Goal: Task Accomplishment & Management: Manage account settings

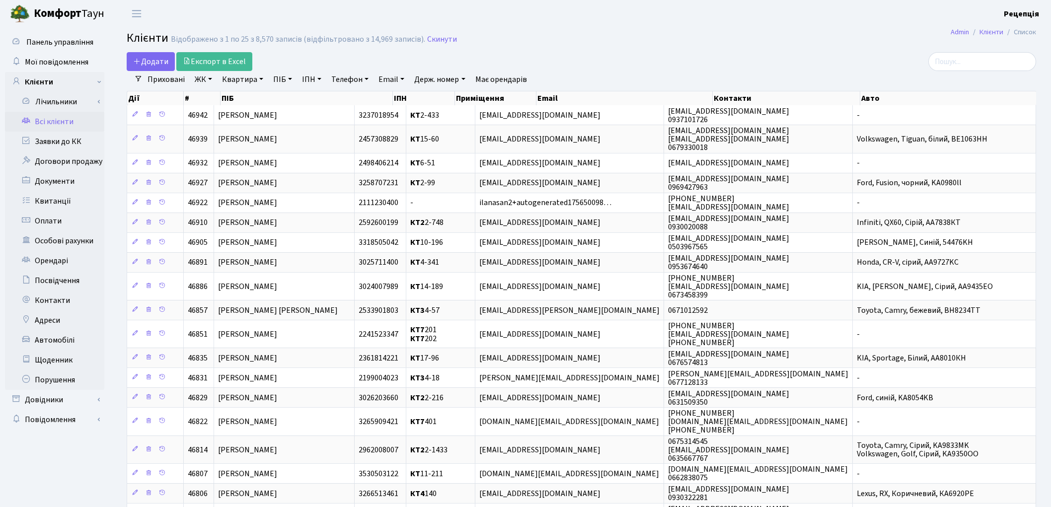
select select "25"
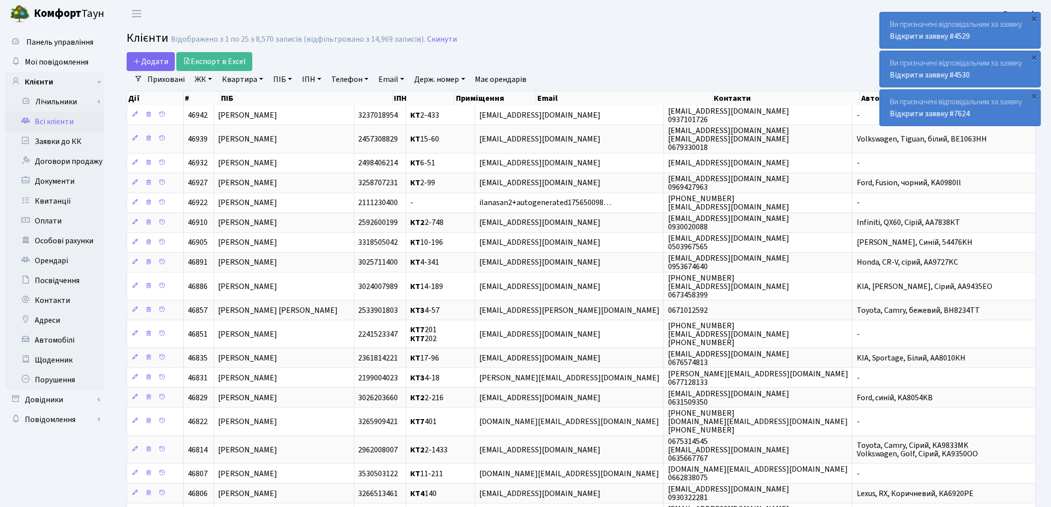
click at [207, 82] on link "ЖК" at bounding box center [203, 79] width 25 height 17
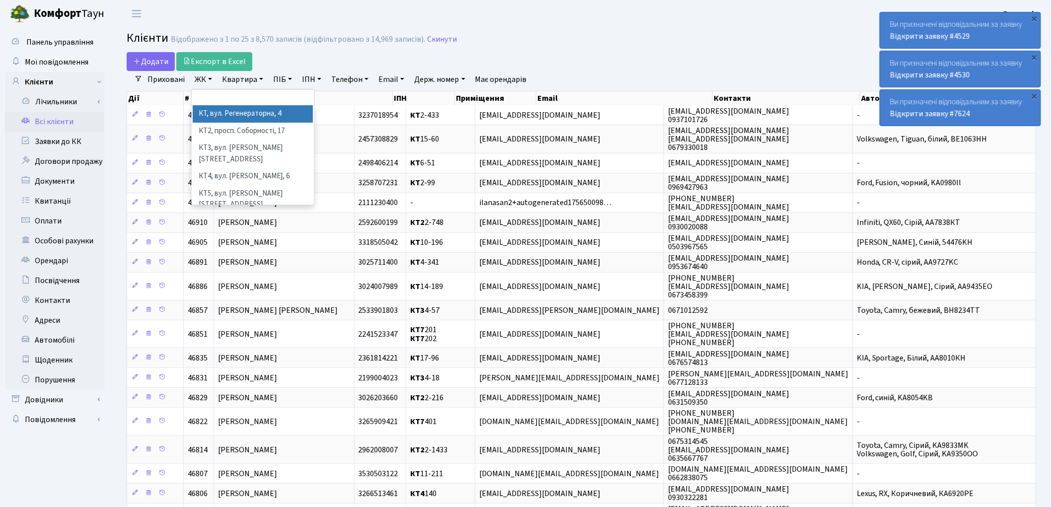
click at [221, 110] on li "КТ, вул. Регенераторна, 4" at bounding box center [253, 113] width 120 height 17
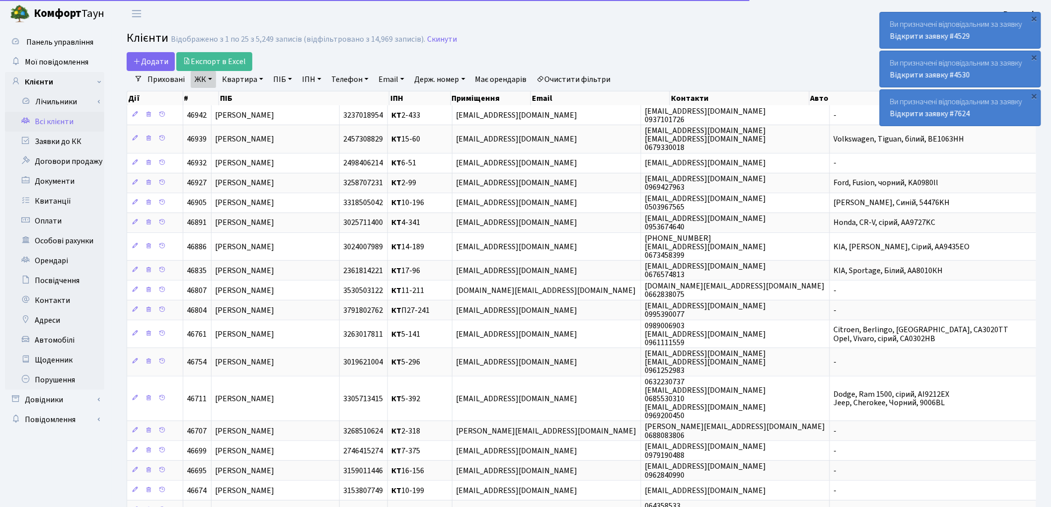
click at [241, 79] on link "Квартира" at bounding box center [242, 79] width 49 height 17
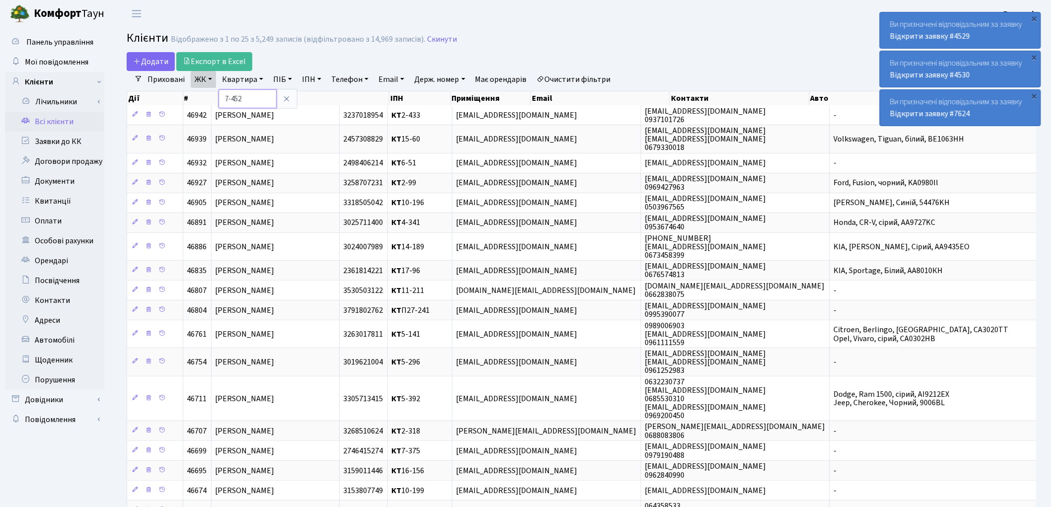
type input "7-452"
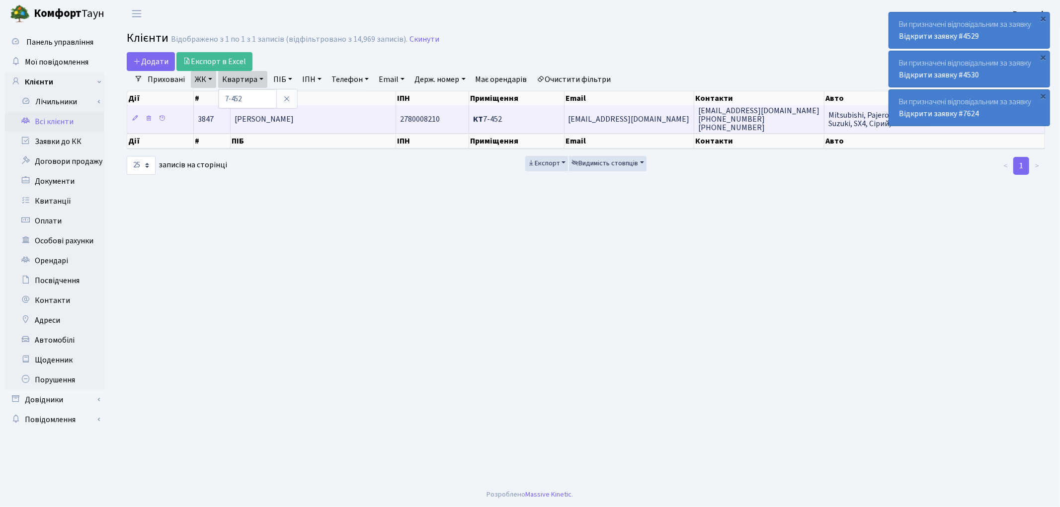
click at [336, 120] on td "Малігонов Олексій Павлович" at bounding box center [313, 118] width 165 height 27
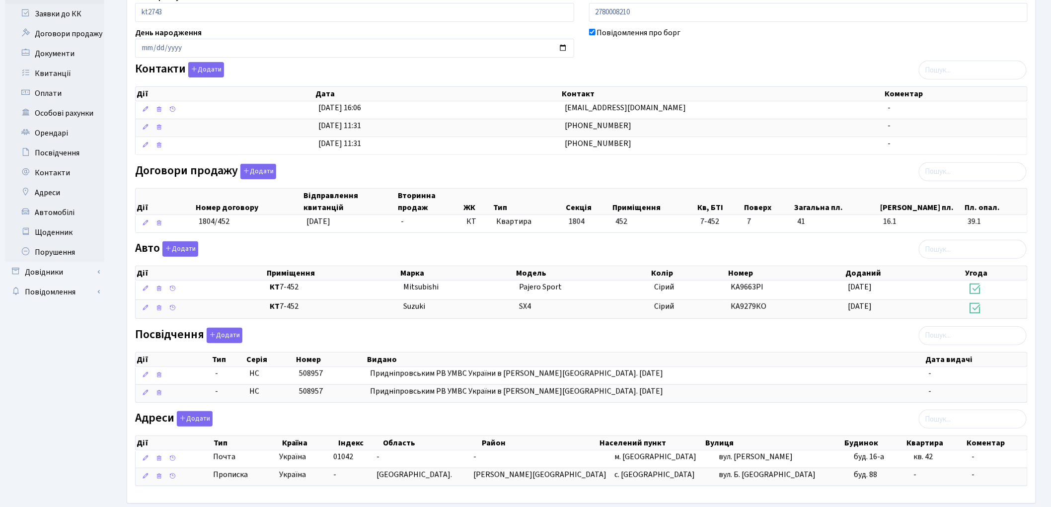
scroll to position [127, 0]
drag, startPoint x: 399, startPoint y: 310, endPoint x: 791, endPoint y: 311, distance: 391.0
click at [791, 311] on \<\/span\>\a "КТ 7-452 Suzuki SX4 Сірий КА9279КО 20.11.2023" at bounding box center [582, 309] width 892 height 19
copy \<\/span\>\a "Suzuki SX4 Сірий КА9279КО"
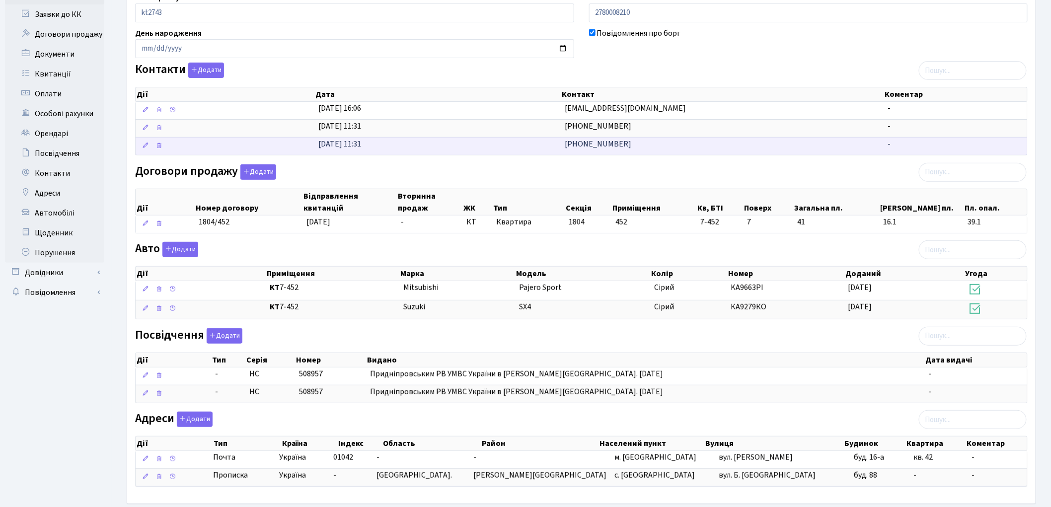
drag, startPoint x: 627, startPoint y: 148, endPoint x: 531, endPoint y: 148, distance: 96.4
click at [531, 148] on \<\/span\>\a "03.04.2013, 11:31 (067) 441-02-23 -" at bounding box center [582, 146] width 892 height 18
copy \<\/span\>\a "(067) 441-02-23"
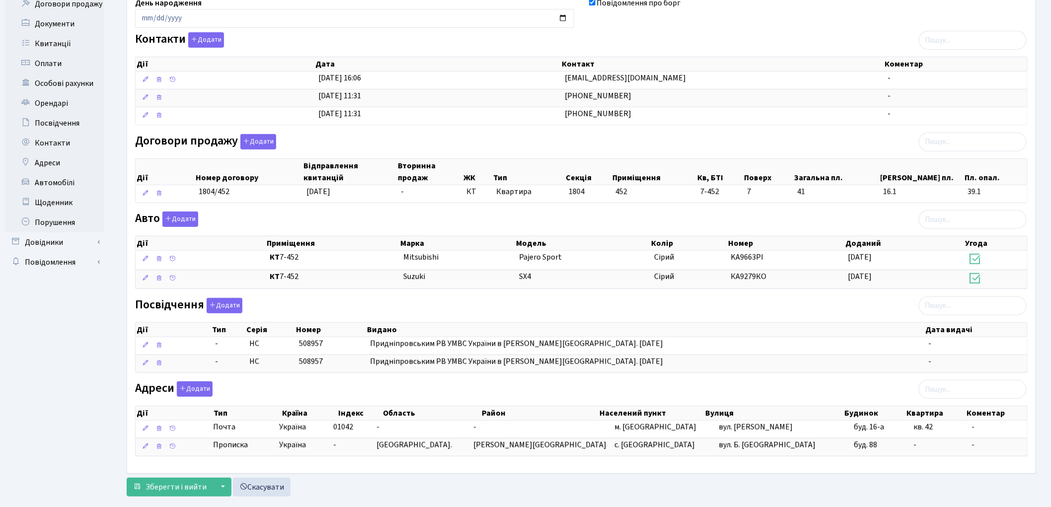
scroll to position [176, 0]
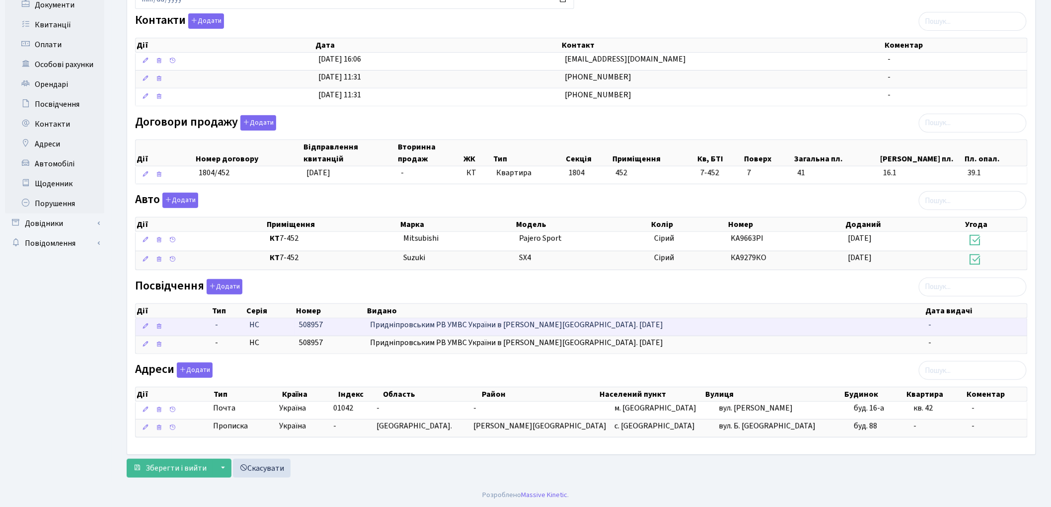
drag, startPoint x: 246, startPoint y: 327, endPoint x: 350, endPoint y: 331, distance: 103.9
click at [350, 331] on \<\/span\>\a "- НС 508957 Придніпровським РВ УМВС України в Черкаській обл. 20.08.1998 року -" at bounding box center [582, 326] width 892 height 17
copy \<\/span\>\a "НС 508957"
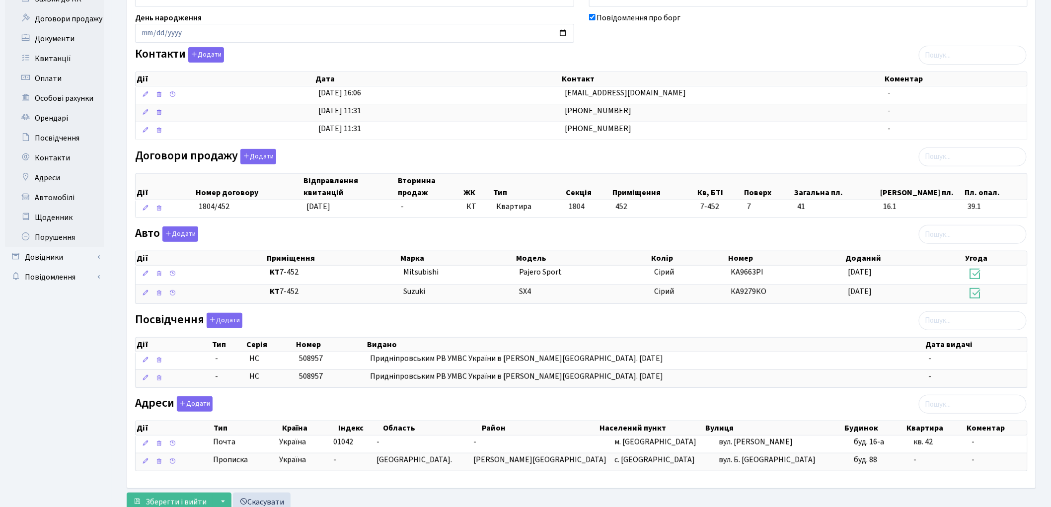
scroll to position [0, 0]
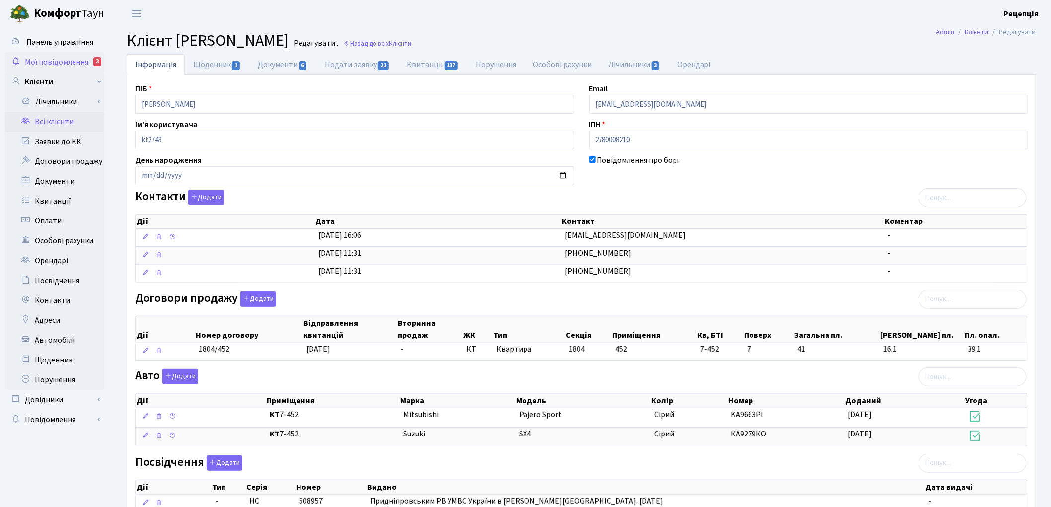
click at [62, 64] on span "Мої повідомлення" at bounding box center [57, 62] width 64 height 11
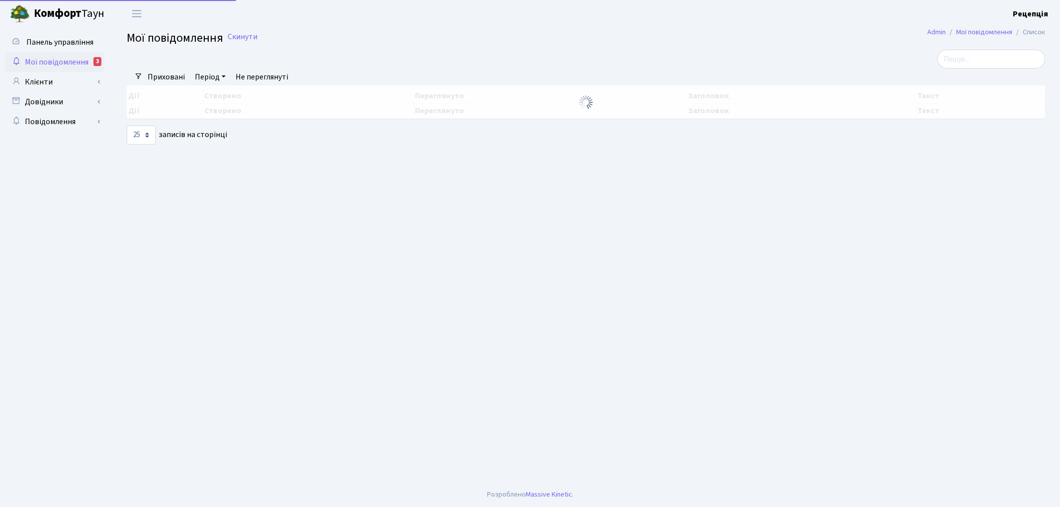
select select "25"
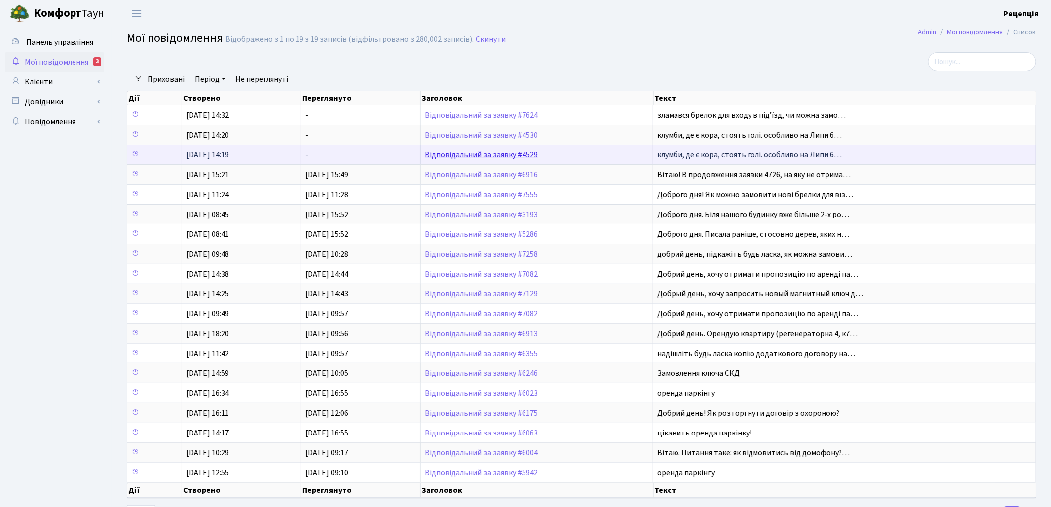
click at [509, 157] on link "Відповідальний за заявку #4529" at bounding box center [481, 155] width 113 height 11
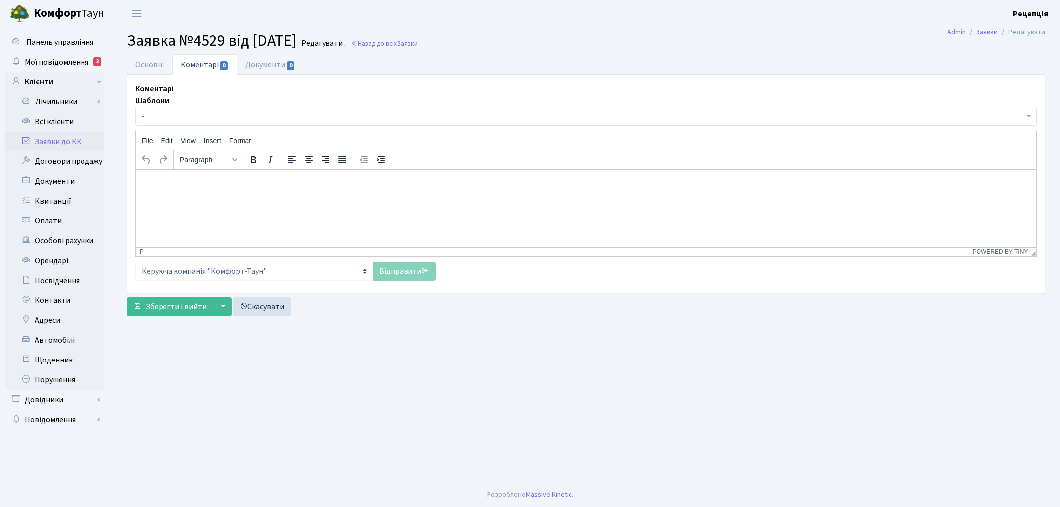
select select "2481"
click at [141, 65] on link "Основні" at bounding box center [150, 64] width 46 height 20
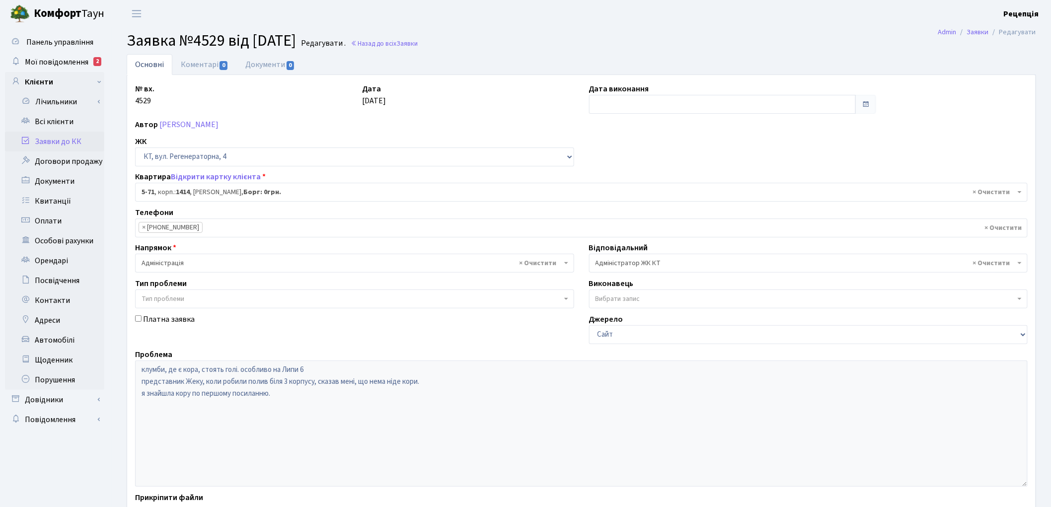
click at [608, 267] on span "× Адміністратор ЖК КТ" at bounding box center [806, 263] width 420 height 10
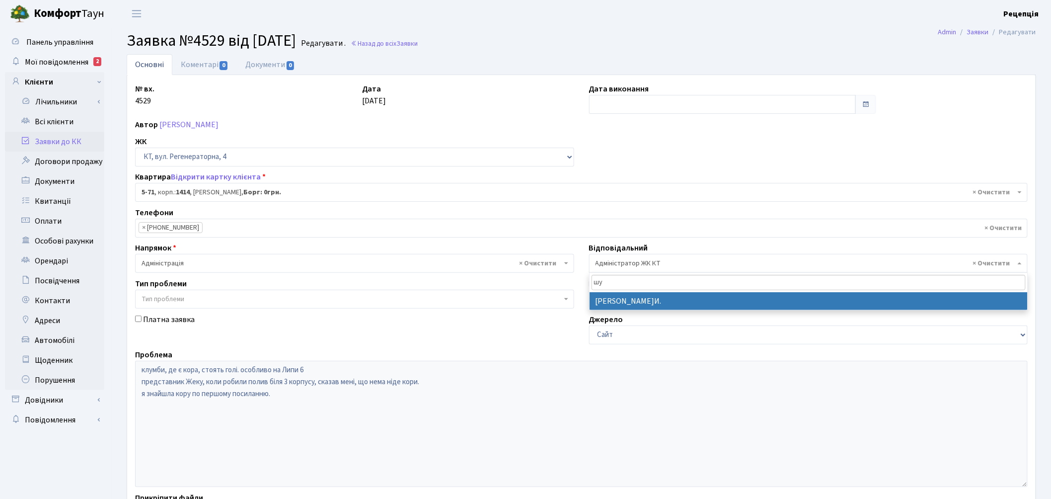
type input "шу"
select select "18"
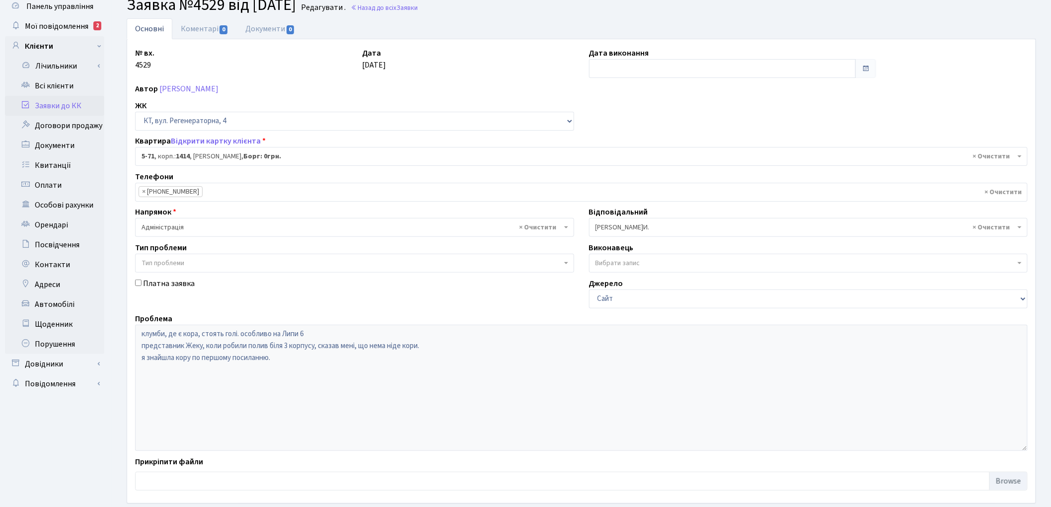
scroll to position [85, 0]
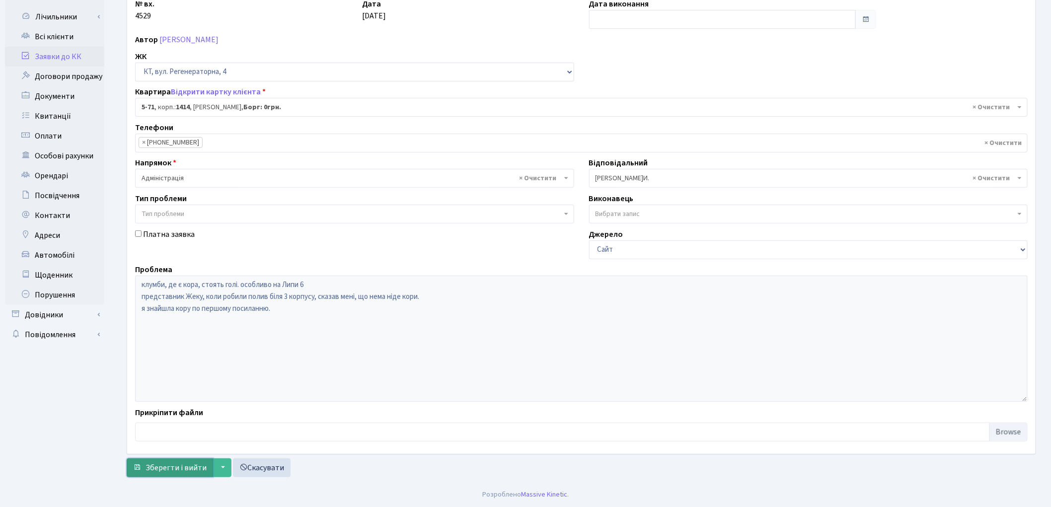
click at [165, 469] on span "Зберегти і вийти" at bounding box center [176, 468] width 61 height 11
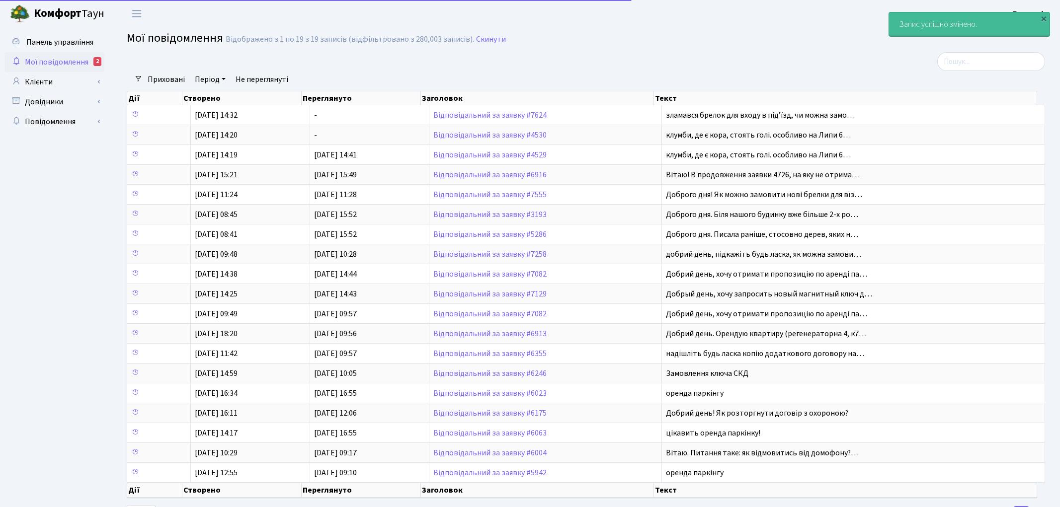
select select "25"
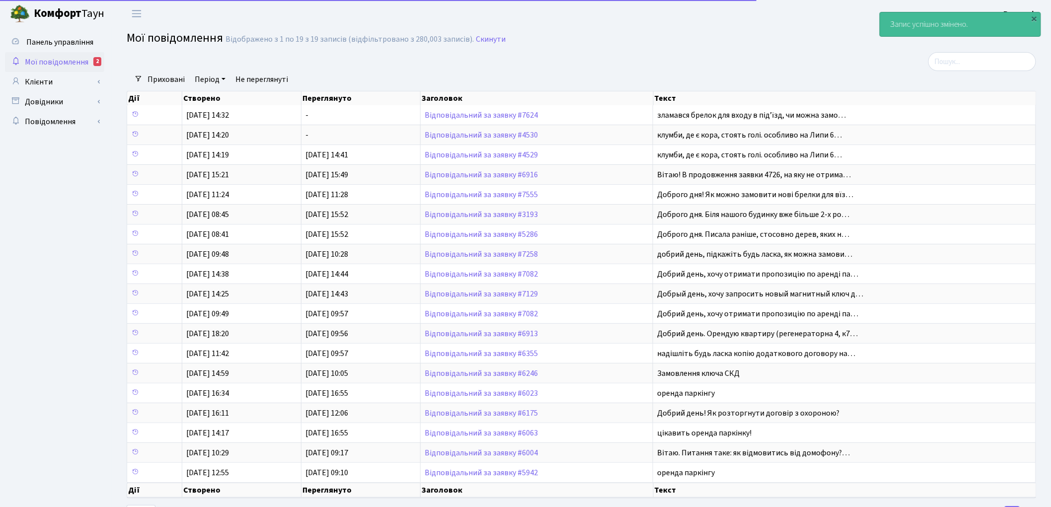
click at [57, 64] on span "Мої повідомлення" at bounding box center [57, 62] width 64 height 11
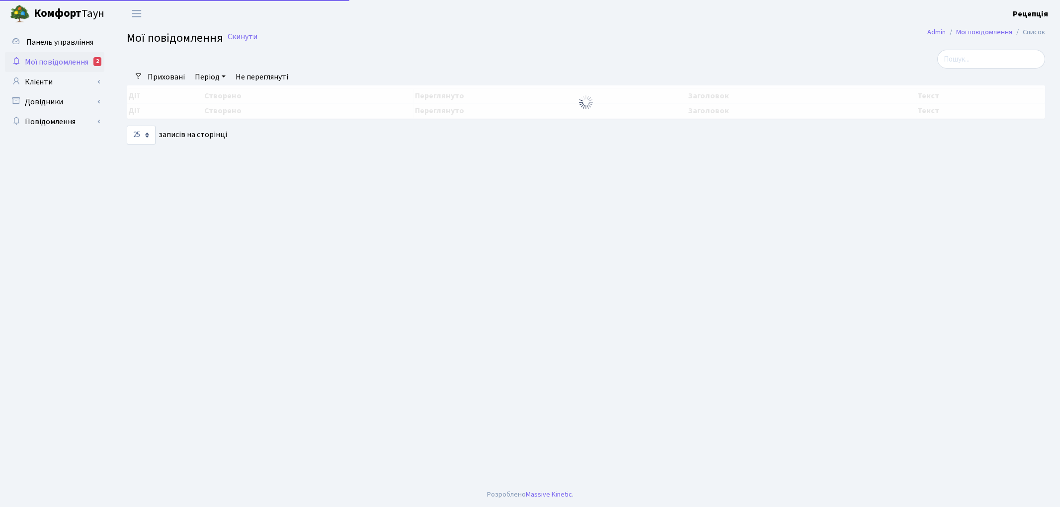
select select "25"
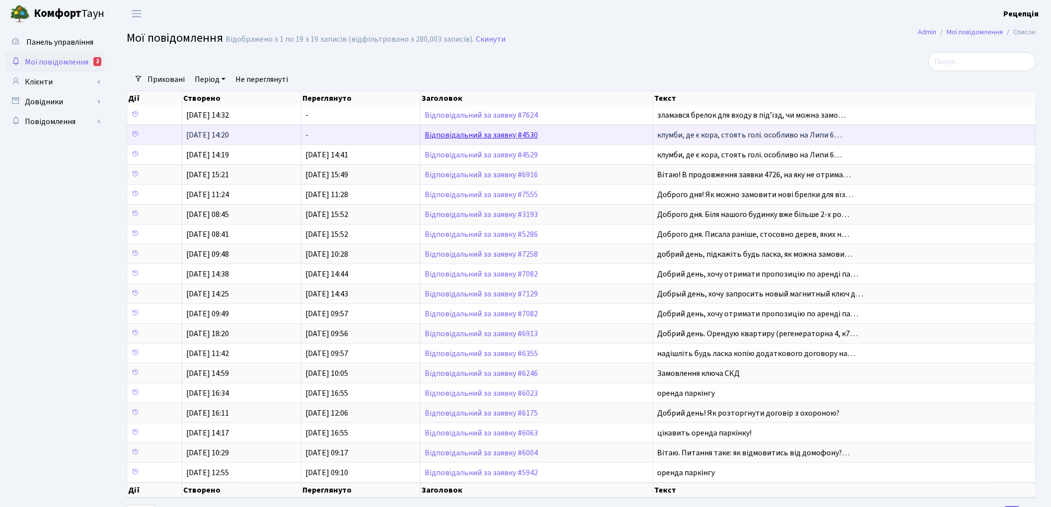
click at [466, 135] on link "Відповідальний за заявку #4530" at bounding box center [481, 135] width 113 height 11
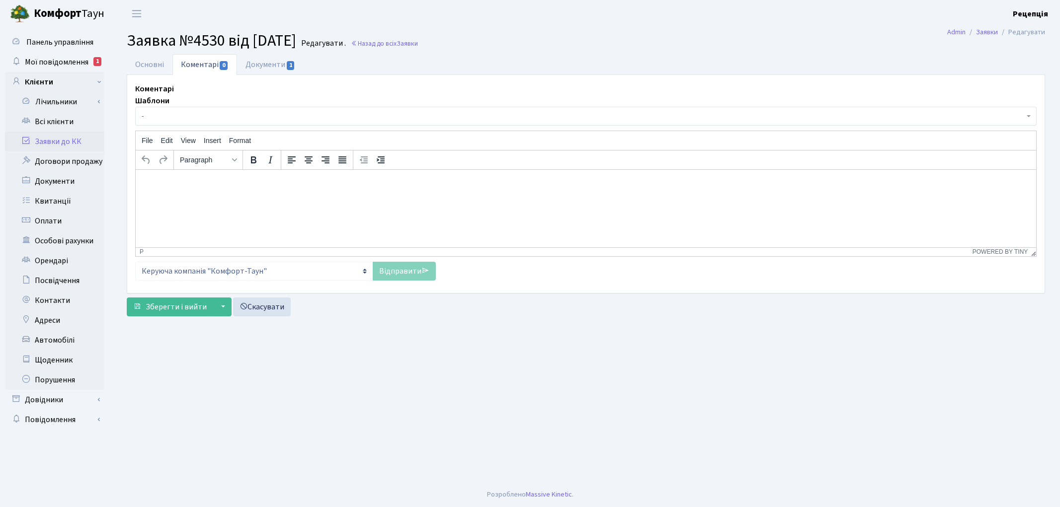
select select "2481"
click at [154, 67] on link "Основні" at bounding box center [150, 64] width 46 height 20
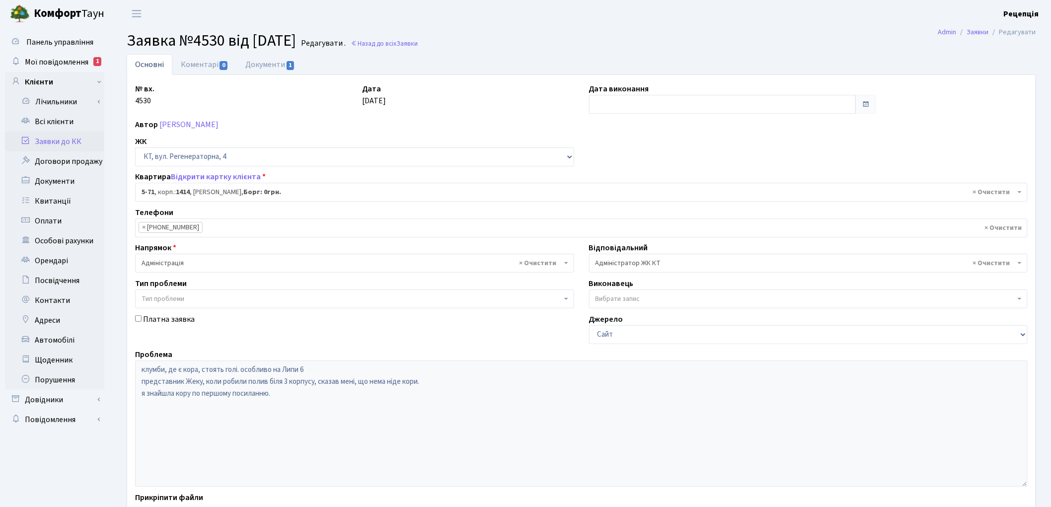
click at [682, 260] on span "× Адміністратор ЖК КТ" at bounding box center [806, 263] width 420 height 10
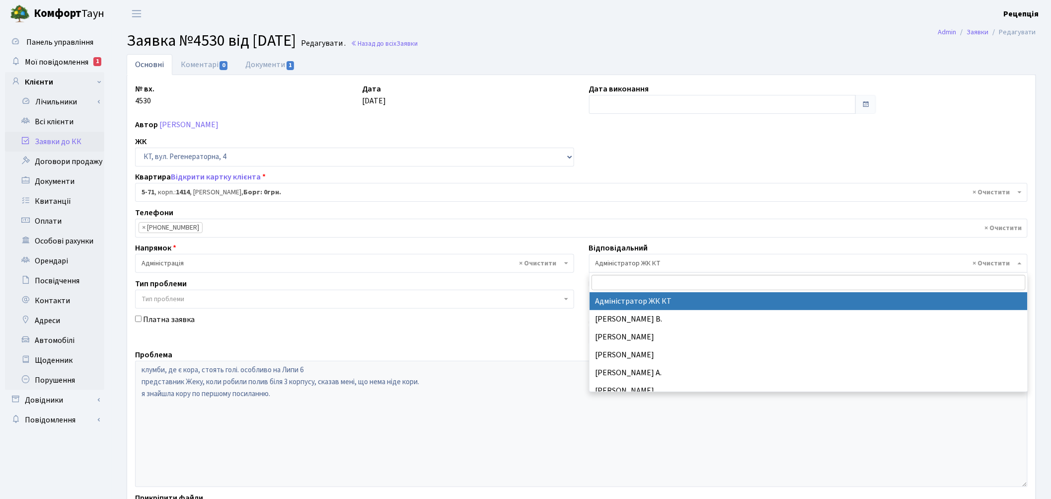
type input "г"
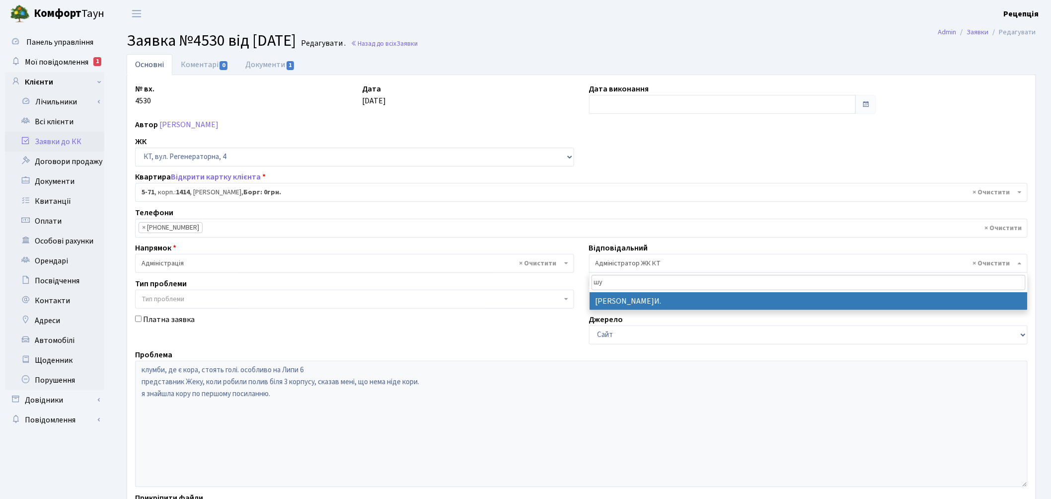
type input "шу"
select select "18"
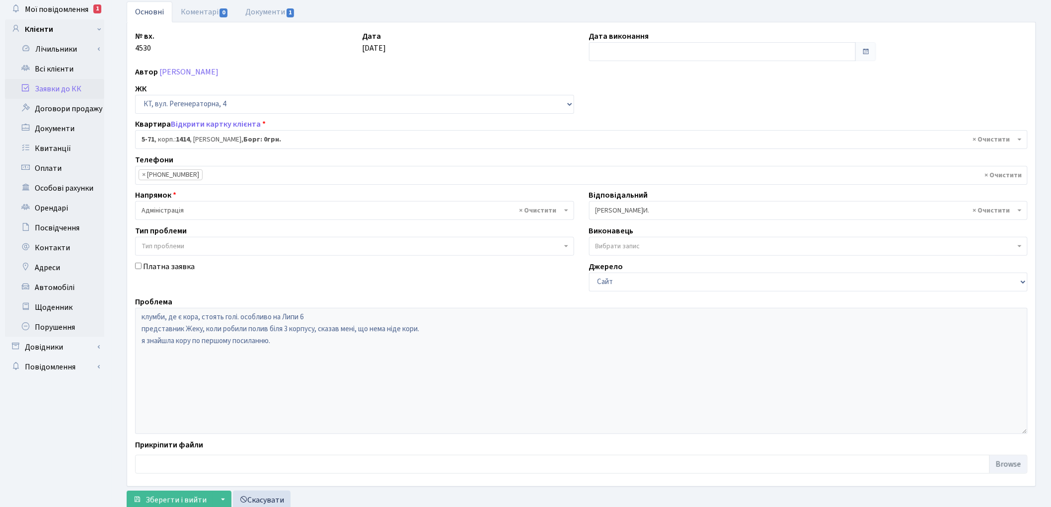
scroll to position [85, 0]
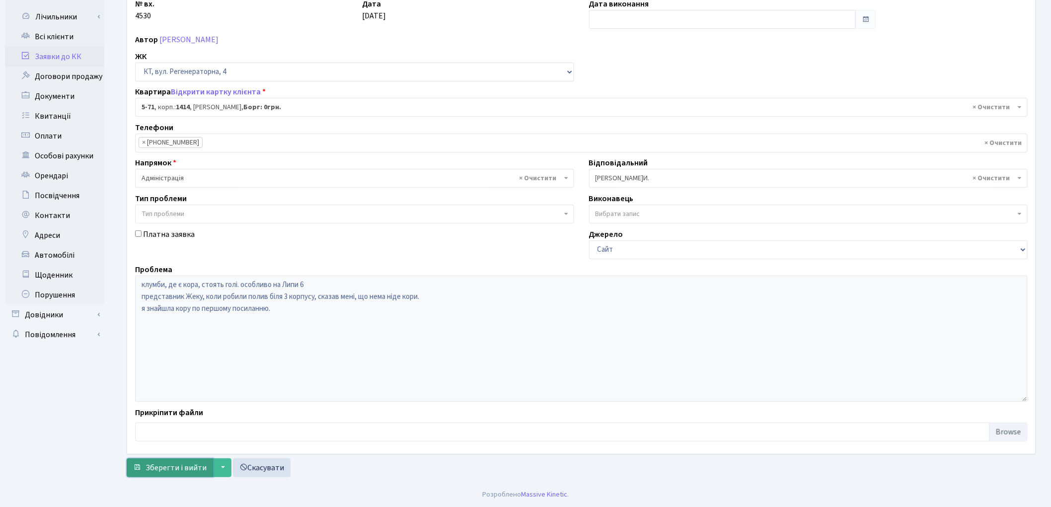
click at [162, 473] on span "Зберегти і вийти" at bounding box center [176, 468] width 61 height 11
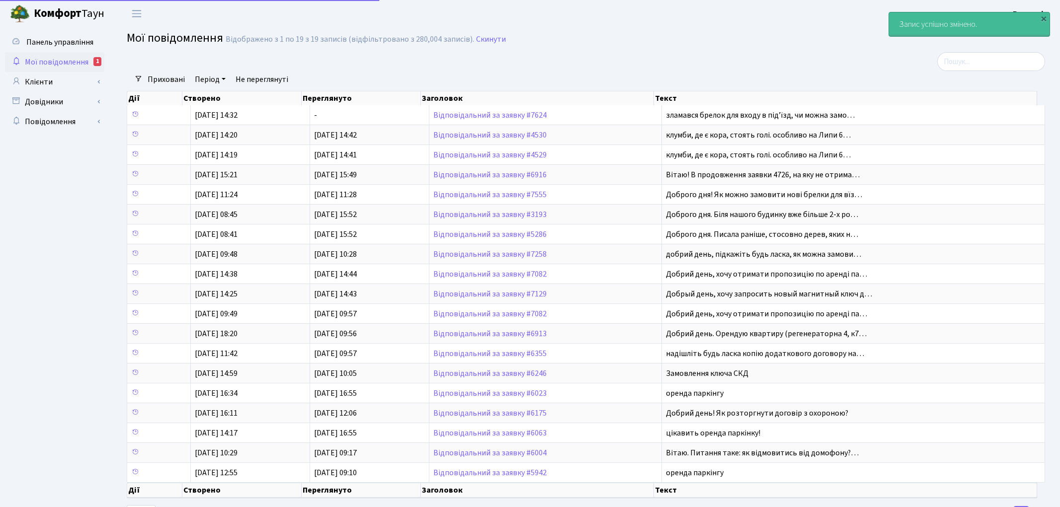
select select "25"
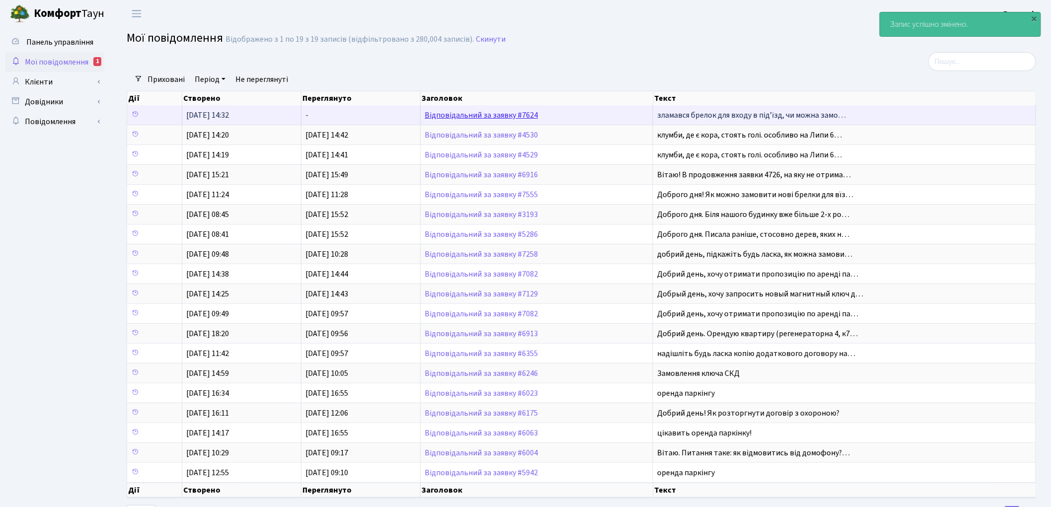
click at [478, 115] on link "Відповідальний за заявку #7624" at bounding box center [481, 115] width 113 height 11
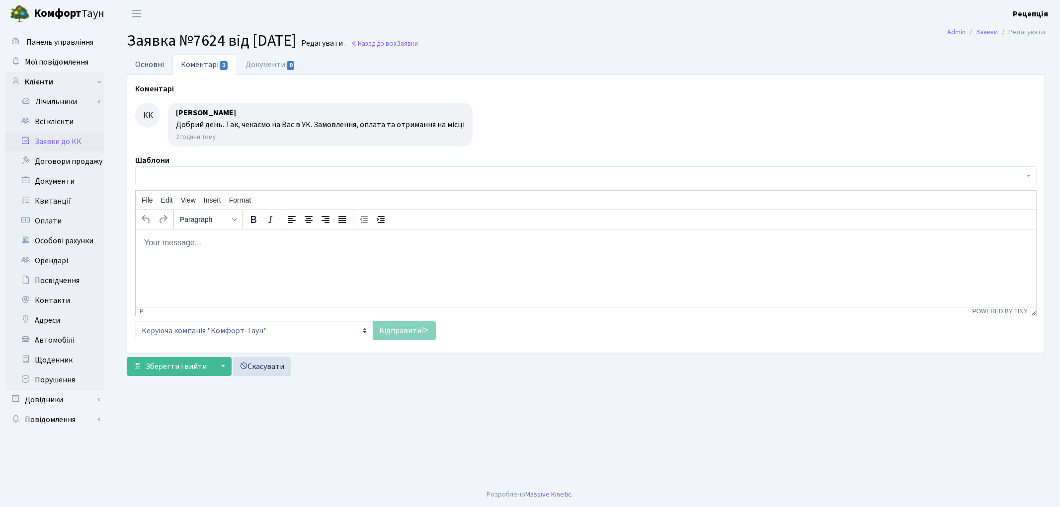
click at [146, 68] on link "Основні" at bounding box center [150, 64] width 46 height 20
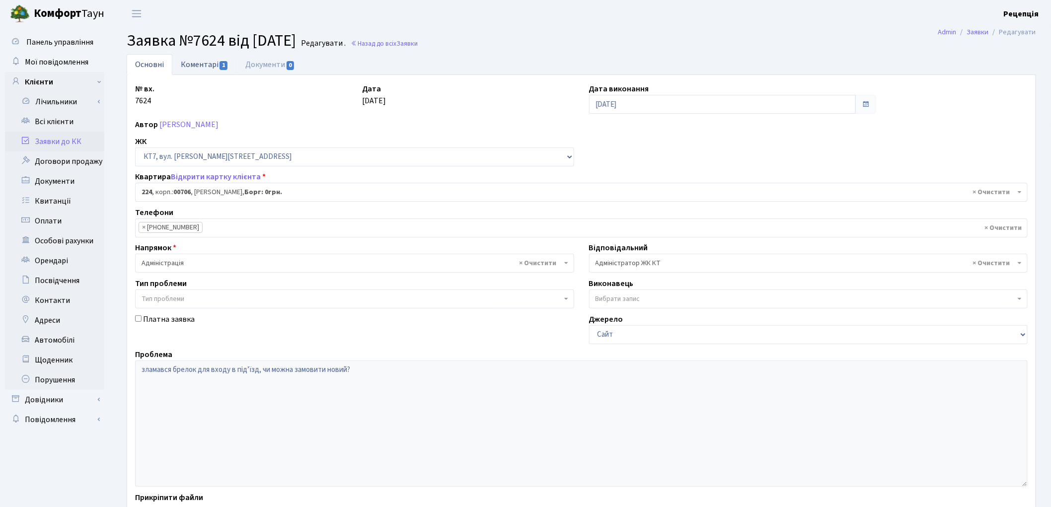
click at [176, 65] on link "Коментарі 1" at bounding box center [204, 64] width 65 height 20
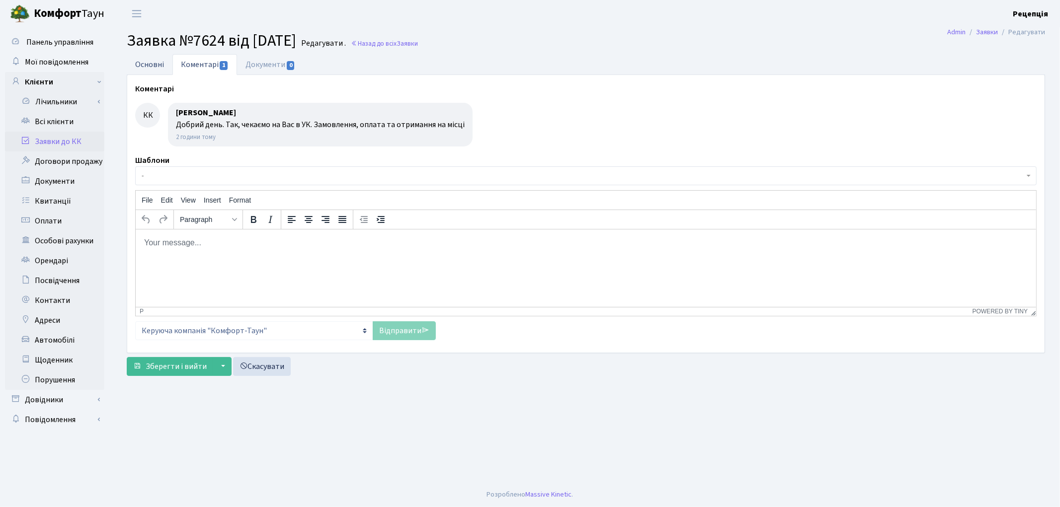
click at [146, 63] on link "Основні" at bounding box center [150, 64] width 46 height 20
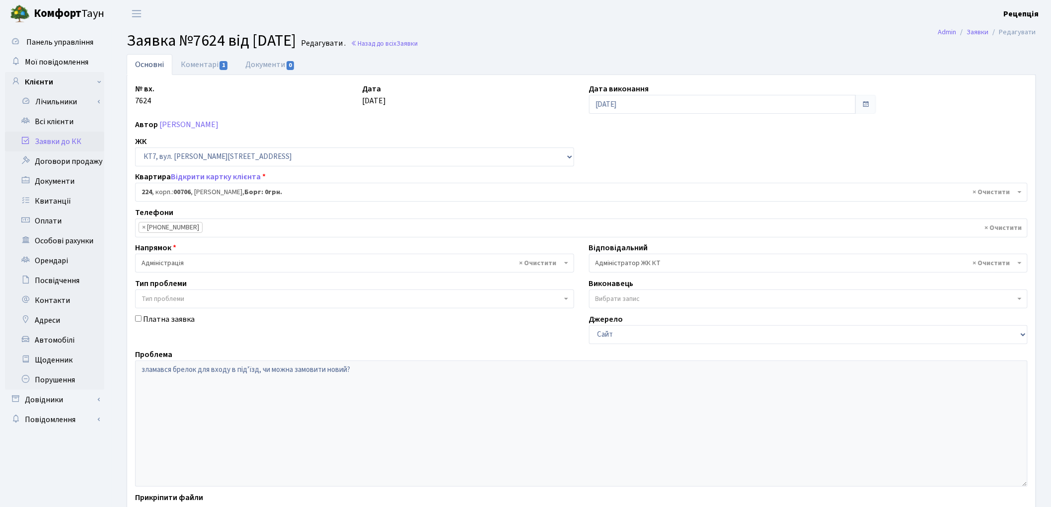
click at [146, 63] on link "Основні" at bounding box center [150, 64] width 46 height 21
click at [71, 63] on span "Мої повідомлення" at bounding box center [57, 62] width 64 height 11
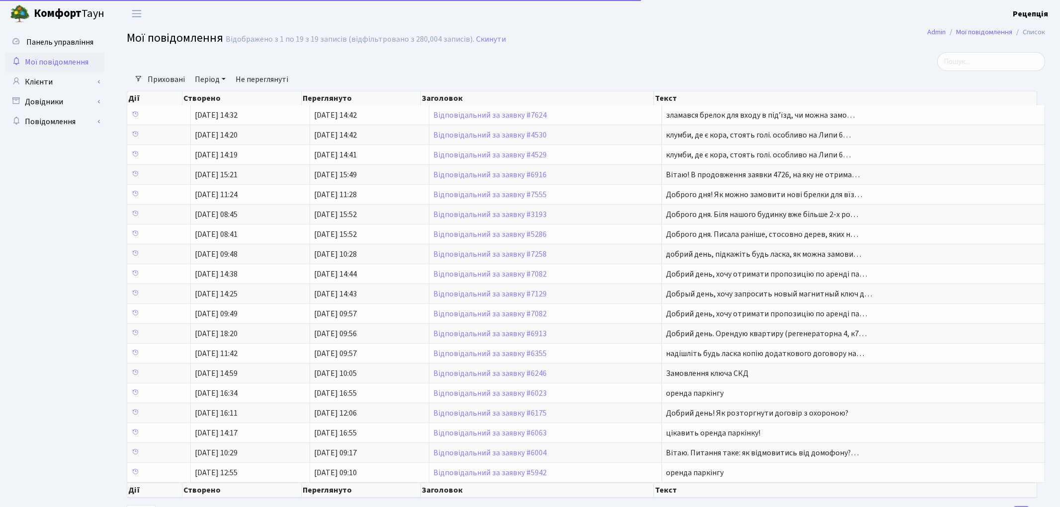
select select "25"
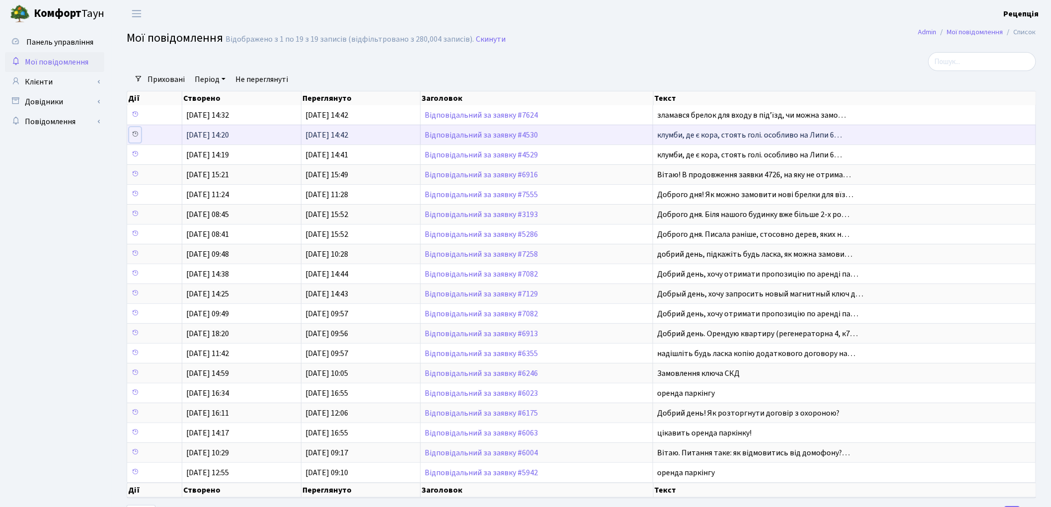
click at [136, 133] on icon at bounding box center [135, 134] width 7 height 7
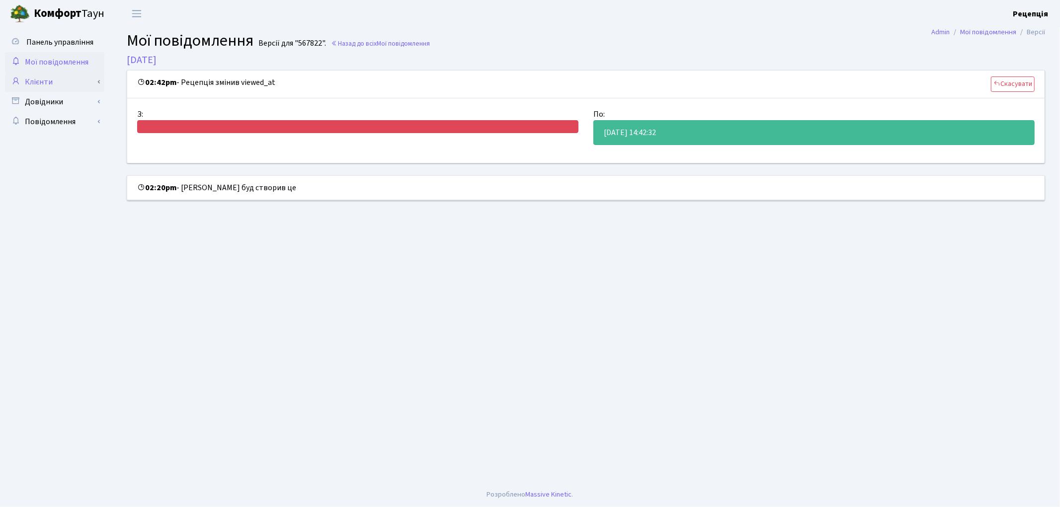
click at [71, 81] on link "Клієнти" at bounding box center [54, 82] width 99 height 20
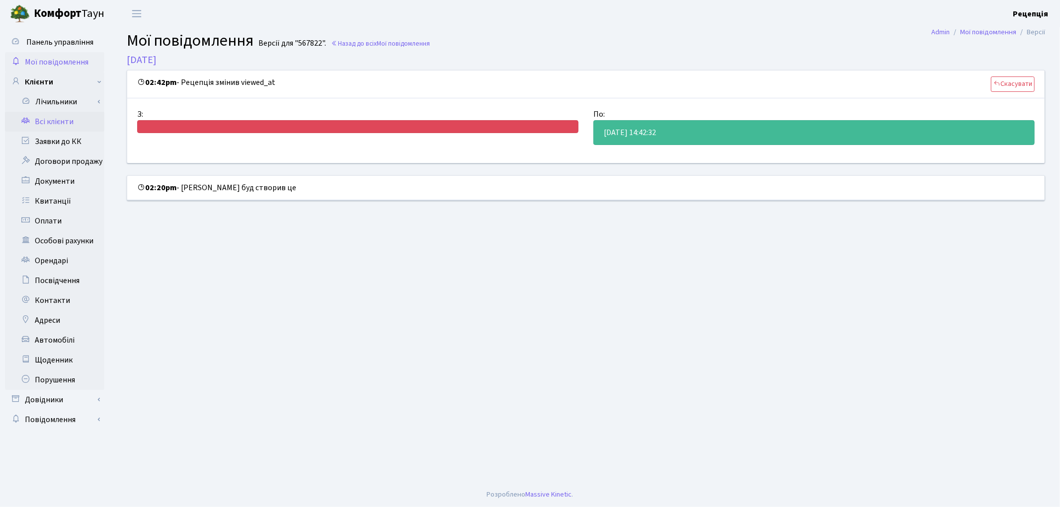
click at [72, 118] on link "Всі клієнти" at bounding box center [54, 122] width 99 height 20
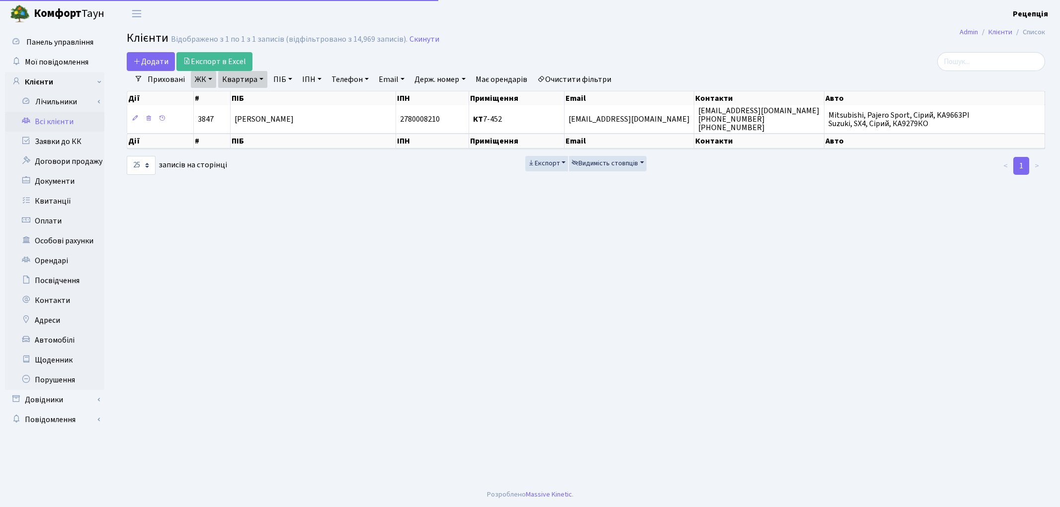
select select "25"
click at [60, 60] on span "Мої повідомлення" at bounding box center [57, 62] width 64 height 11
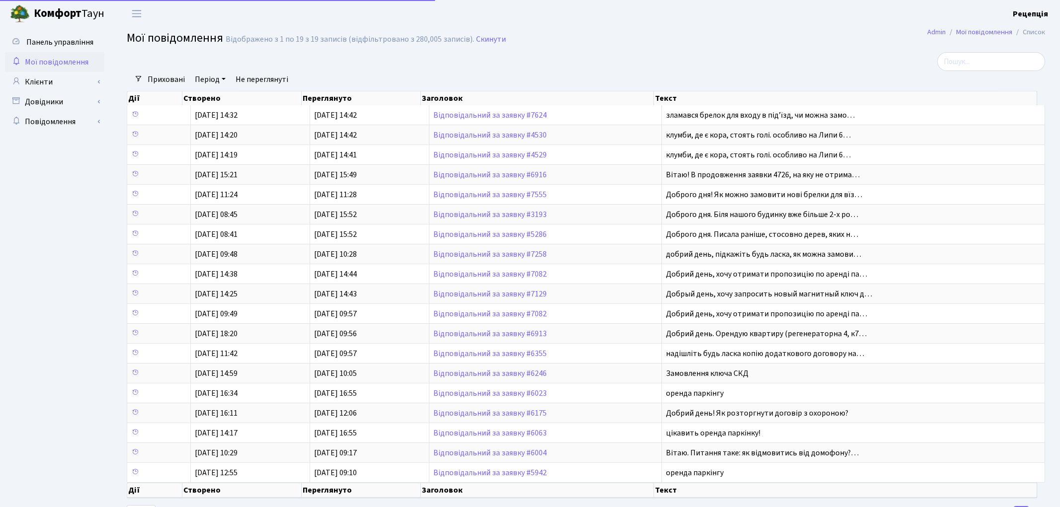
select select "25"
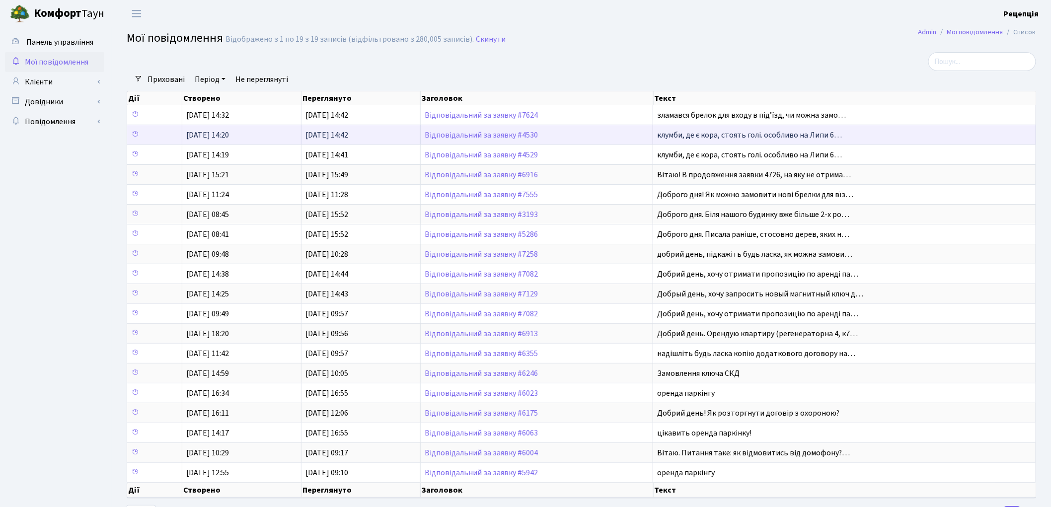
click at [694, 137] on span "клумби, де є кора, стоять голі. особливо на Липи 6…" at bounding box center [749, 135] width 185 height 11
click at [713, 136] on span "клумби, де є кора, стоять голі. особливо на Липи 6…" at bounding box center [749, 135] width 185 height 11
click at [470, 136] on link "Відповідальний за заявку #4530" at bounding box center [481, 135] width 113 height 11
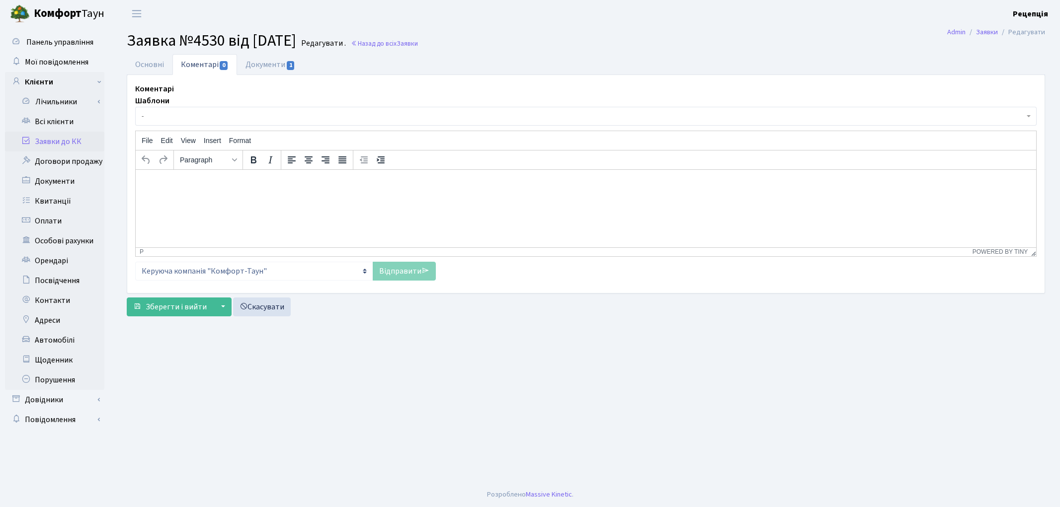
select select "2481"
click at [161, 66] on link "Основні" at bounding box center [150, 64] width 46 height 20
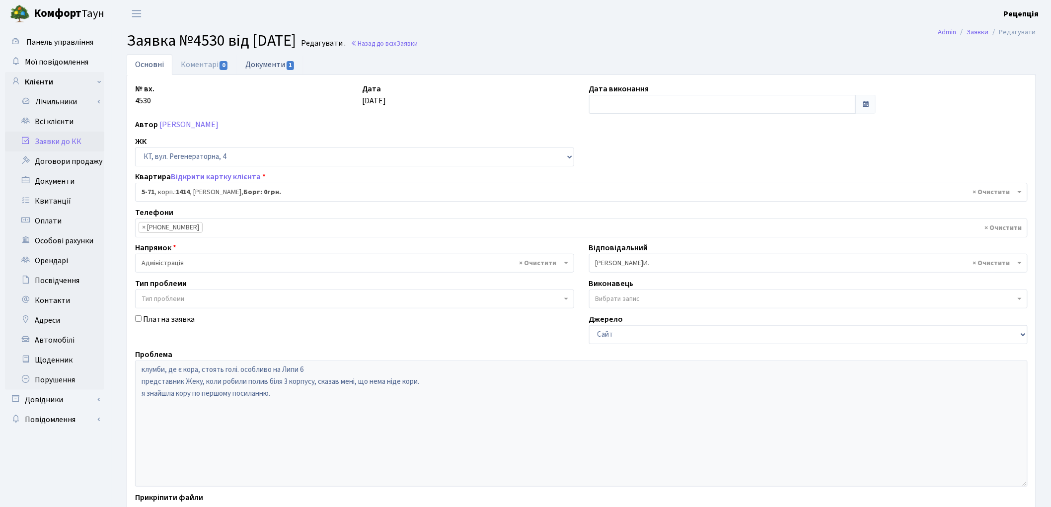
click at [286, 61] on link "Документи 1" at bounding box center [270, 64] width 67 height 20
select select "25"
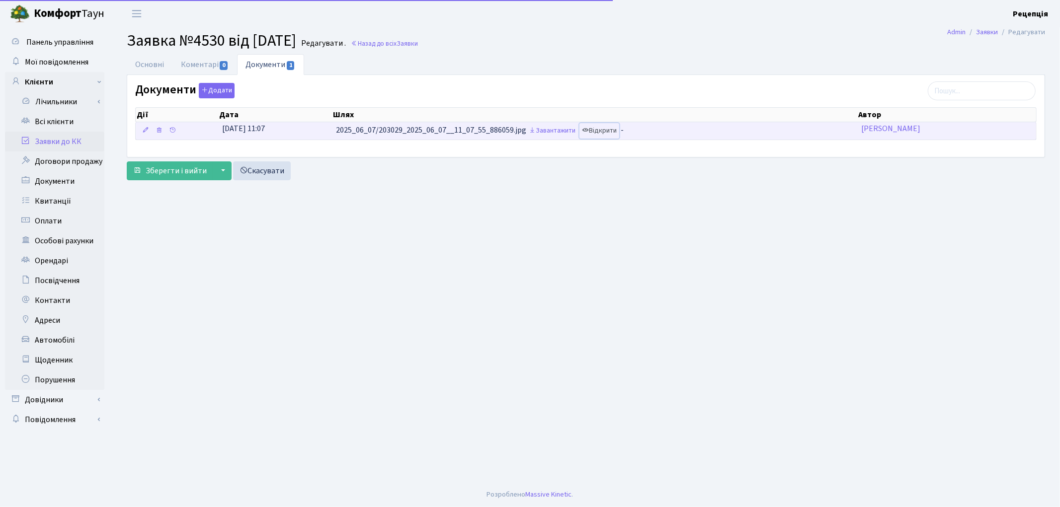
click at [602, 130] on link "Відкрити" at bounding box center [599, 130] width 40 height 15
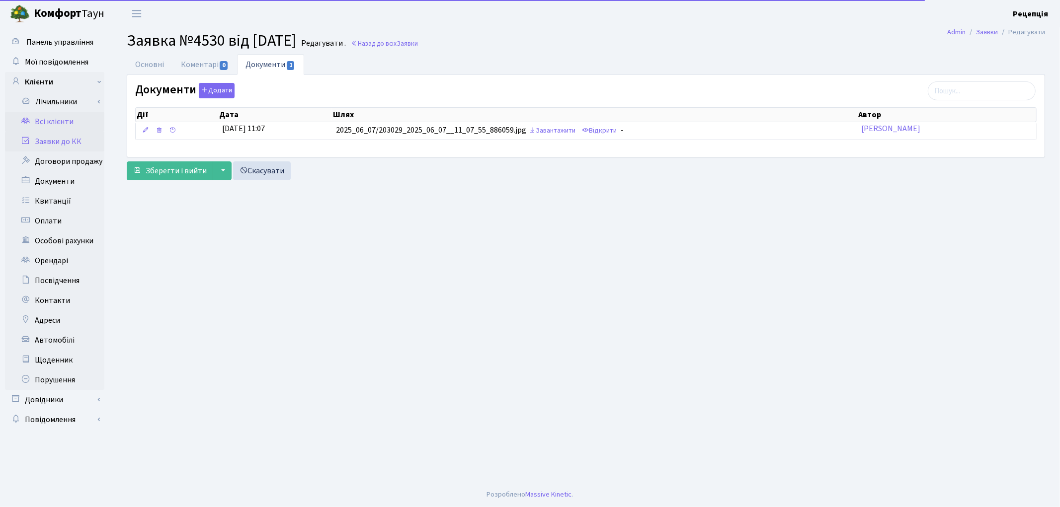
click at [50, 118] on link "Всі клієнти" at bounding box center [54, 122] width 99 height 20
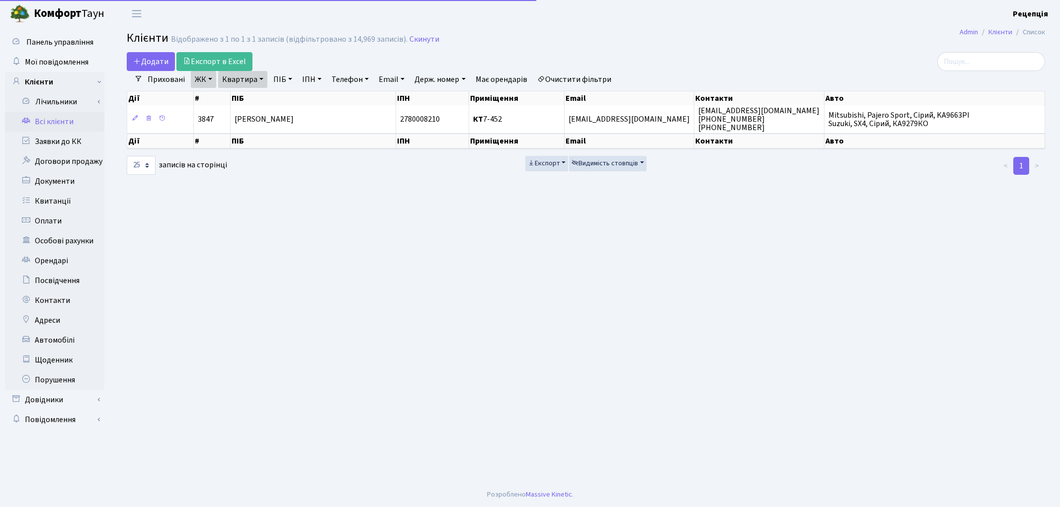
select select "25"
click at [610, 81] on link "Очистити фільтри" at bounding box center [574, 79] width 82 height 17
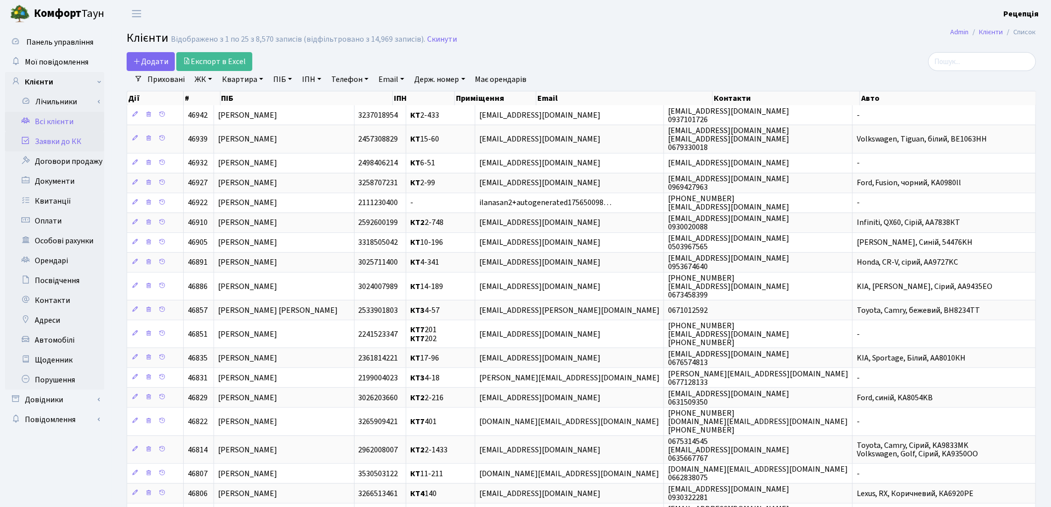
click at [53, 145] on link "Заявки до КК" at bounding box center [54, 142] width 99 height 20
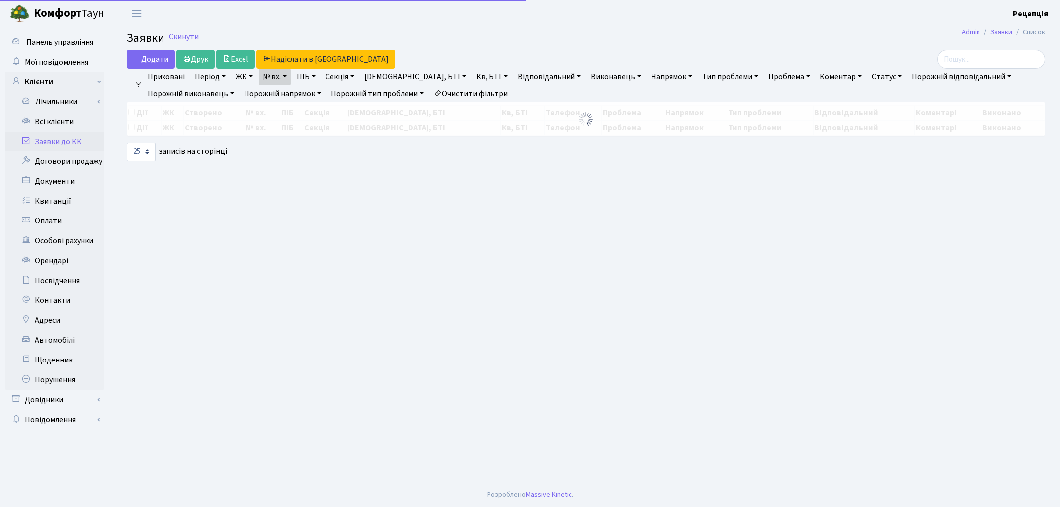
select select "25"
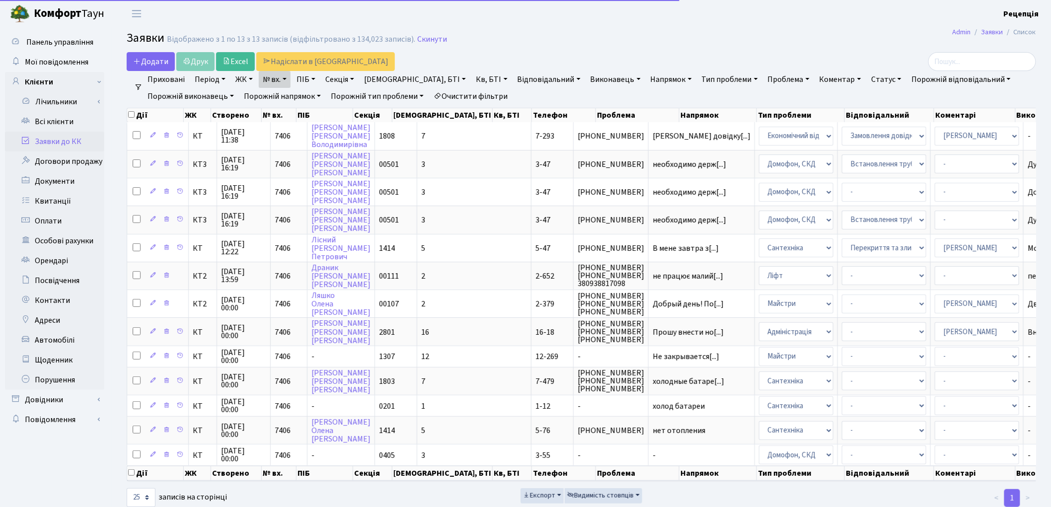
click at [480, 93] on link "Очистити фільтри" at bounding box center [471, 96] width 82 height 17
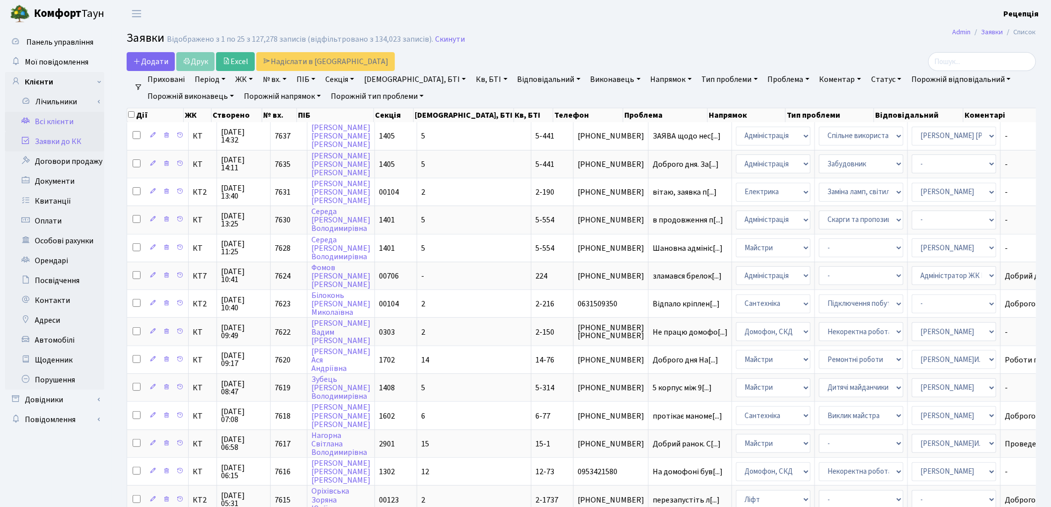
click at [69, 119] on link "Всі клієнти" at bounding box center [54, 122] width 99 height 20
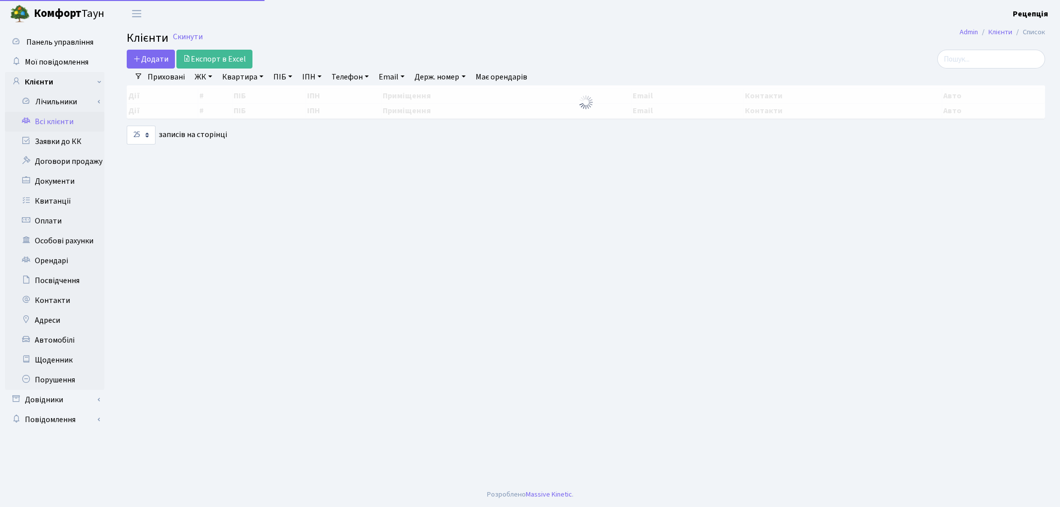
select select "25"
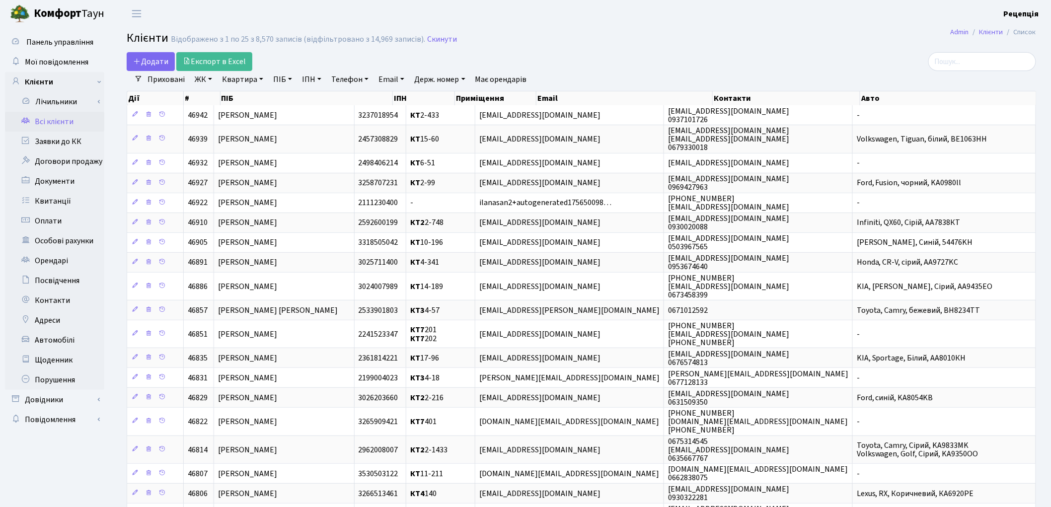
click at [471, 35] on h2 "Клієнти Відображено з 1 по 25 з 8,570 записів (відфільтровано з 14,969 записів)…" at bounding box center [582, 39] width 910 height 17
click at [210, 79] on link "ЖК" at bounding box center [203, 79] width 25 height 17
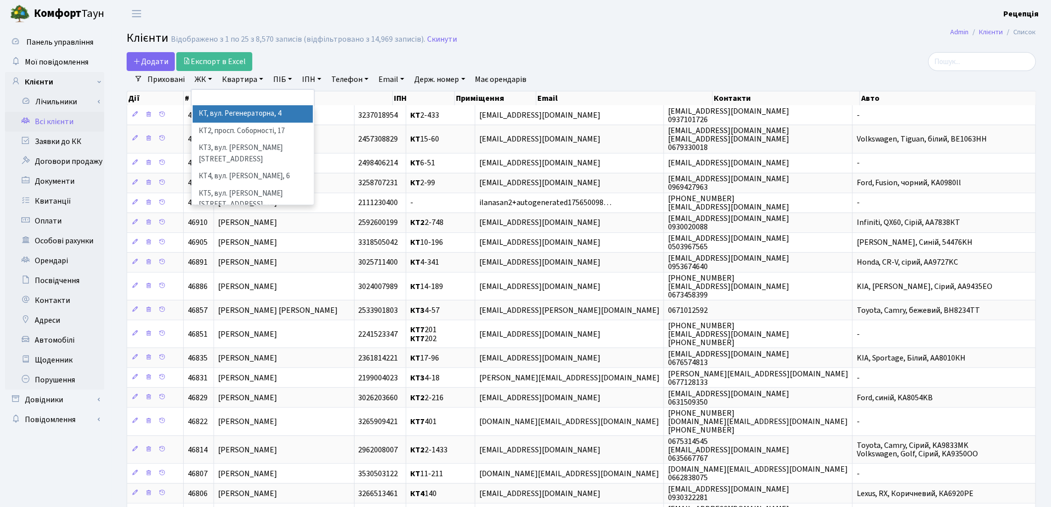
click at [219, 113] on li "КТ, вул. Регенераторна, 4" at bounding box center [253, 113] width 120 height 17
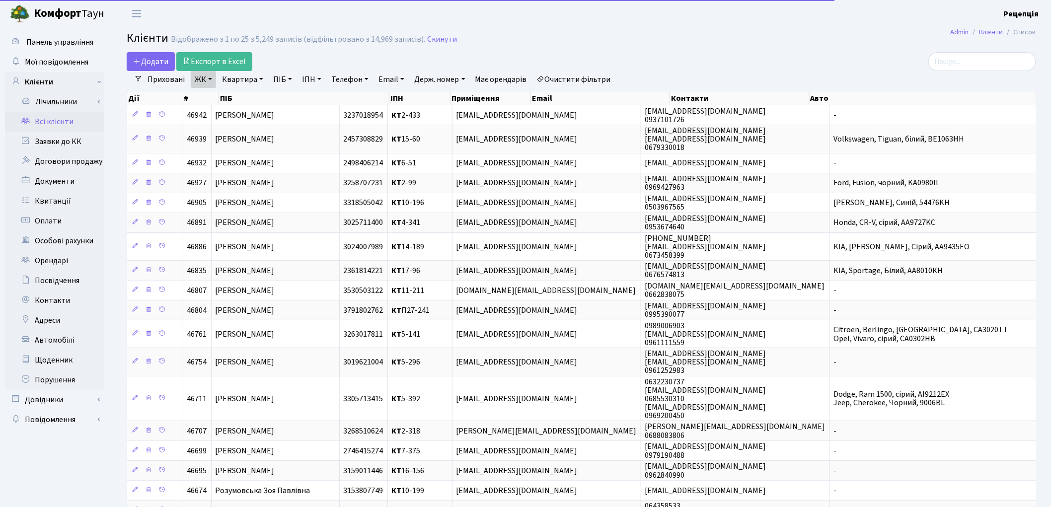
click at [243, 79] on link "Квартира" at bounding box center [242, 79] width 49 height 17
type input "6-19"
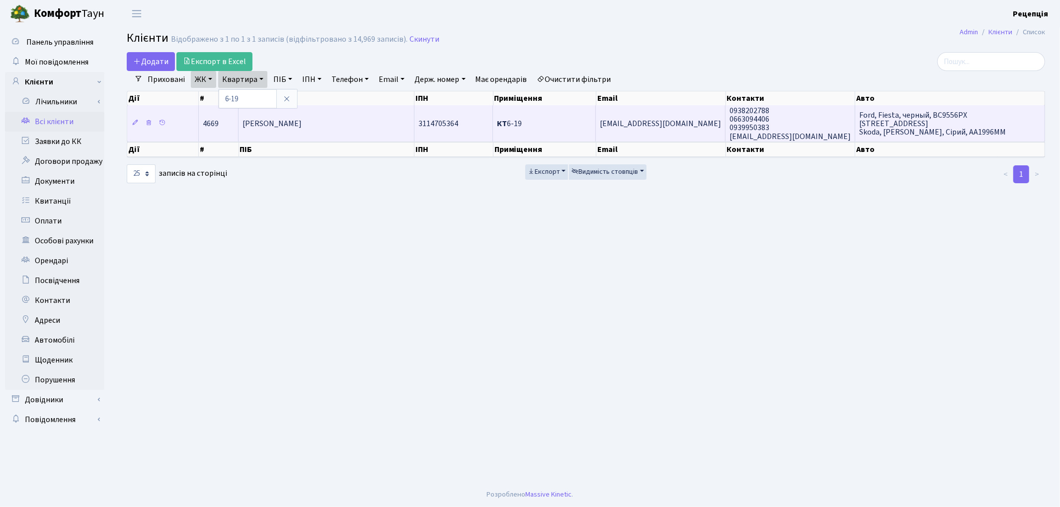
click at [302, 126] on span "[PERSON_NAME]" at bounding box center [271, 123] width 59 height 11
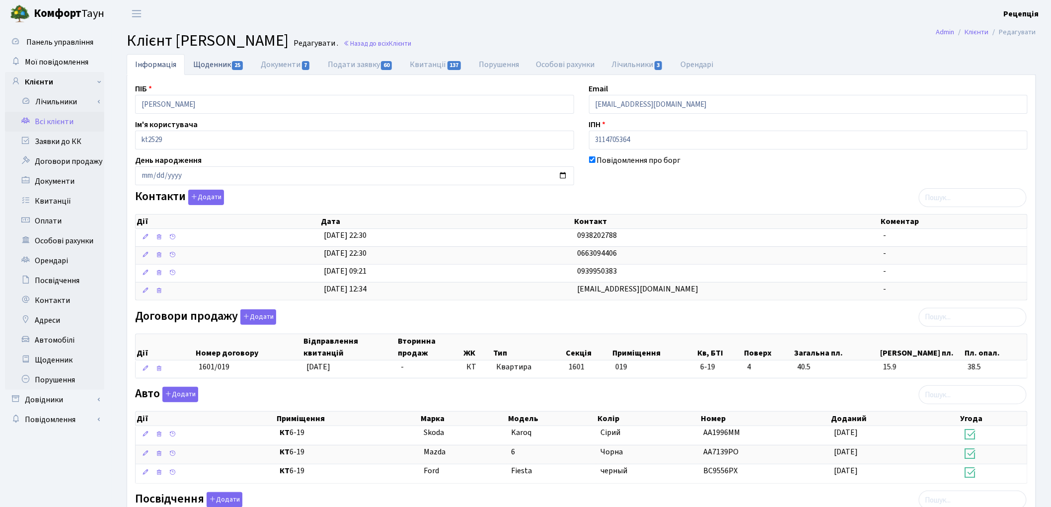
click at [231, 66] on link "Щоденник 25" at bounding box center [219, 64] width 68 height 20
select select "25"
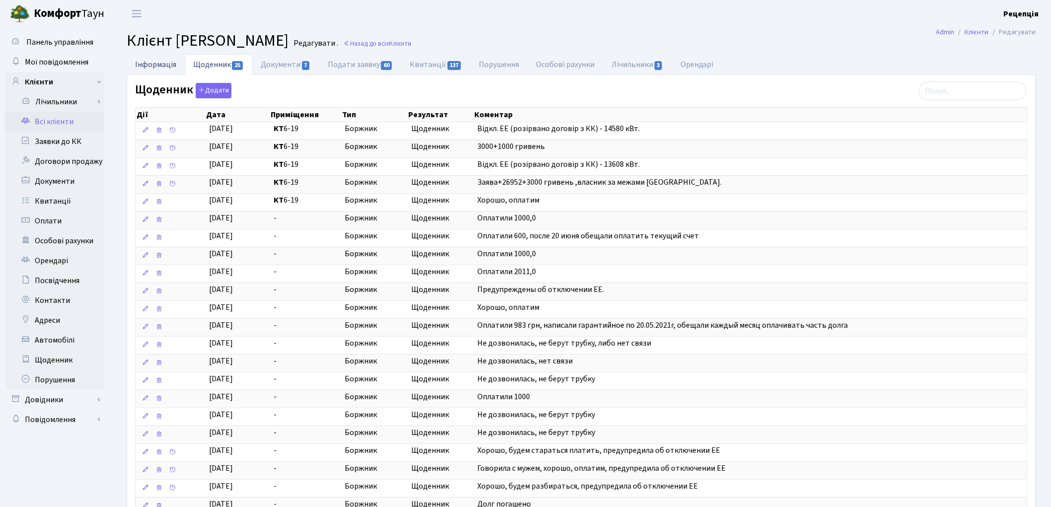
click at [153, 60] on link "Інформація" at bounding box center [156, 64] width 58 height 20
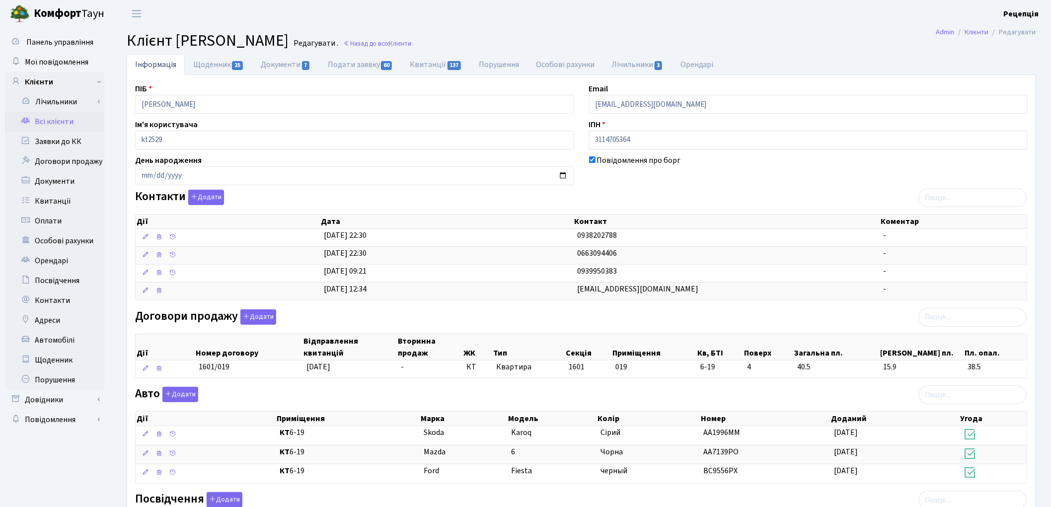
click at [82, 122] on link "Всі клієнти" at bounding box center [54, 122] width 99 height 20
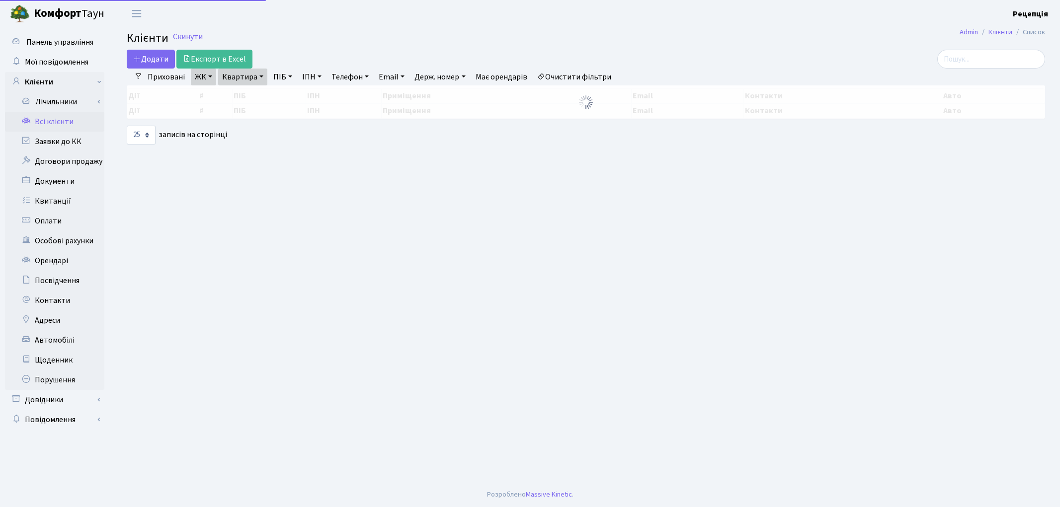
select select "25"
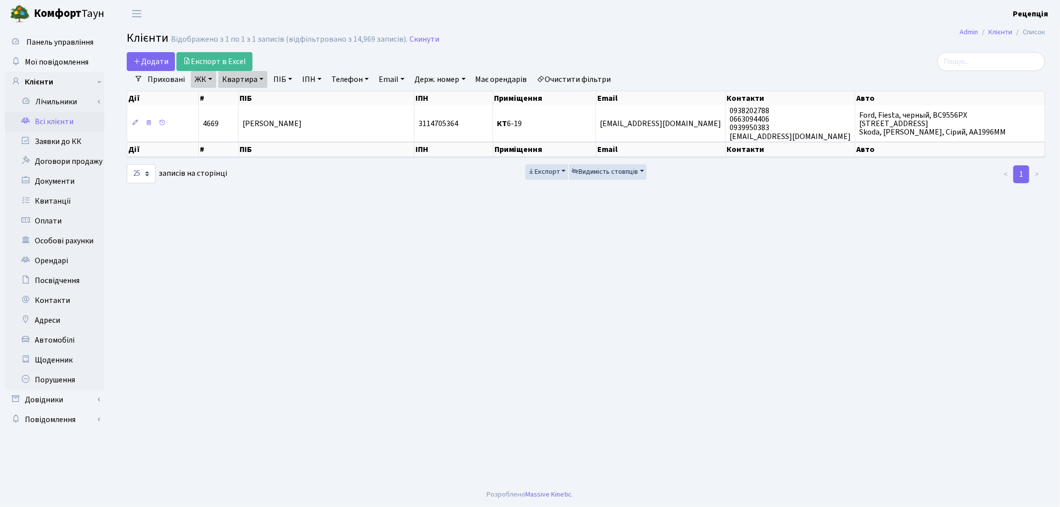
click at [572, 76] on link "Очистити фільтри" at bounding box center [574, 79] width 82 height 17
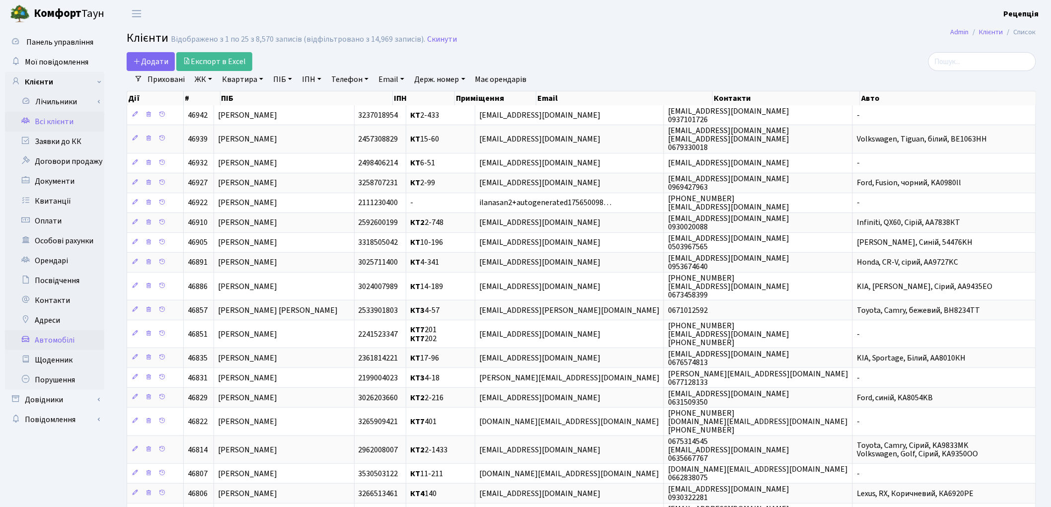
click at [53, 335] on link "Автомобілі" at bounding box center [54, 340] width 99 height 20
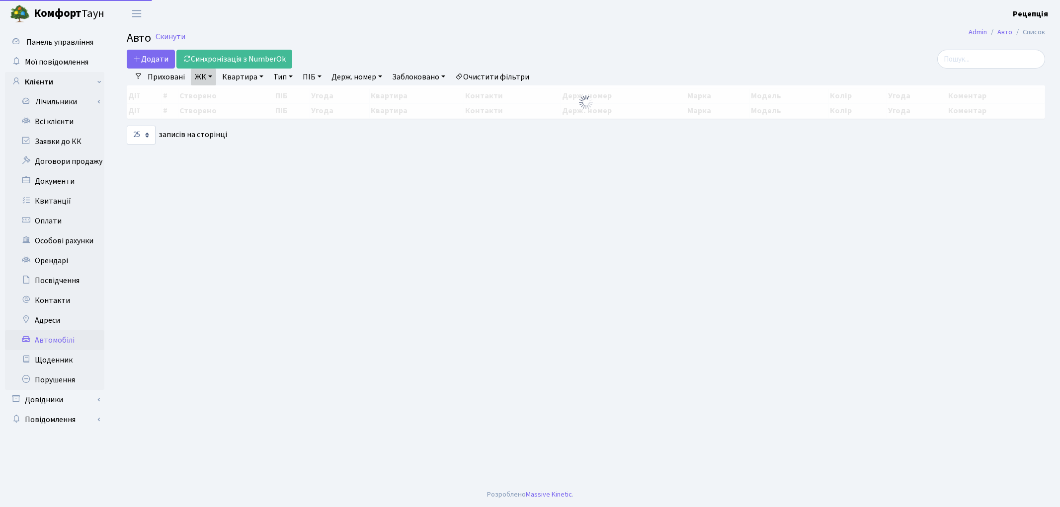
select select "25"
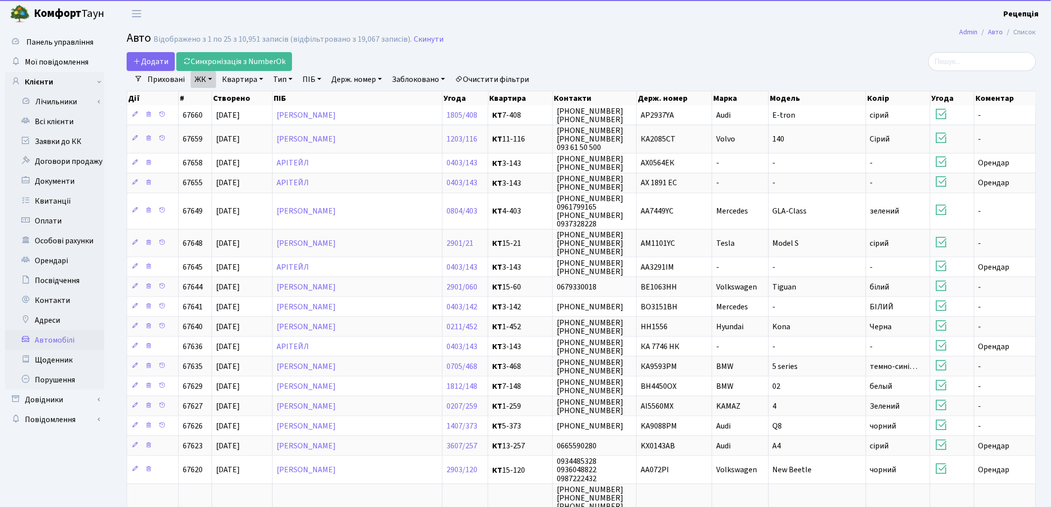
click at [490, 76] on link "Очистити фільтри" at bounding box center [492, 79] width 82 height 17
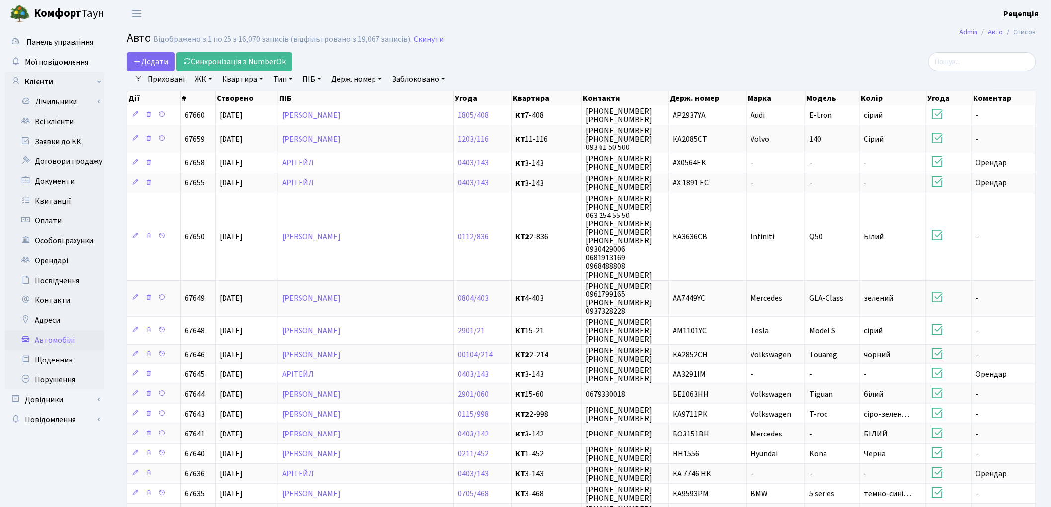
click at [344, 78] on link "Держ. номер" at bounding box center [356, 79] width 59 height 17
type input "3231"
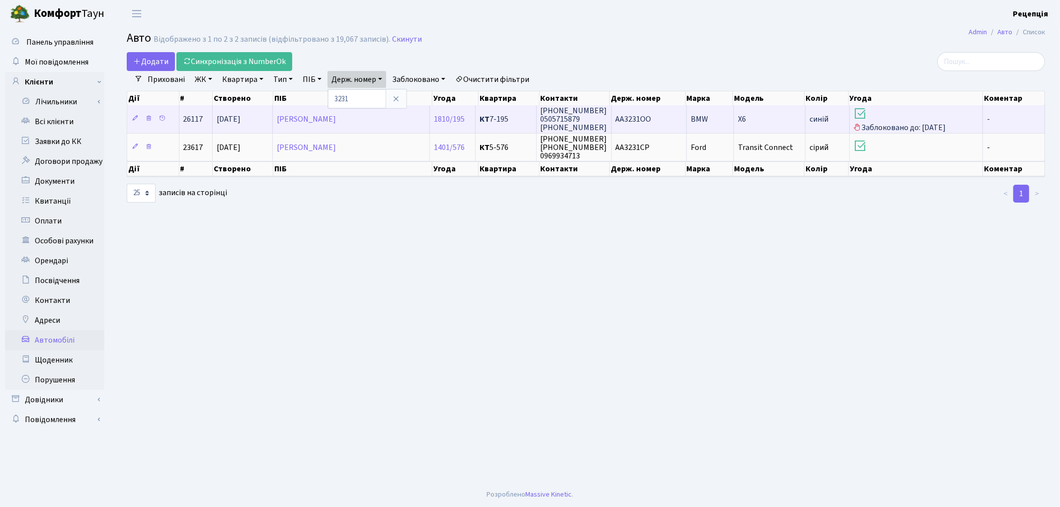
click at [635, 115] on span "АА3231ОО" at bounding box center [634, 119] width 36 height 11
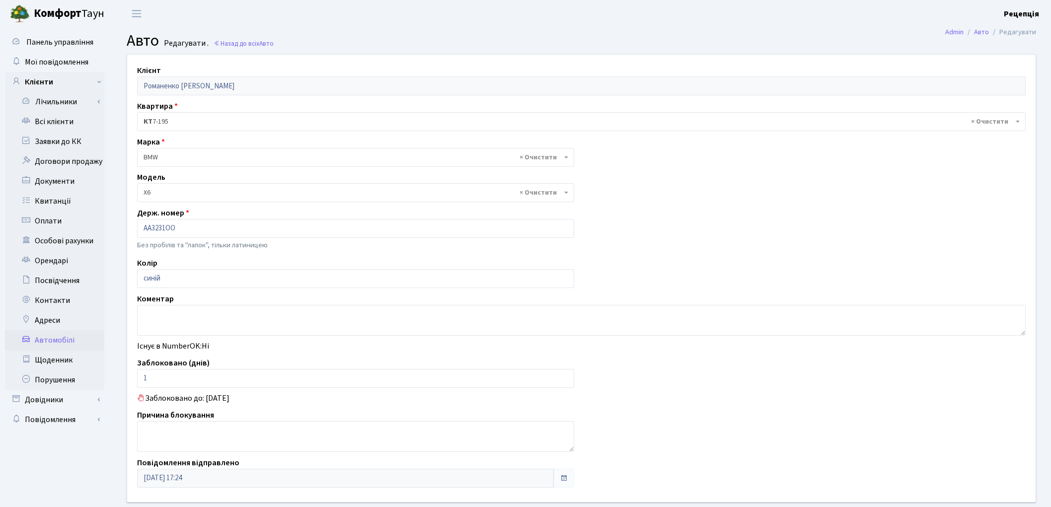
select select "264"
click at [68, 121] on link "Всі клієнти" at bounding box center [54, 122] width 99 height 20
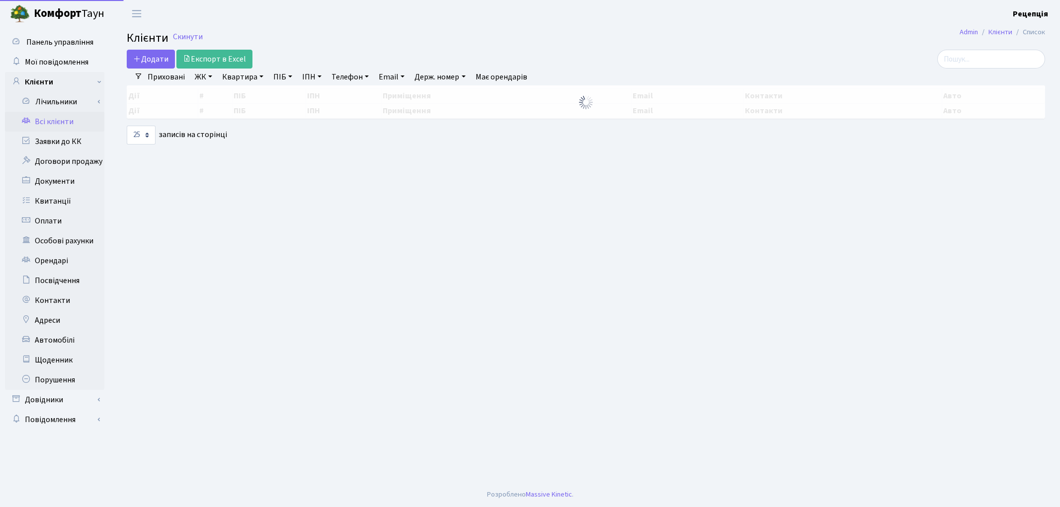
select select
select select "25"
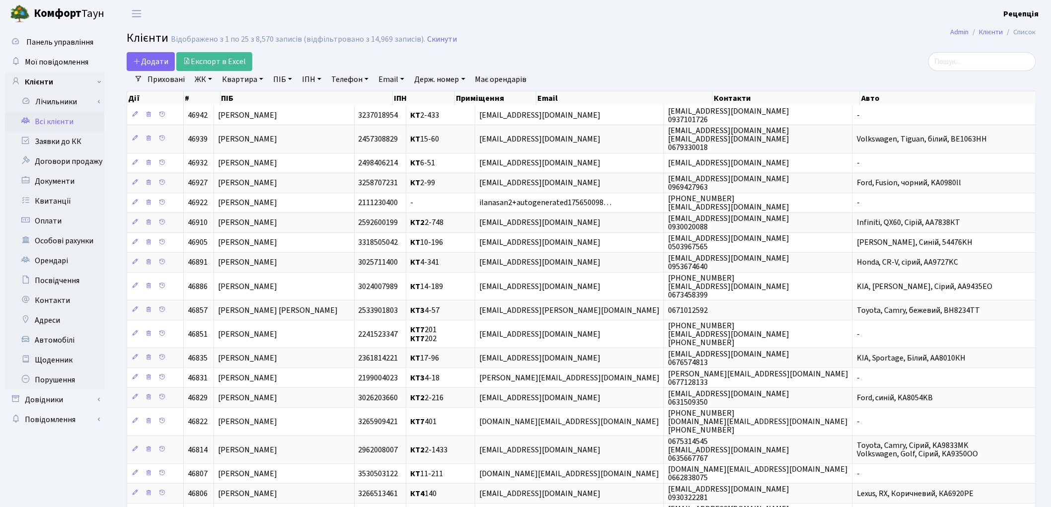
click at [205, 81] on link "ЖК" at bounding box center [203, 79] width 25 height 17
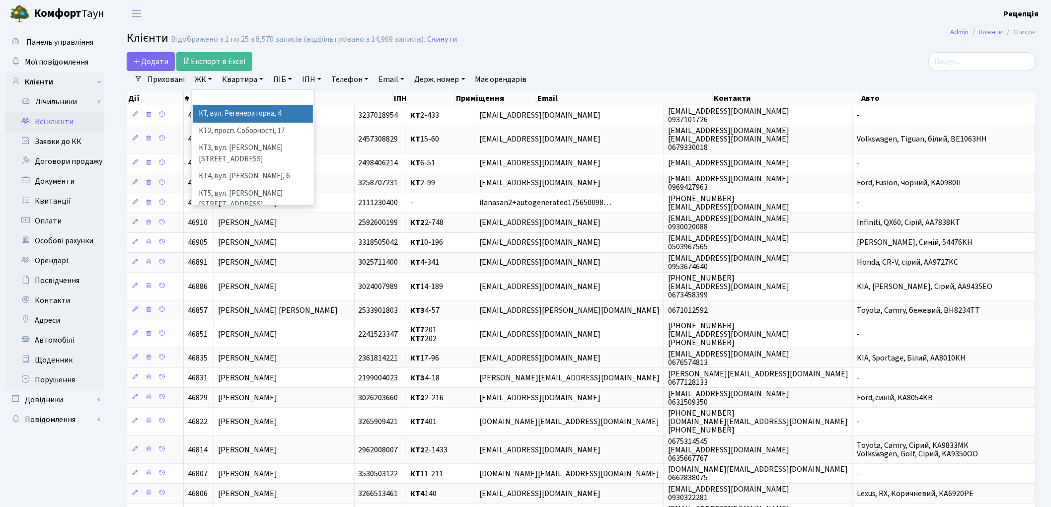
click at [220, 114] on li "КТ, вул. Регенераторна, 4" at bounding box center [253, 113] width 120 height 17
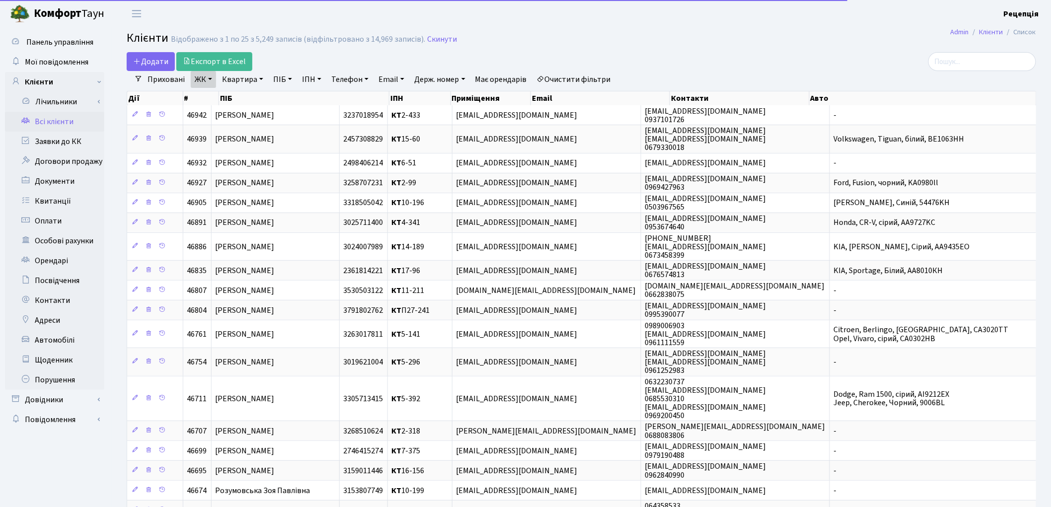
click at [246, 78] on link "Квартира" at bounding box center [242, 79] width 49 height 17
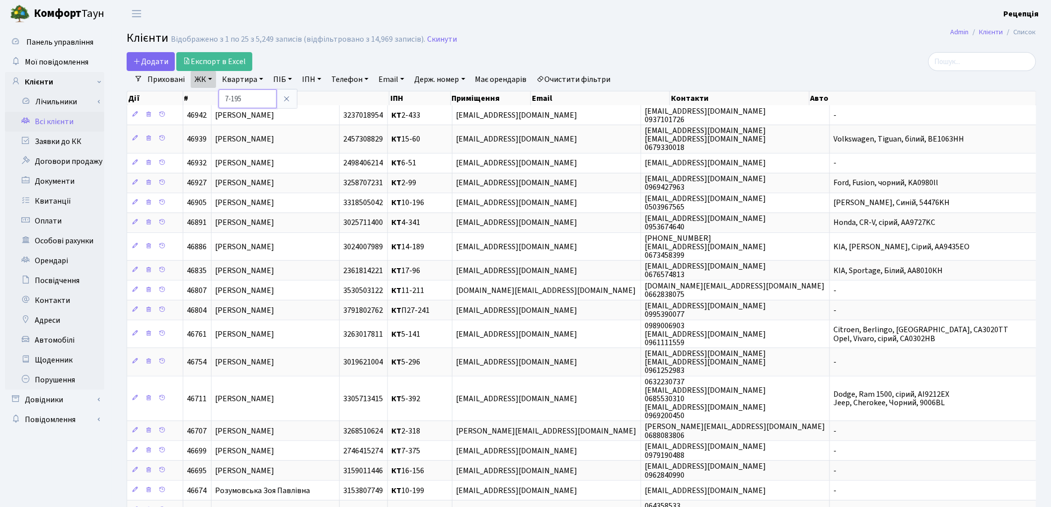
type input "7-195"
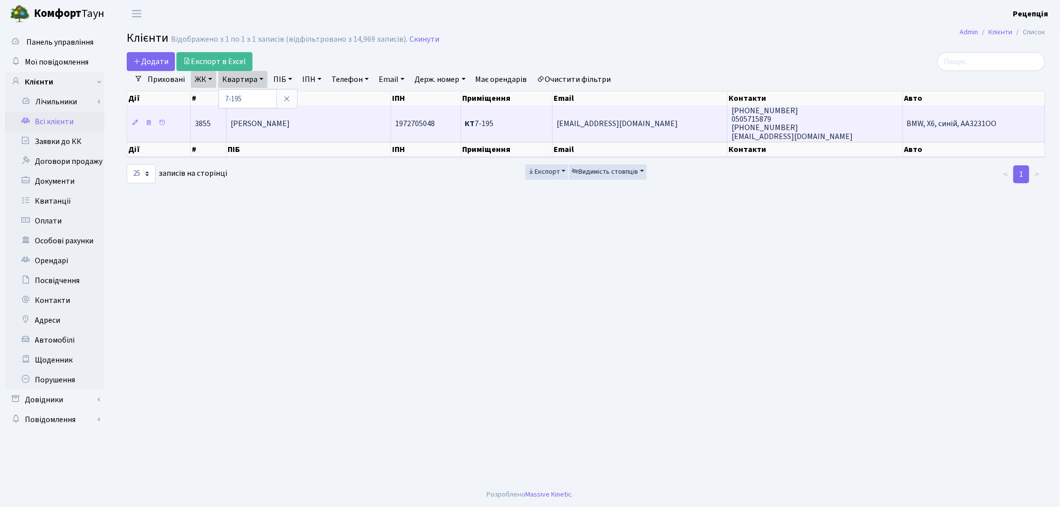
click at [290, 128] on span "[PERSON_NAME]" at bounding box center [260, 123] width 59 height 11
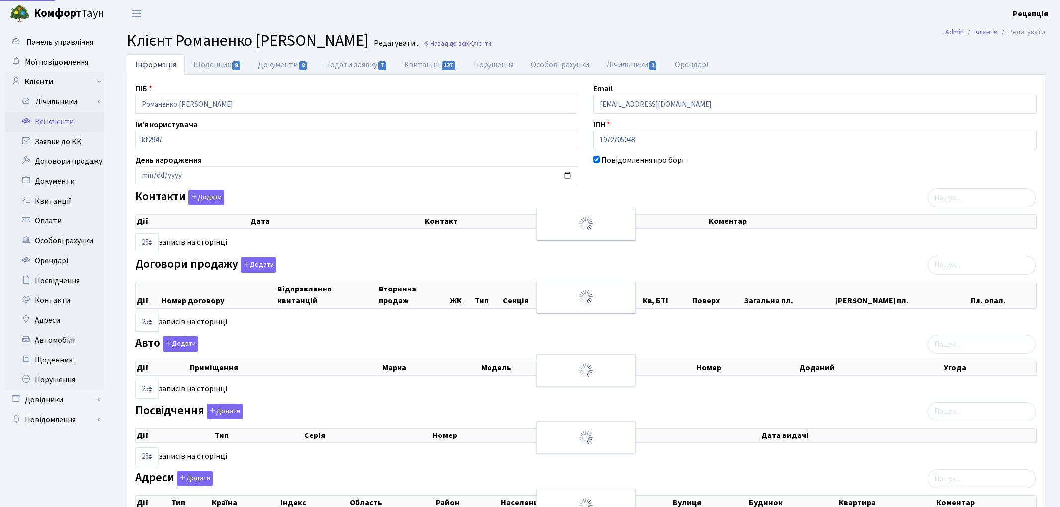
select select "25"
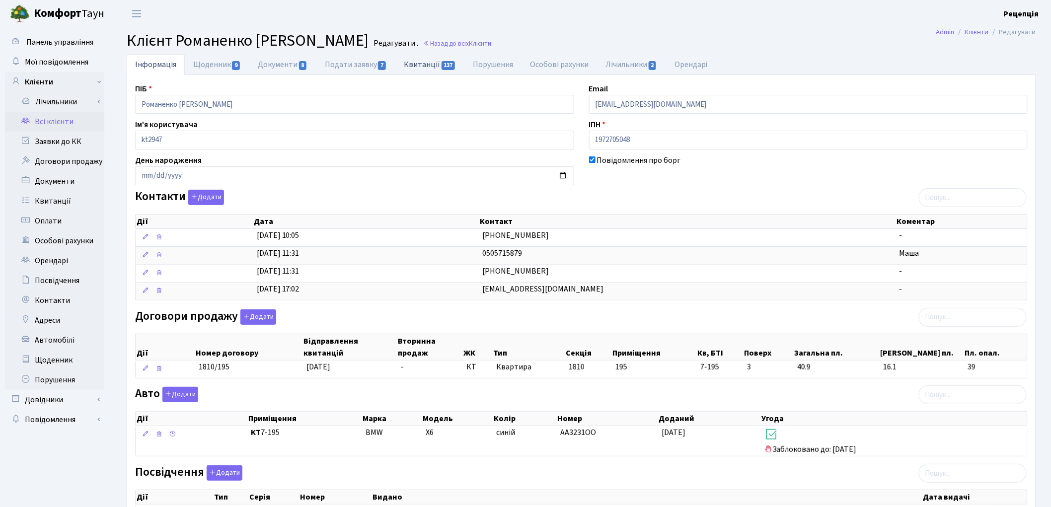
click at [425, 60] on link "Квитанції 137" at bounding box center [430, 64] width 69 height 20
select select "25"
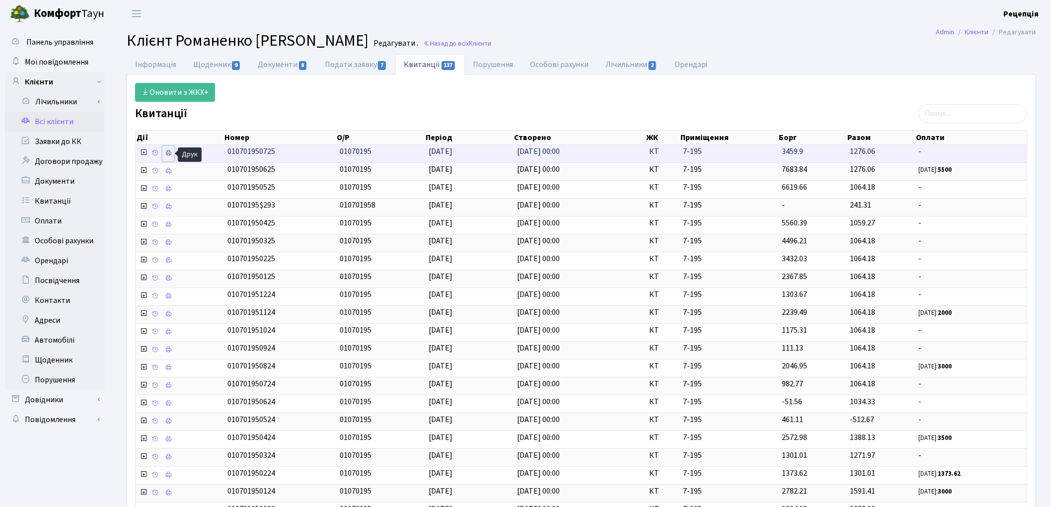
click at [168, 158] on link at bounding box center [168, 153] width 12 height 15
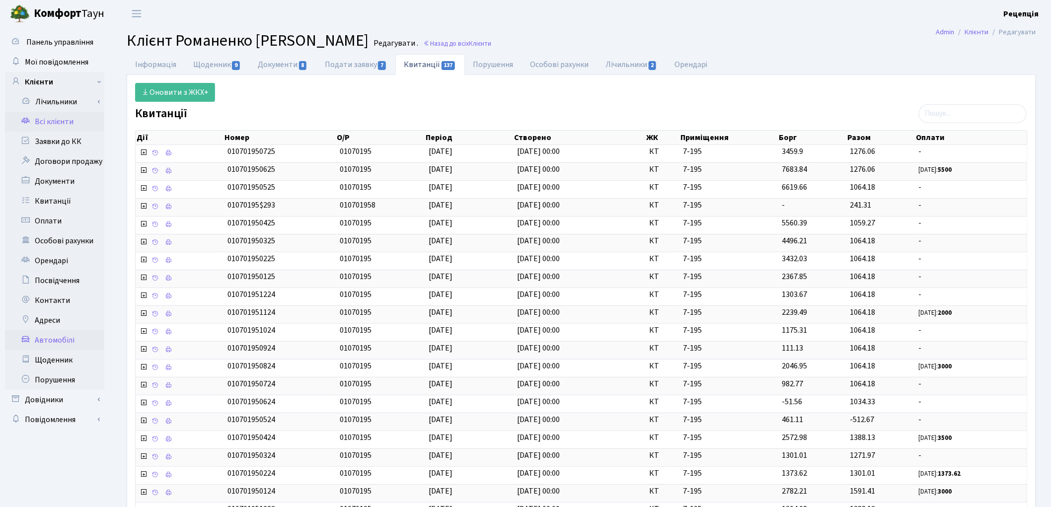
click at [64, 338] on link "Автомобілі" at bounding box center [54, 340] width 99 height 20
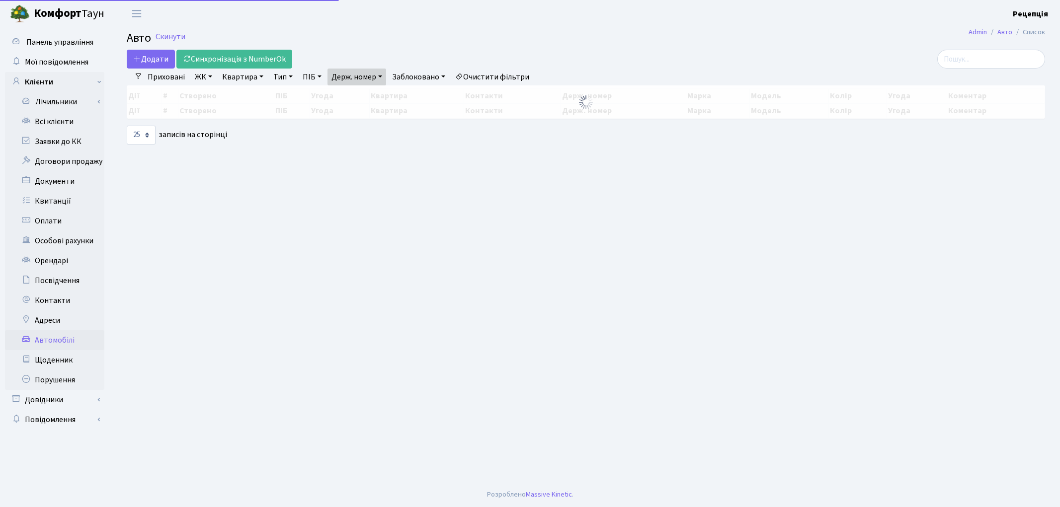
select select "25"
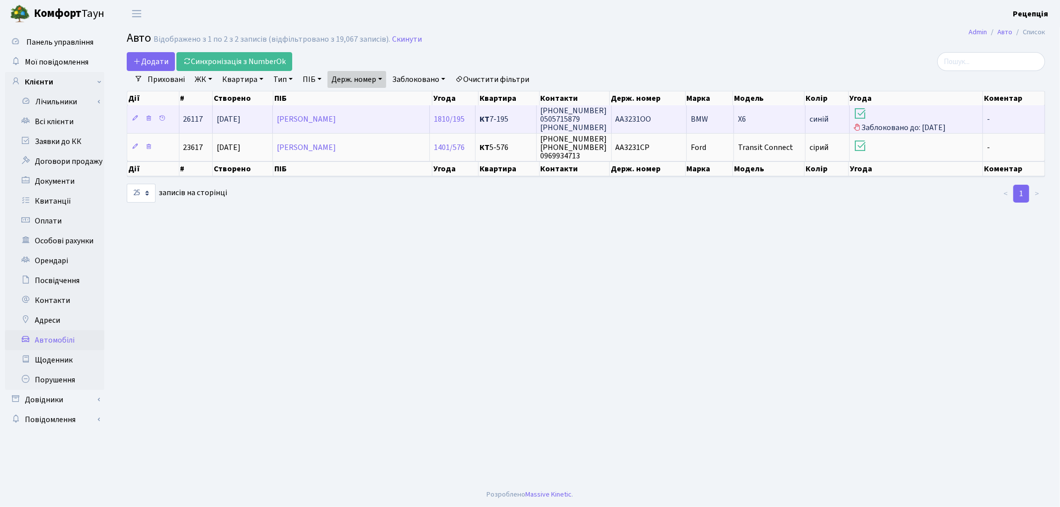
click at [632, 116] on span "АА3231ОО" at bounding box center [634, 119] width 36 height 11
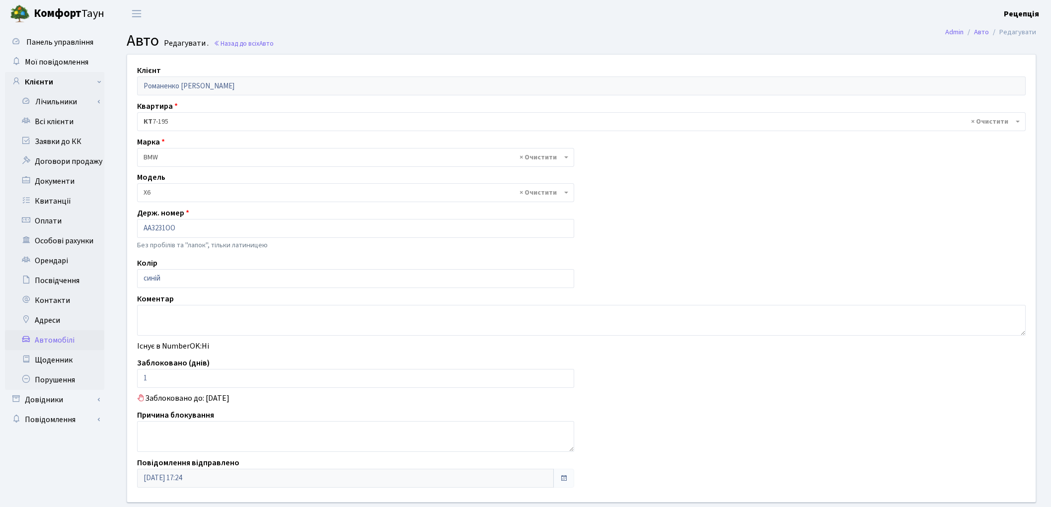
select select "264"
click at [66, 122] on link "Всі клієнти" at bounding box center [54, 122] width 99 height 20
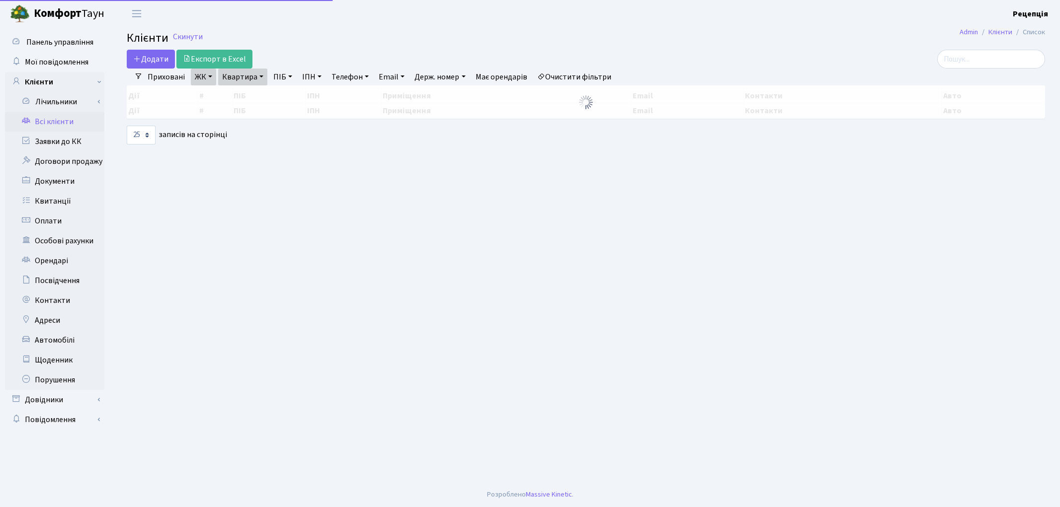
select select "25"
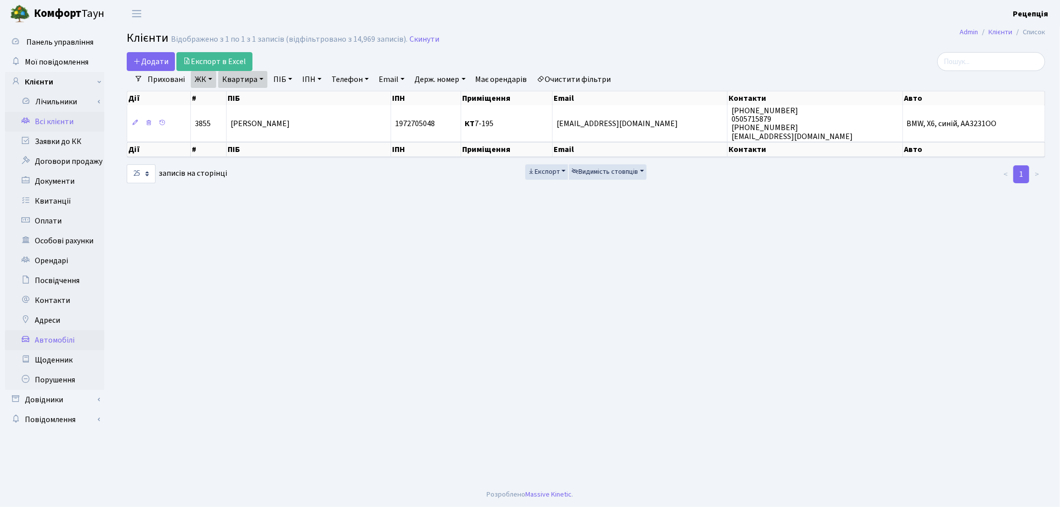
click at [50, 345] on link "Автомобілі" at bounding box center [54, 340] width 99 height 20
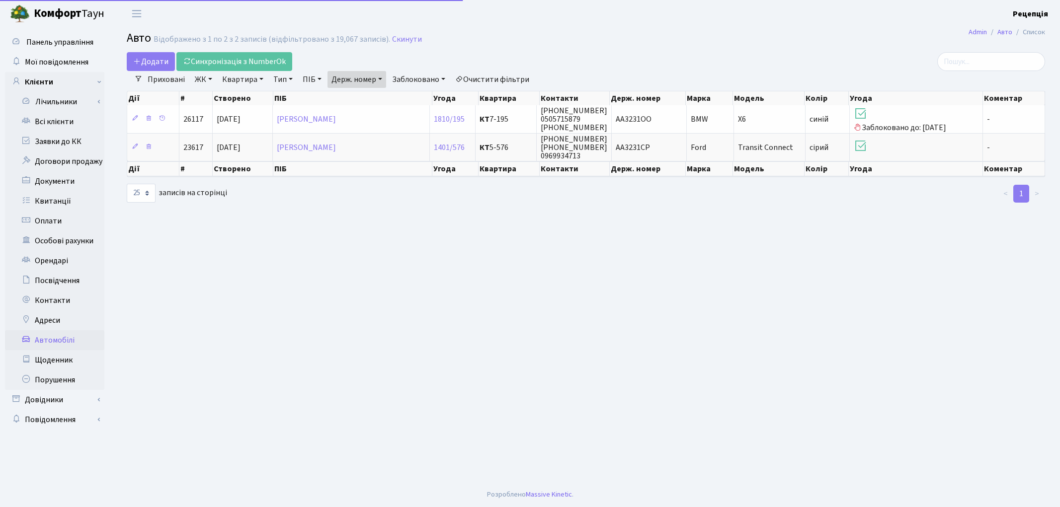
select select "25"
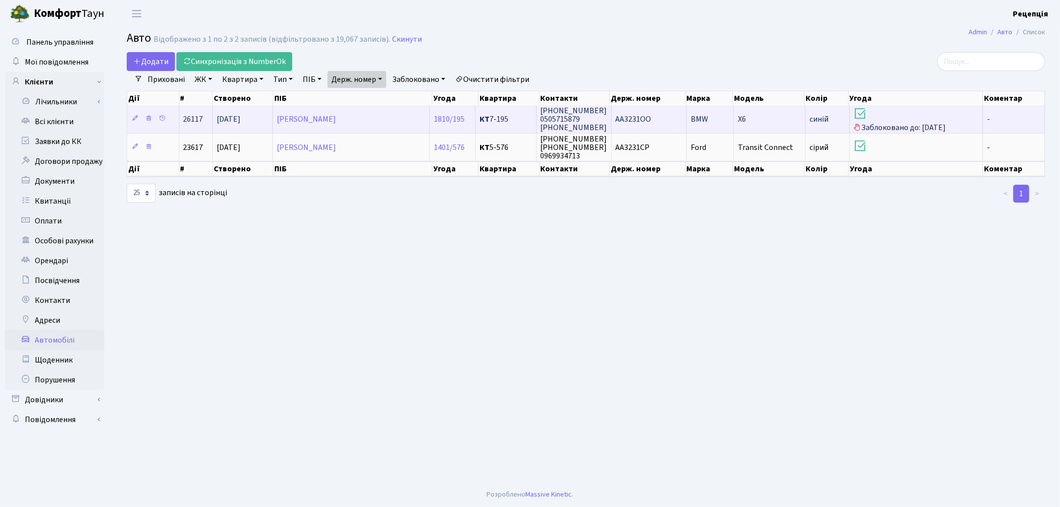
click at [752, 116] on td "X6" at bounding box center [770, 118] width 72 height 27
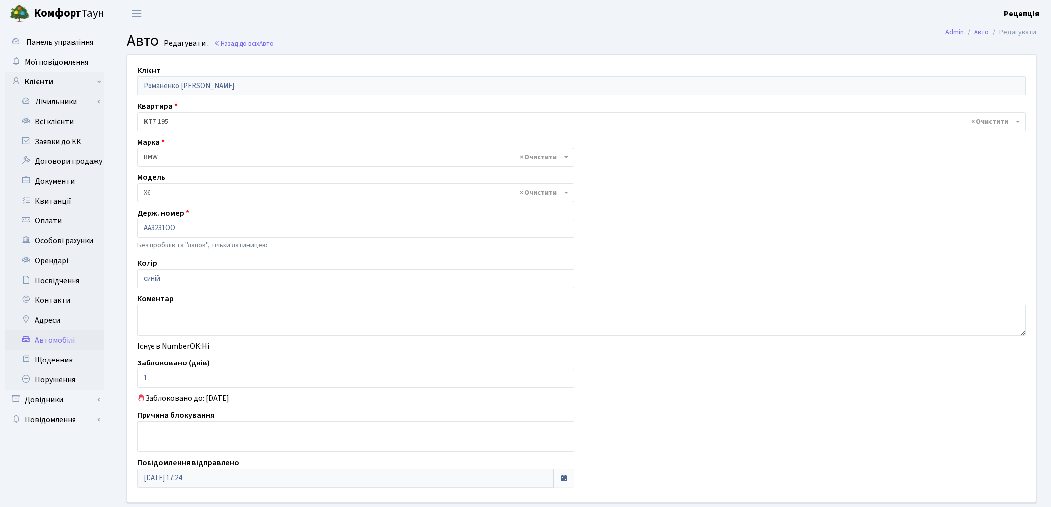
select select "264"
click at [50, 123] on link "Всі клієнти" at bounding box center [54, 122] width 99 height 20
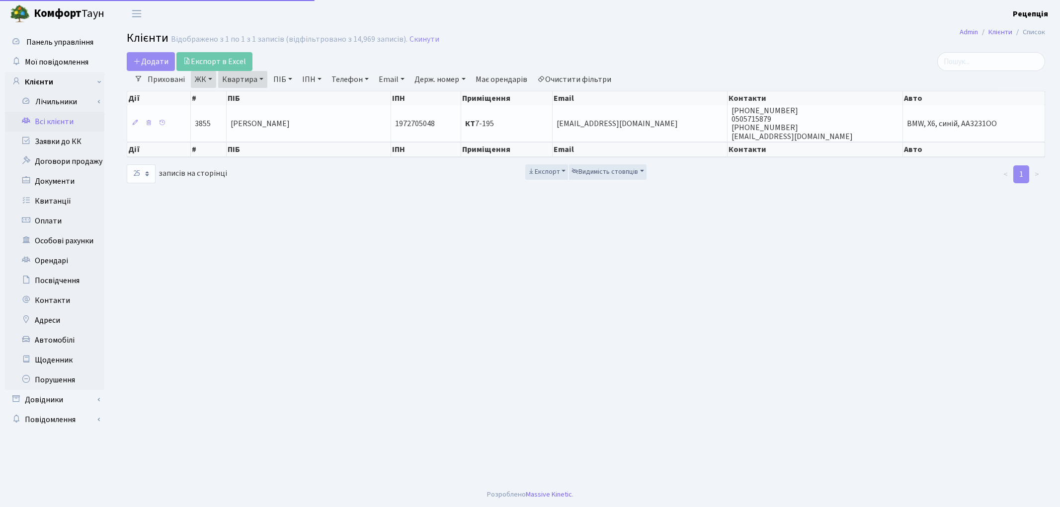
select select "25"
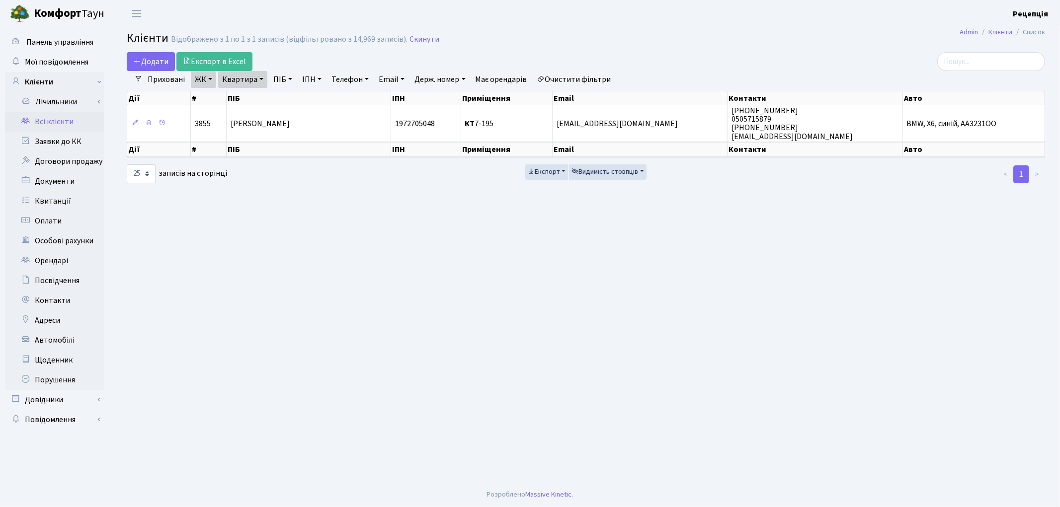
click at [580, 79] on link "Очистити фільтри" at bounding box center [574, 79] width 82 height 17
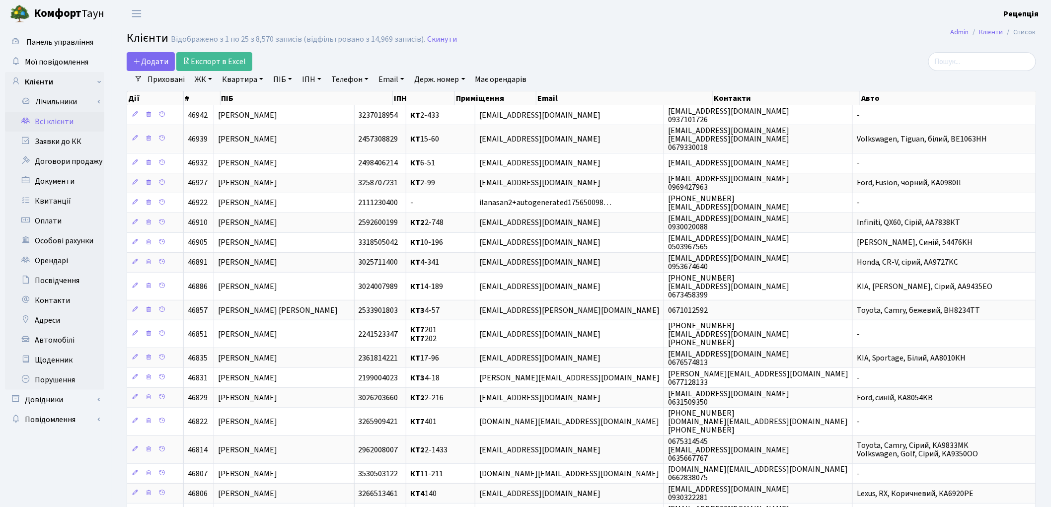
click at [207, 86] on link "ЖК" at bounding box center [203, 79] width 25 height 17
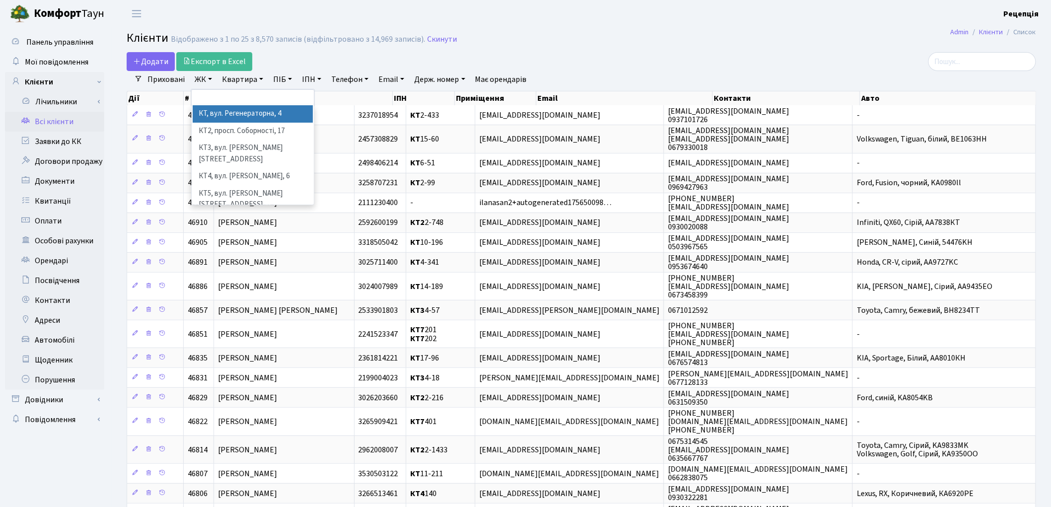
drag, startPoint x: 221, startPoint y: 113, endPoint x: 222, endPoint y: 105, distance: 8.0
click at [221, 113] on li "КТ, вул. Регенераторна, 4" at bounding box center [253, 113] width 120 height 17
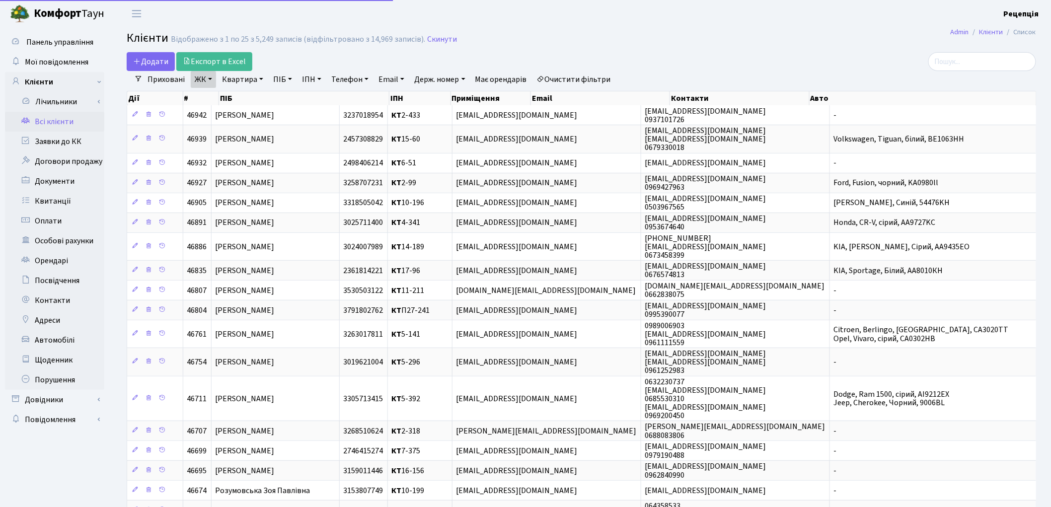
click at [239, 78] on link "Квартира" at bounding box center [242, 79] width 49 height 17
type input "7-13"
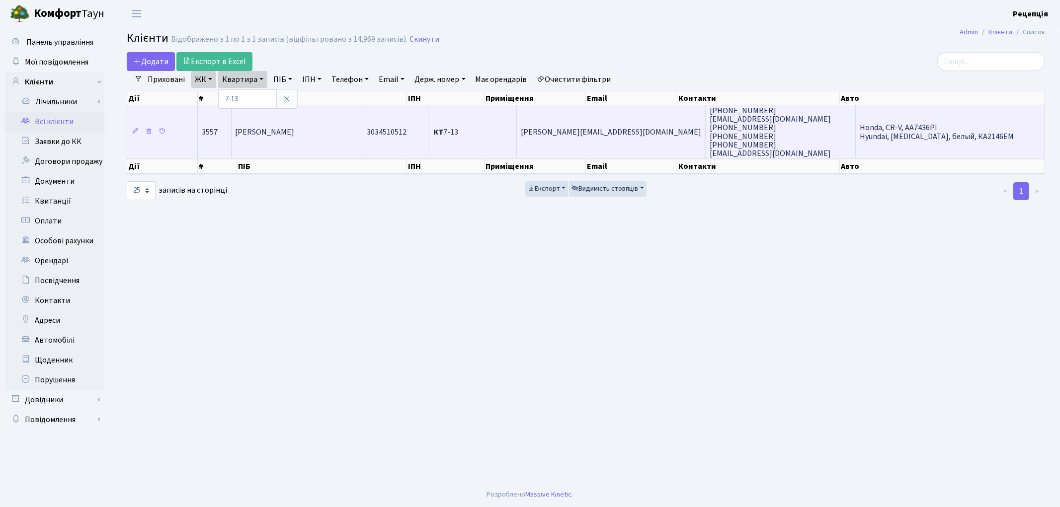
click at [277, 132] on span "[PERSON_NAME]" at bounding box center [265, 132] width 59 height 11
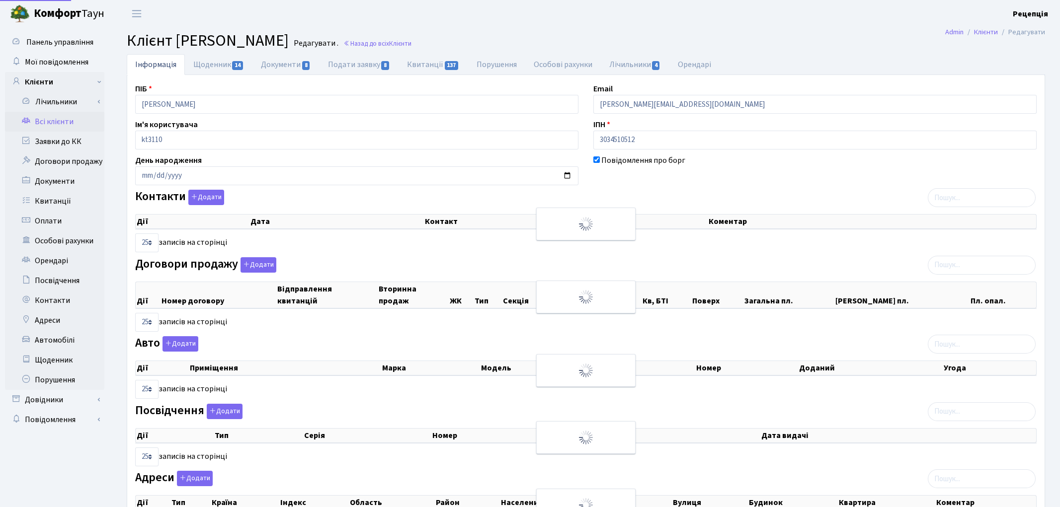
select select "25"
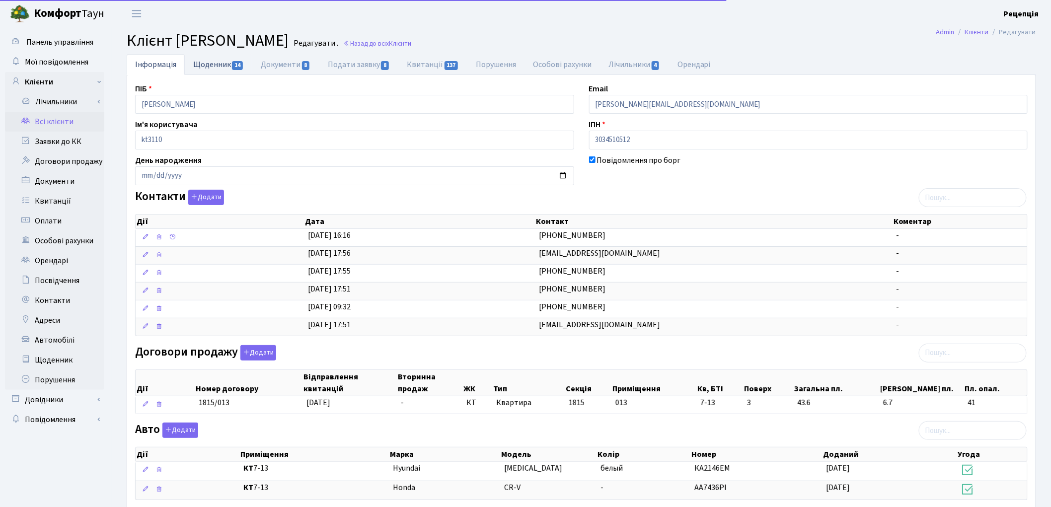
click at [208, 63] on link "Щоденник 14" at bounding box center [219, 64] width 68 height 20
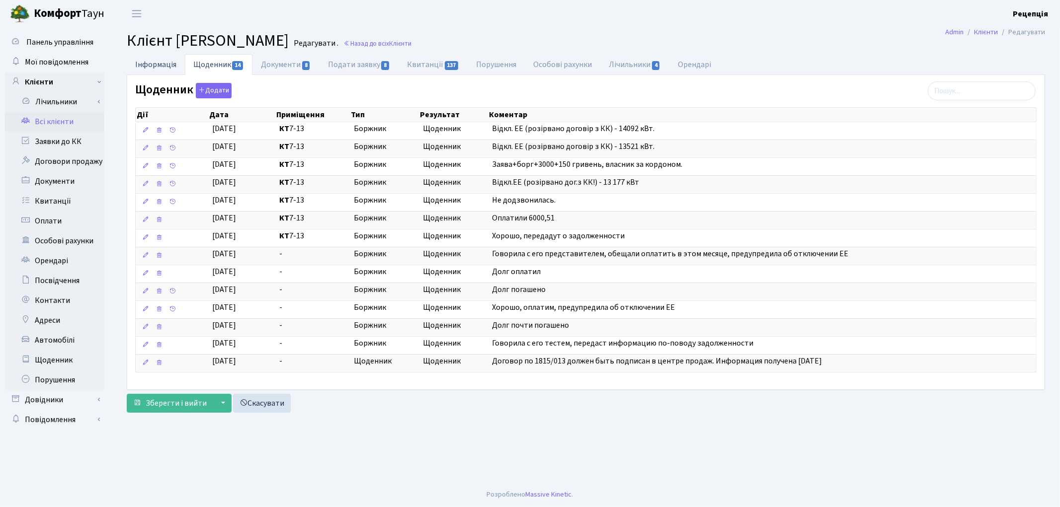
click at [150, 63] on link "Інформація" at bounding box center [156, 64] width 58 height 20
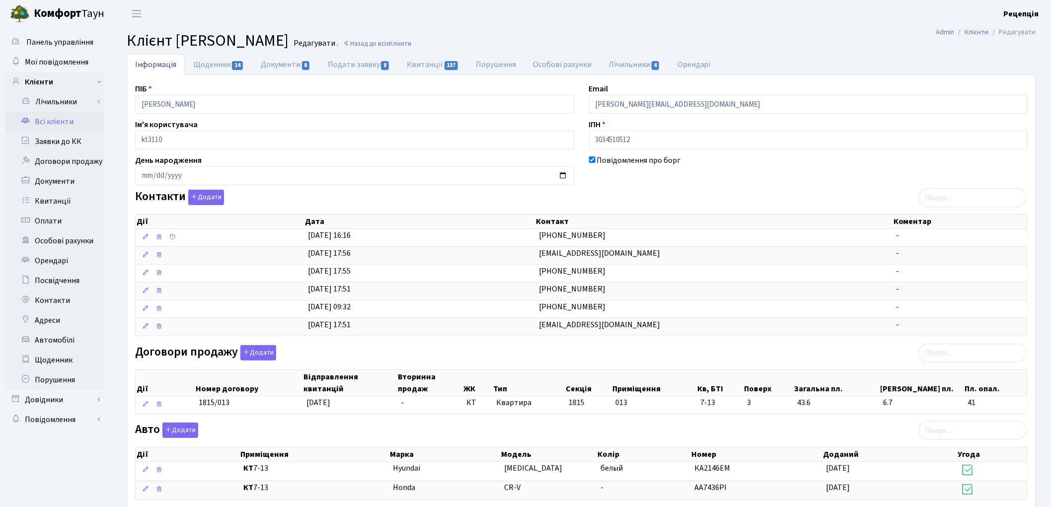
click at [74, 118] on link "Всі клієнти" at bounding box center [54, 122] width 99 height 20
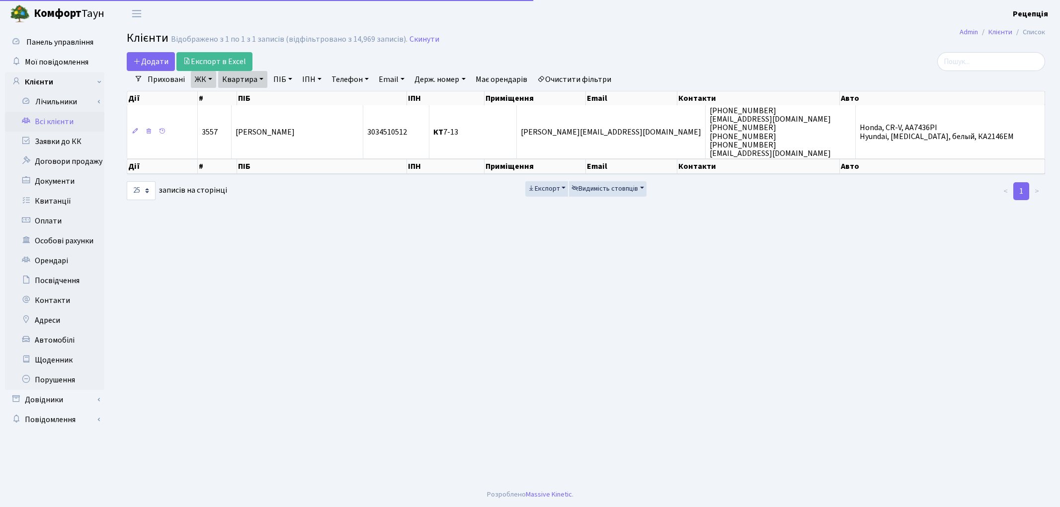
select select "25"
click at [580, 86] on link "Очистити фільтри" at bounding box center [574, 79] width 82 height 17
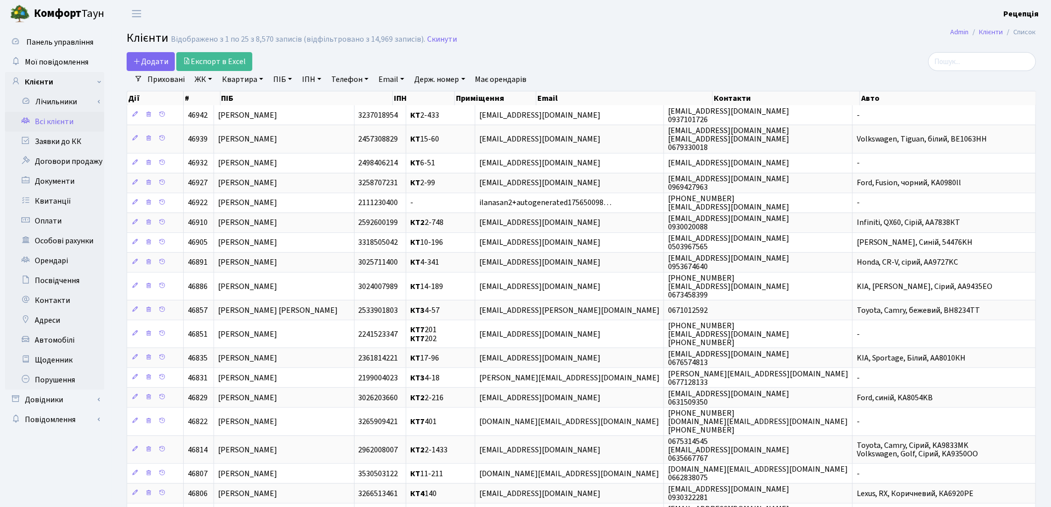
click at [210, 81] on link "ЖК" at bounding box center [203, 79] width 25 height 17
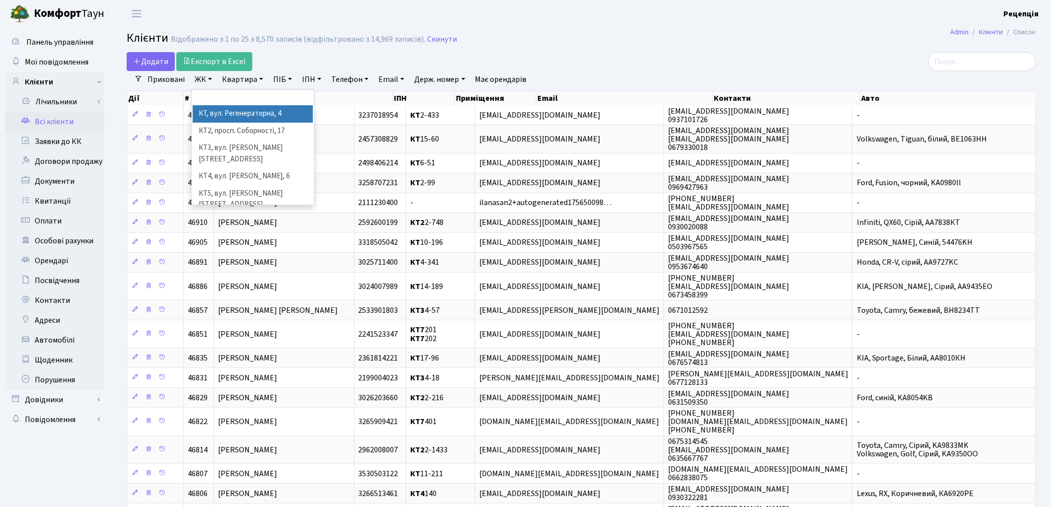
click at [225, 110] on li "КТ, вул. Регенераторна, 4" at bounding box center [253, 113] width 120 height 17
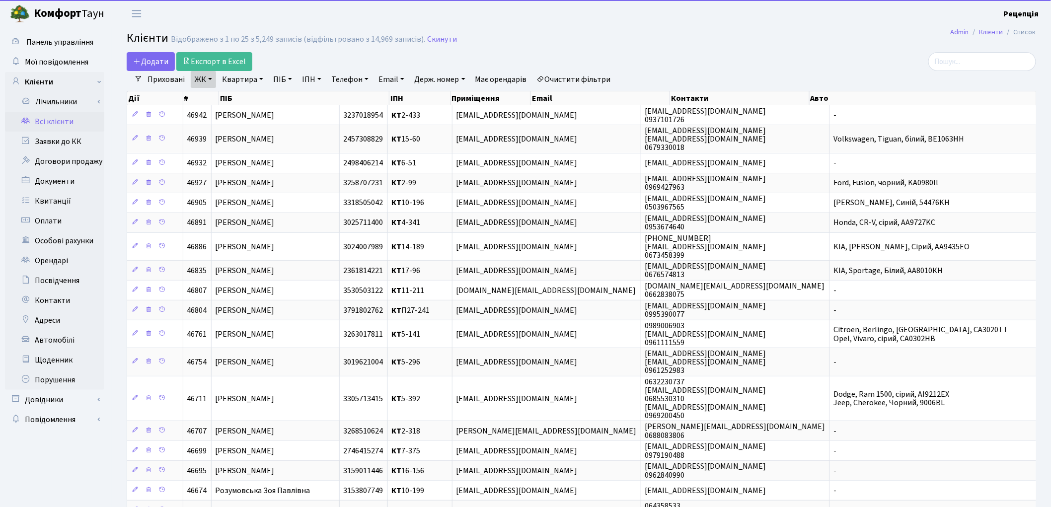
click at [243, 82] on link "Квартира" at bounding box center [242, 79] width 49 height 17
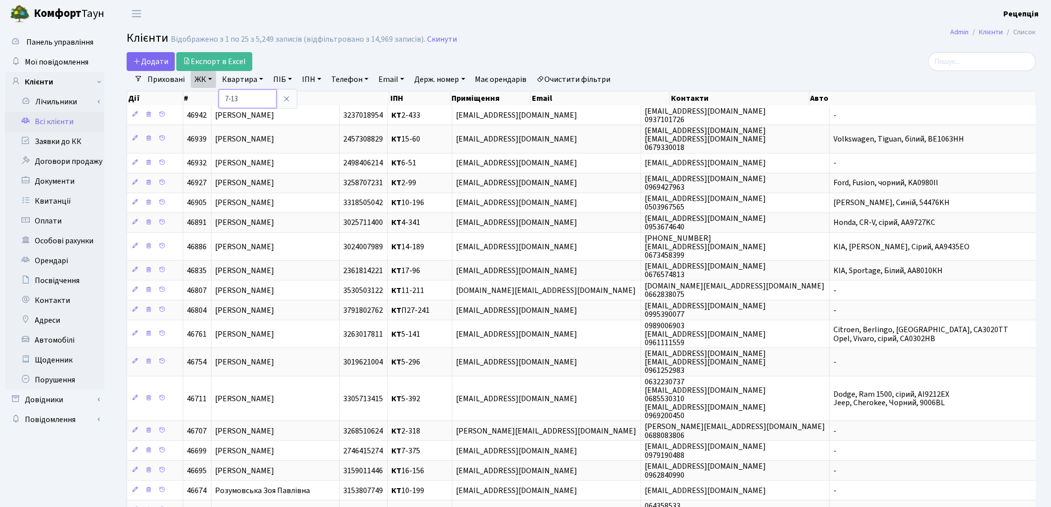
type input "7-13"
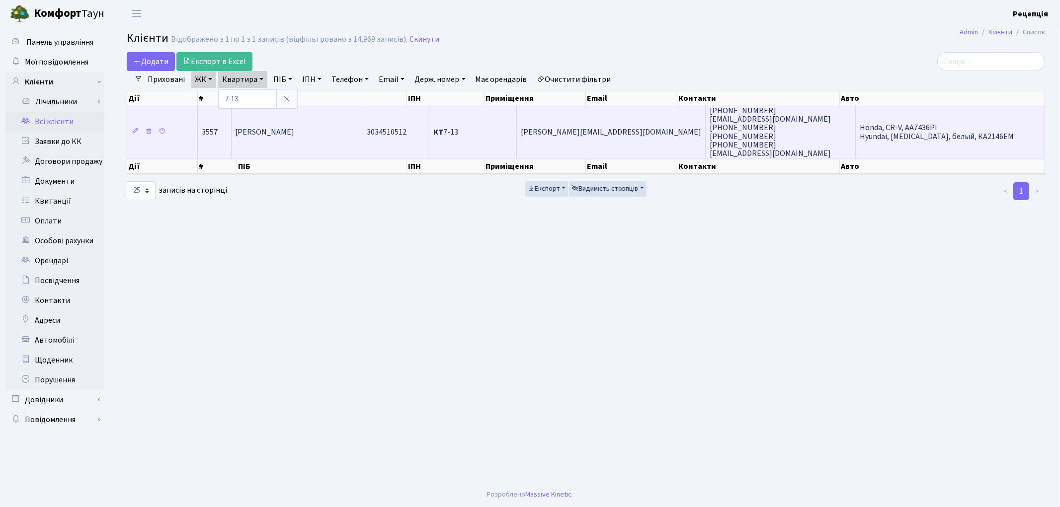
click at [292, 127] on span "[PERSON_NAME]" at bounding box center [265, 132] width 59 height 11
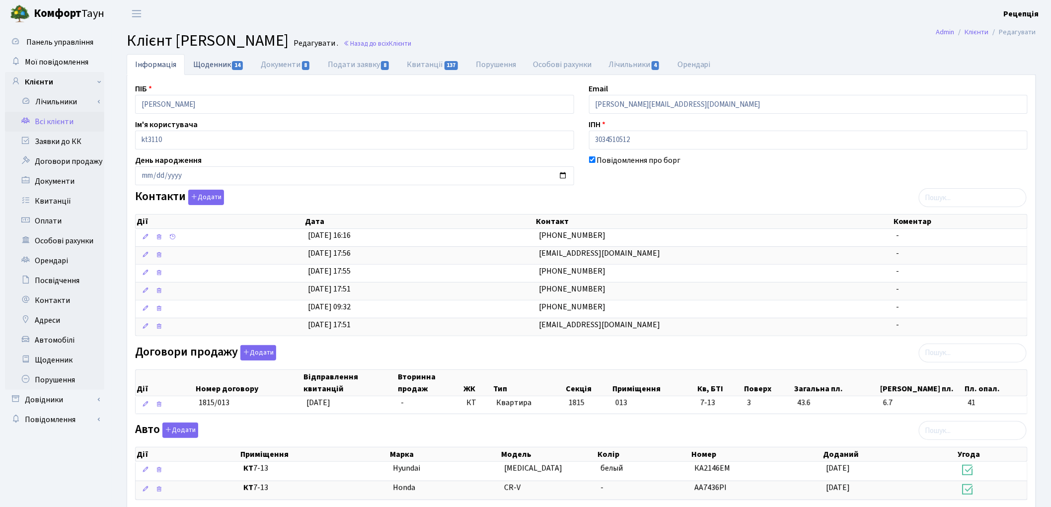
click at [223, 66] on link "Щоденник 14" at bounding box center [219, 64] width 68 height 20
select select "25"
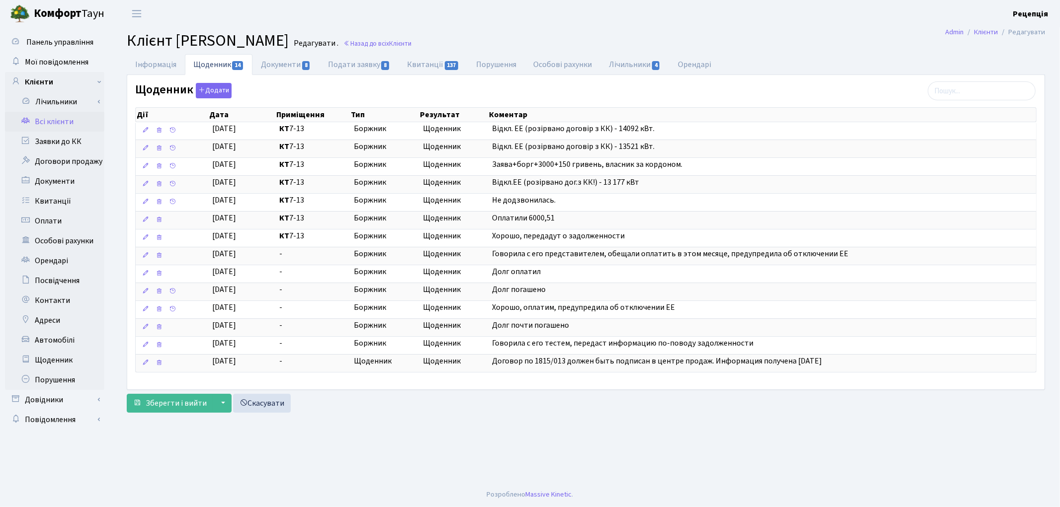
click at [52, 117] on link "Всі клієнти" at bounding box center [54, 122] width 99 height 20
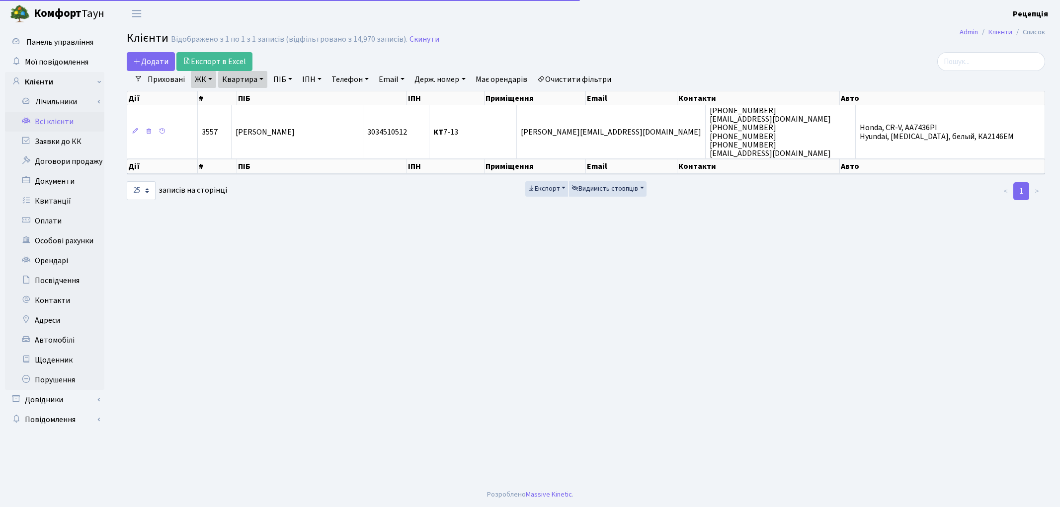
select select "25"
click at [567, 74] on link "Очистити фільтри" at bounding box center [574, 79] width 82 height 17
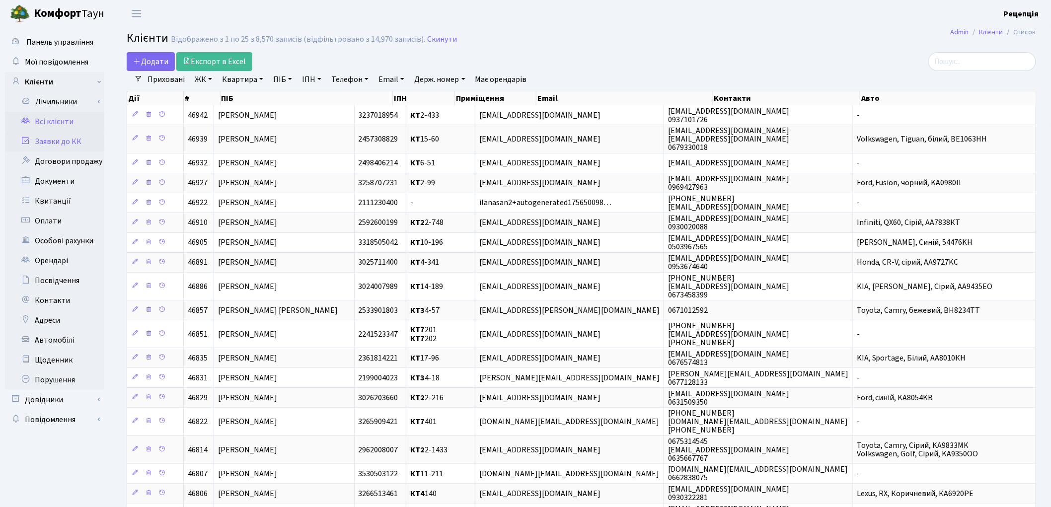
click at [56, 147] on link "Заявки до КК" at bounding box center [54, 142] width 99 height 20
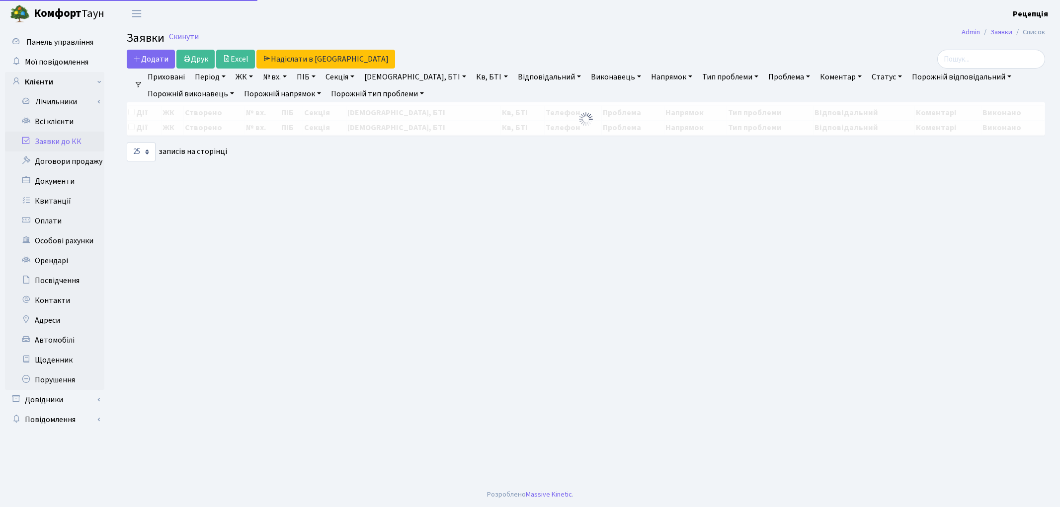
select select "25"
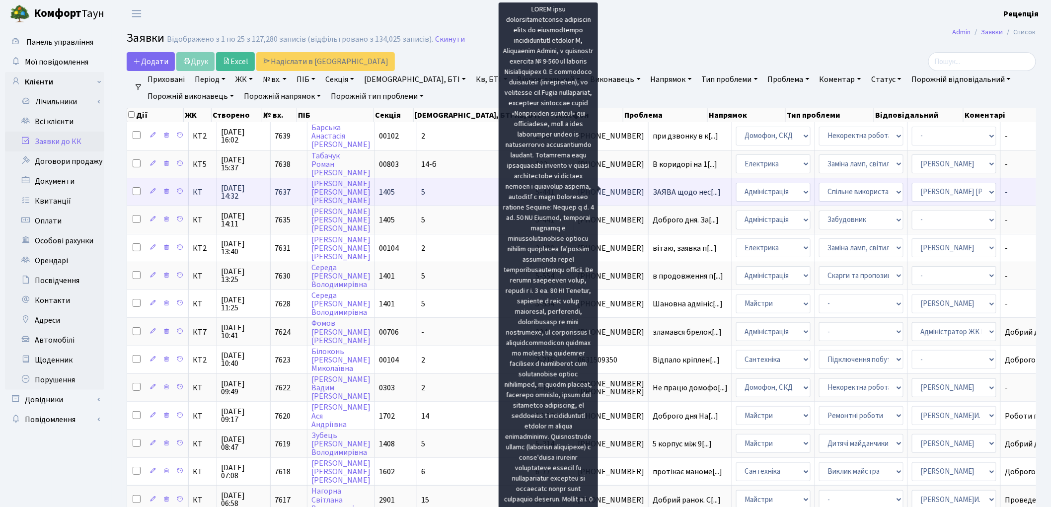
click at [653, 193] on span "ЗАЯВА щодо нес[...]" at bounding box center [687, 192] width 68 height 11
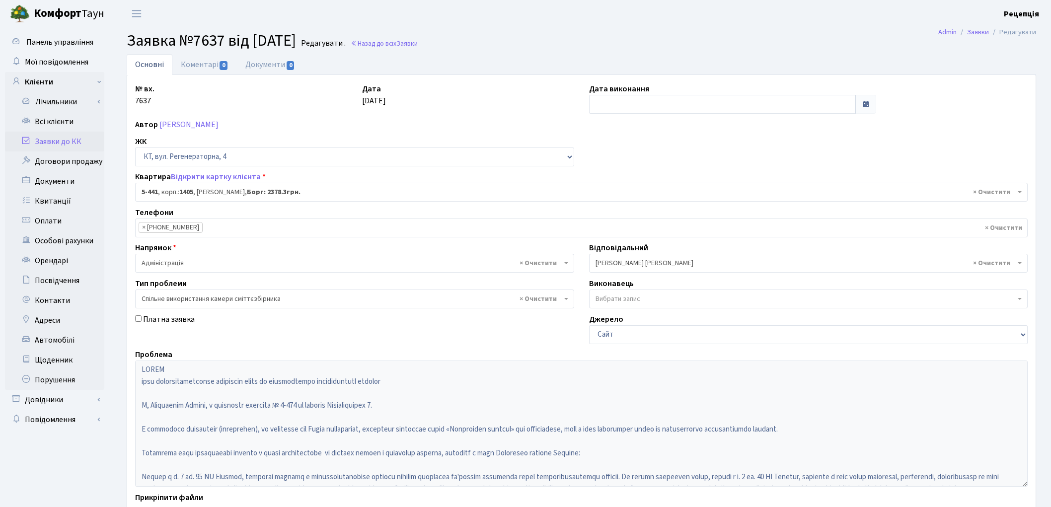
select select "2130"
select select "34"
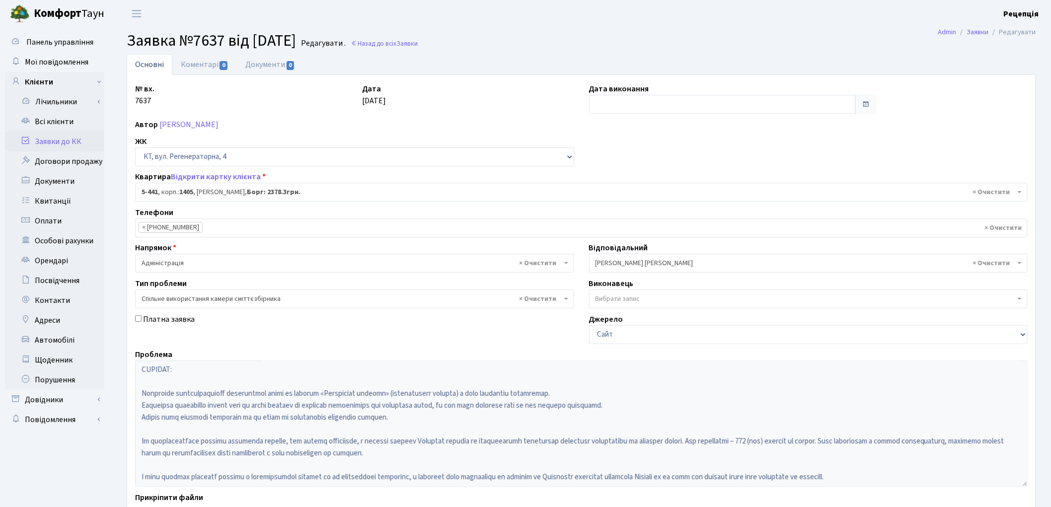
scroll to position [310, 0]
click at [78, 142] on link "Заявки до КК" at bounding box center [54, 142] width 99 height 20
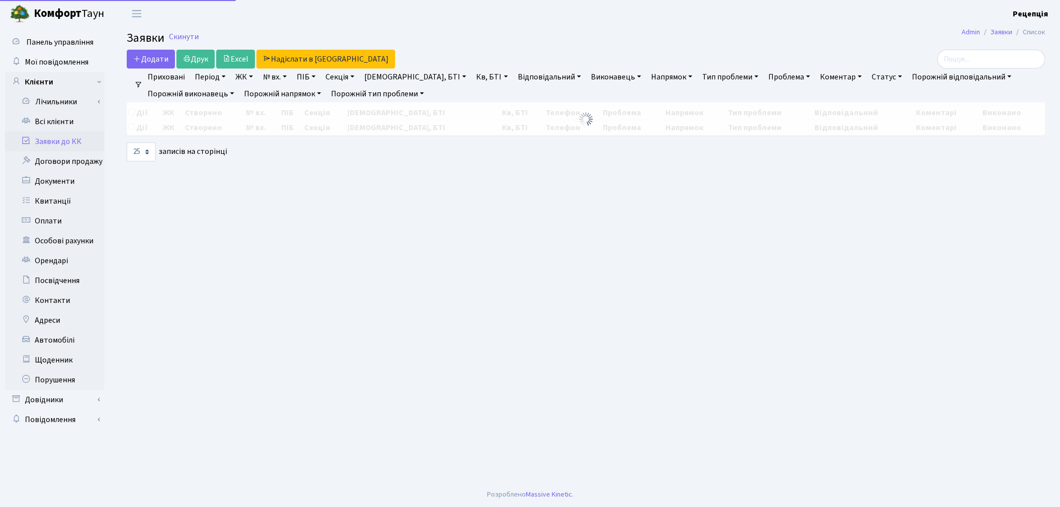
select select "25"
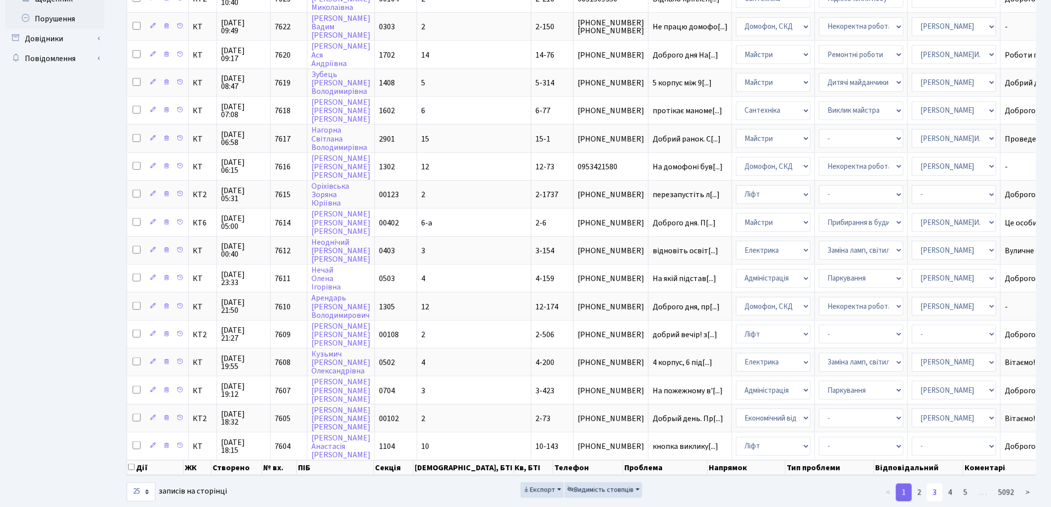
scroll to position [363, 0]
click at [926, 482] on link "2" at bounding box center [920, 491] width 16 height 18
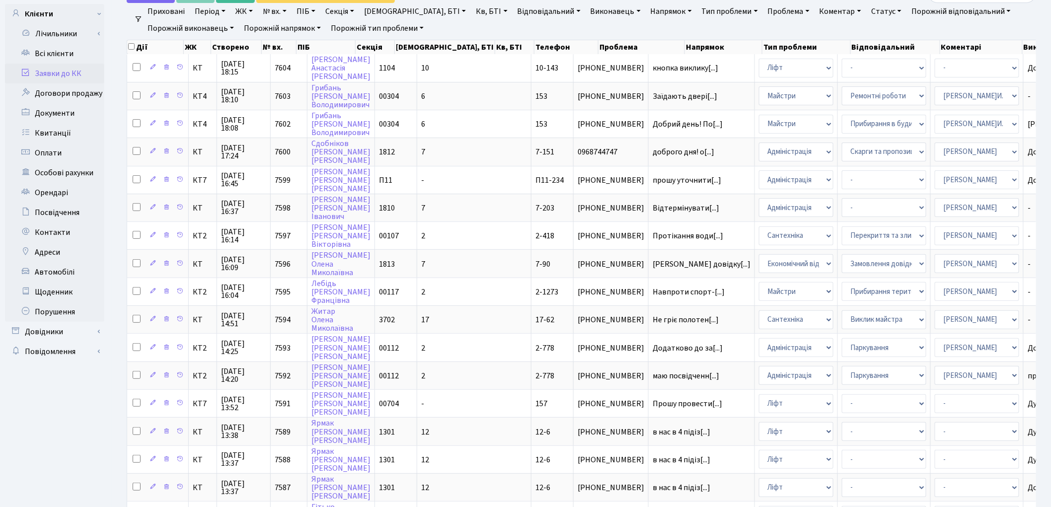
scroll to position [0, 0]
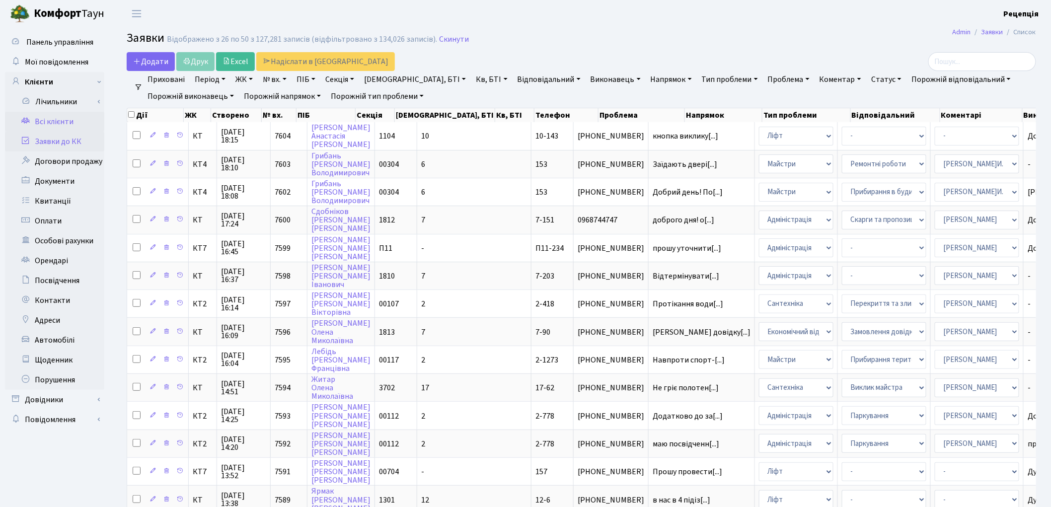
click at [51, 129] on link "Всі клієнти" at bounding box center [54, 122] width 99 height 20
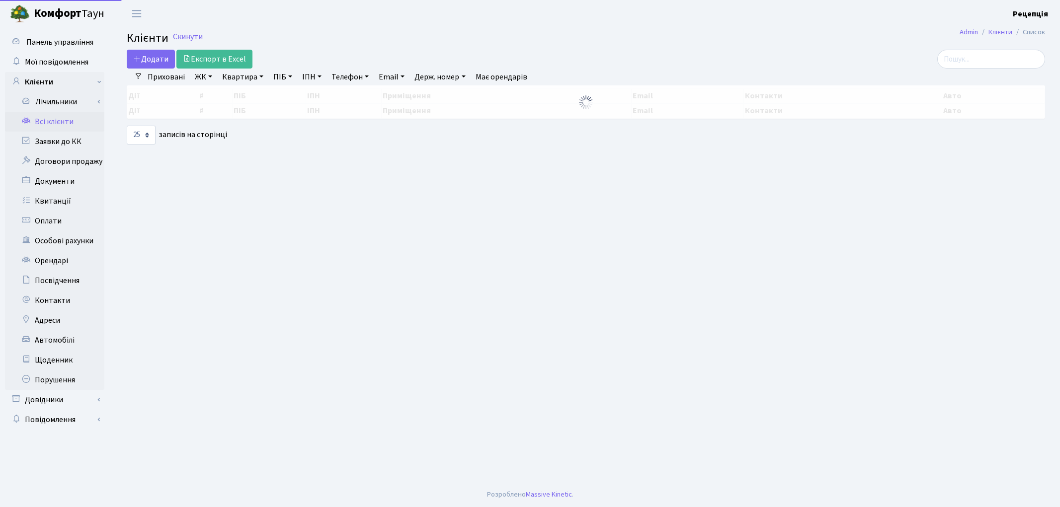
select select "25"
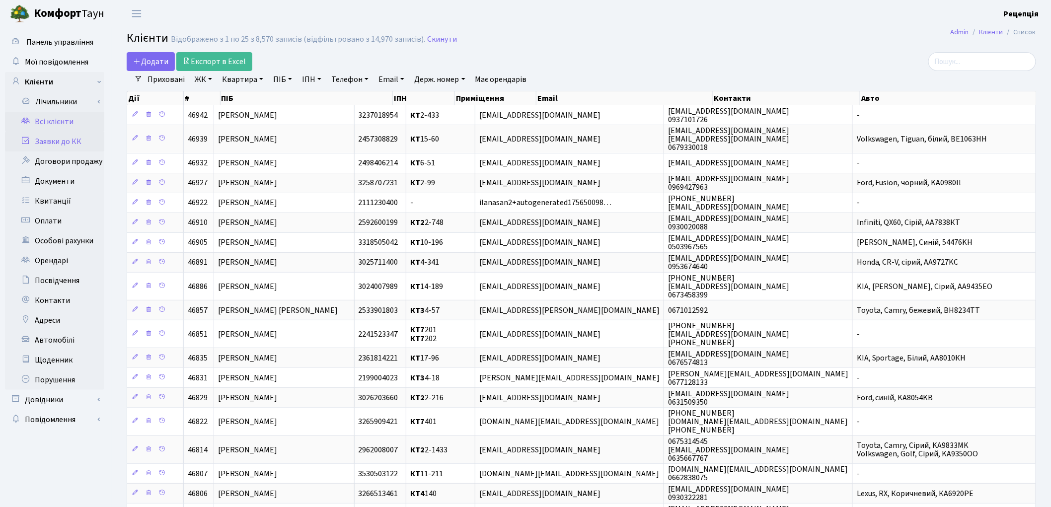
click at [63, 144] on link "Заявки до КК" at bounding box center [54, 142] width 99 height 20
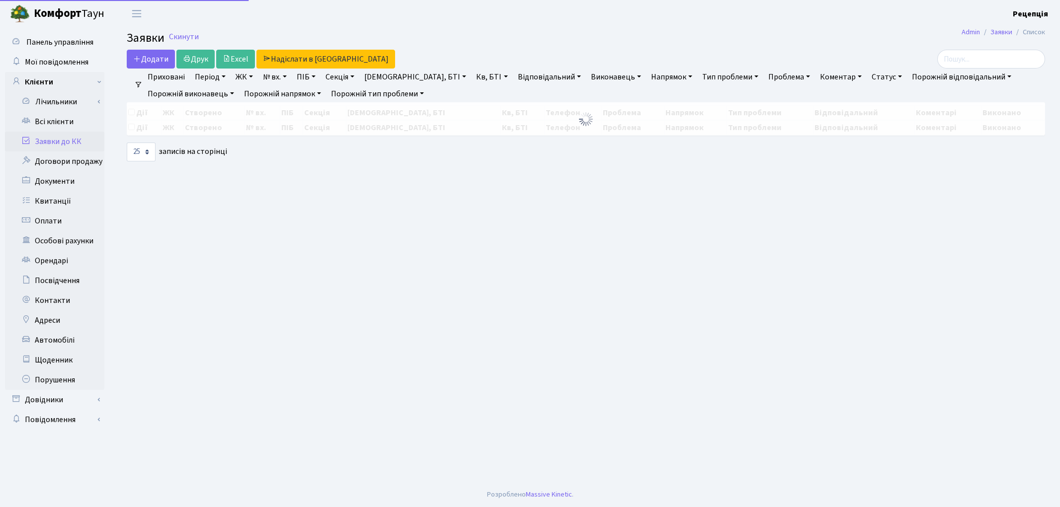
select select "25"
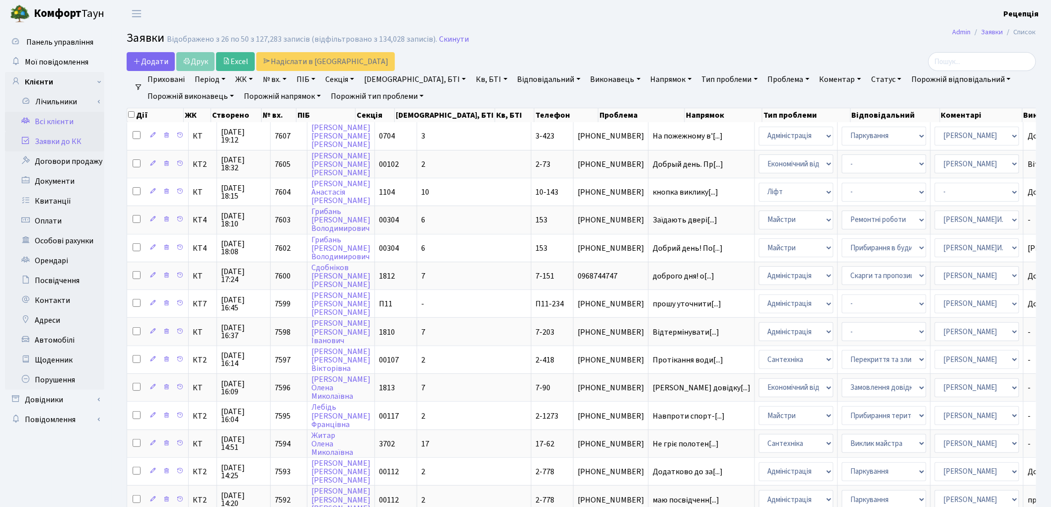
click at [77, 116] on link "Всі клієнти" at bounding box center [54, 122] width 99 height 20
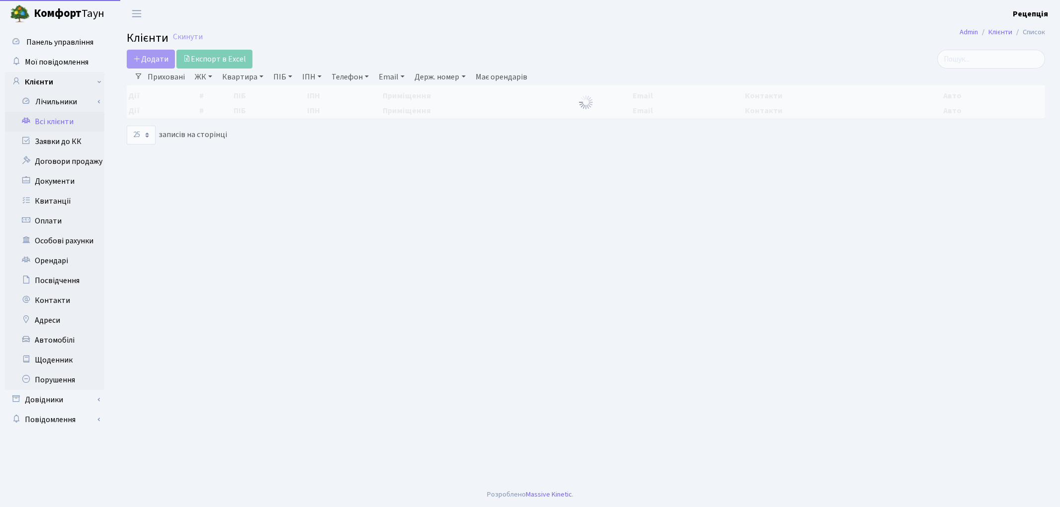
select select "25"
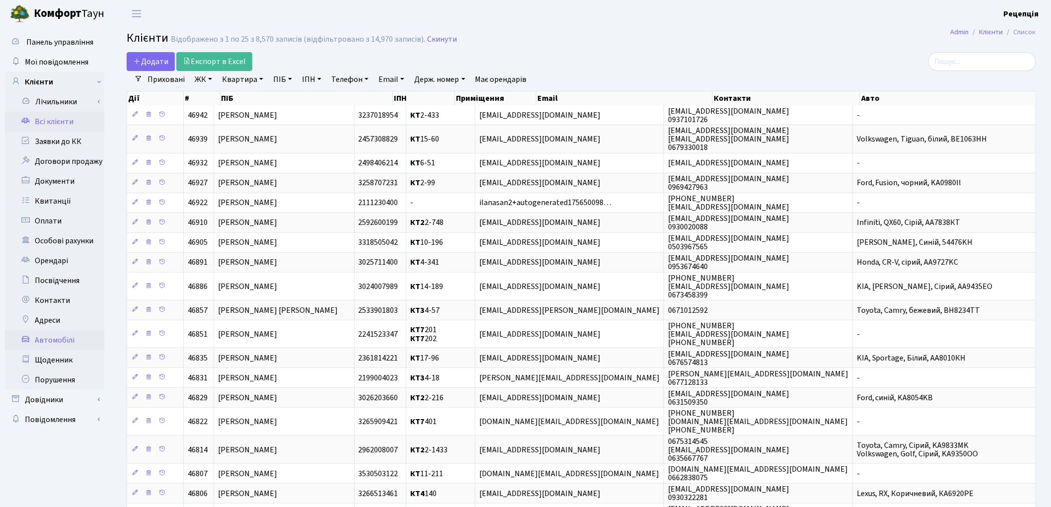
click at [80, 338] on link "Автомобілі" at bounding box center [54, 340] width 99 height 20
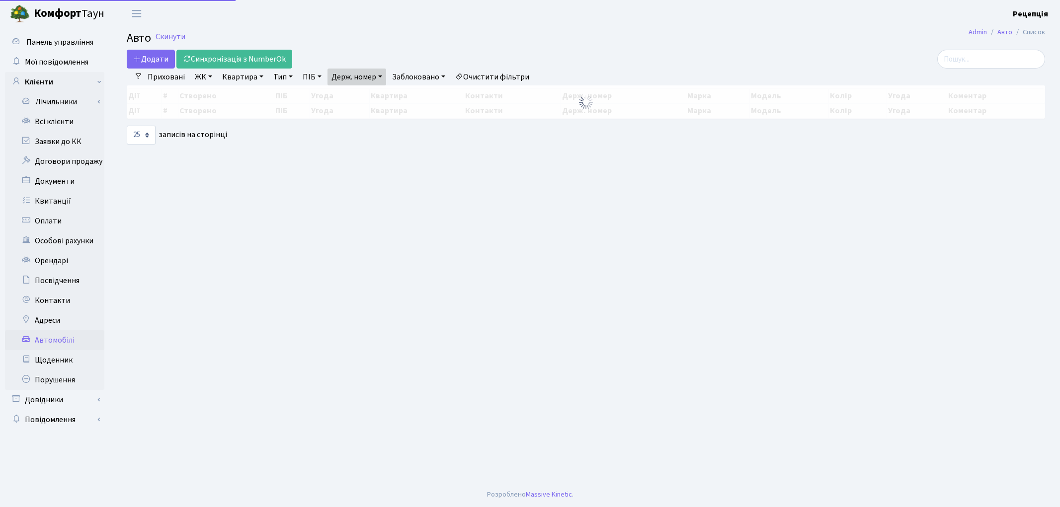
select select "25"
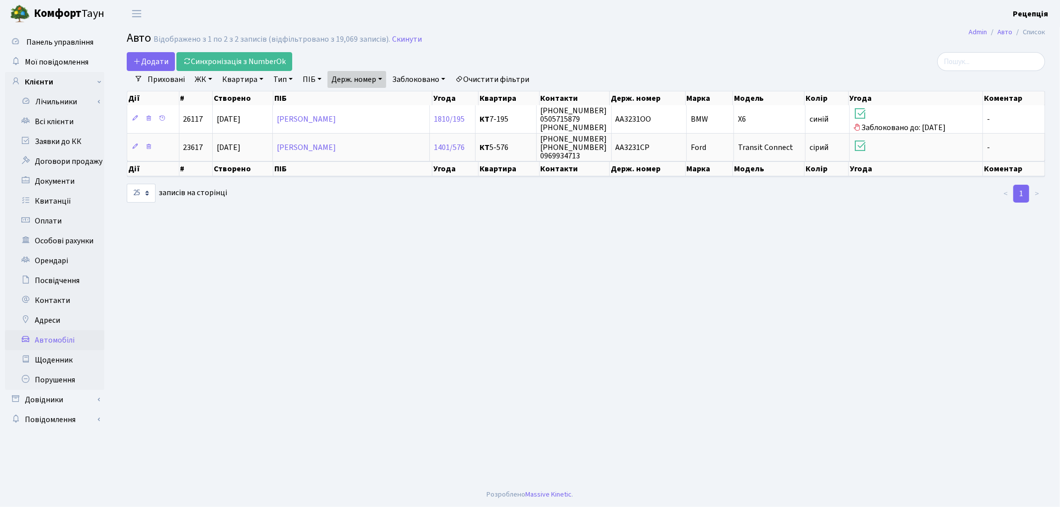
click at [526, 75] on link "Очистити фільтри" at bounding box center [492, 79] width 82 height 17
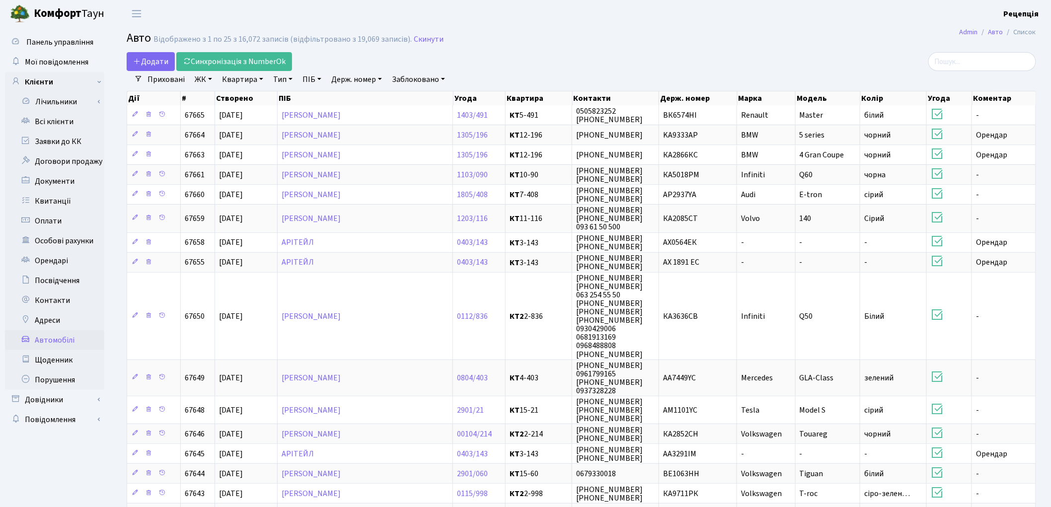
click at [354, 78] on link "Держ. номер" at bounding box center [356, 79] width 59 height 17
click at [401, 93] on link at bounding box center [396, 98] width 21 height 19
click at [47, 126] on link "Всі клієнти" at bounding box center [54, 122] width 99 height 20
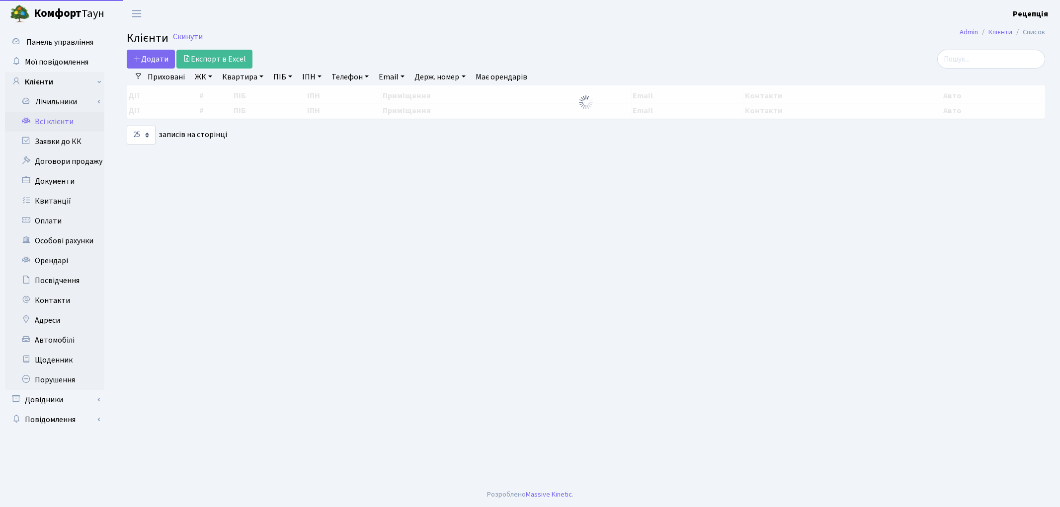
select select "25"
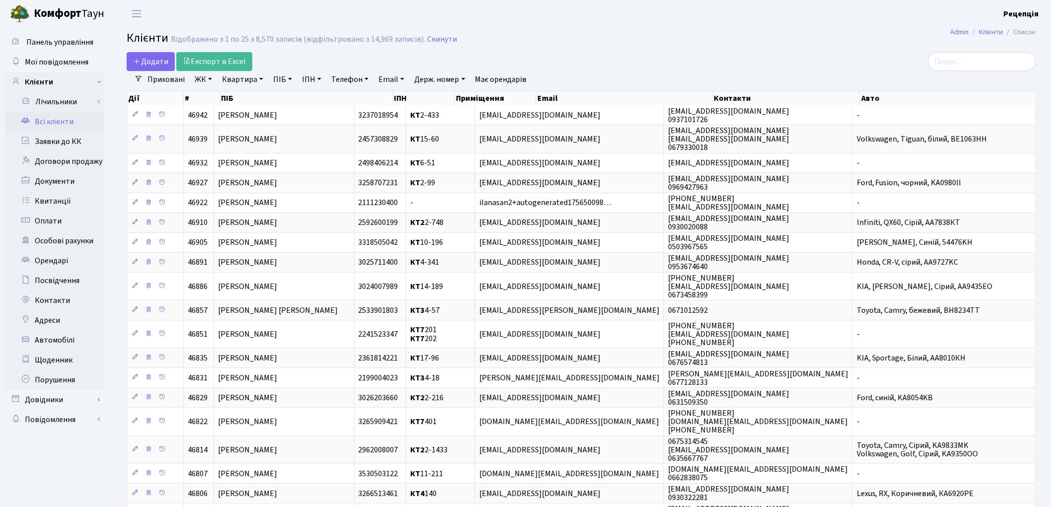
click at [212, 80] on link "ЖК" at bounding box center [203, 79] width 25 height 17
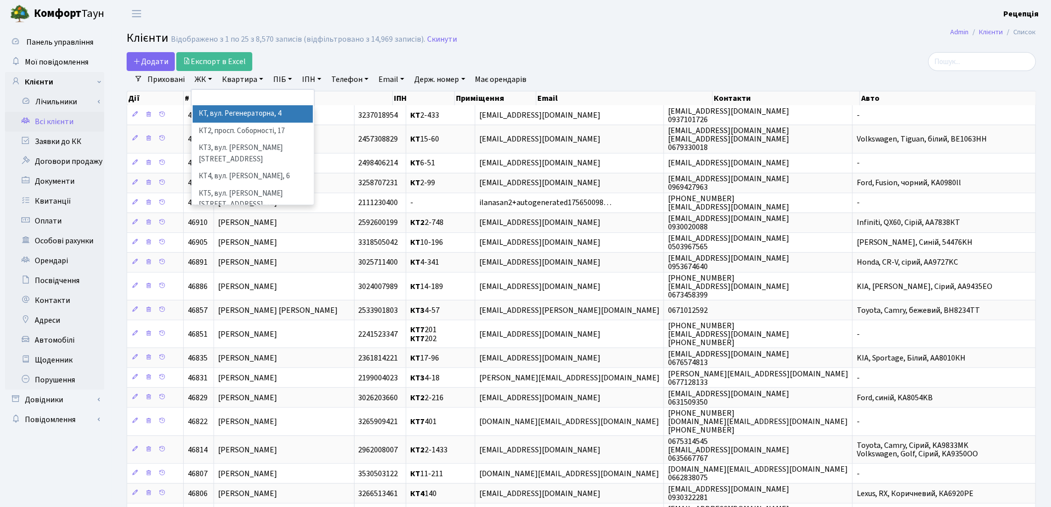
click at [223, 112] on li "КТ, вул. Регенераторна, 4" at bounding box center [253, 113] width 120 height 17
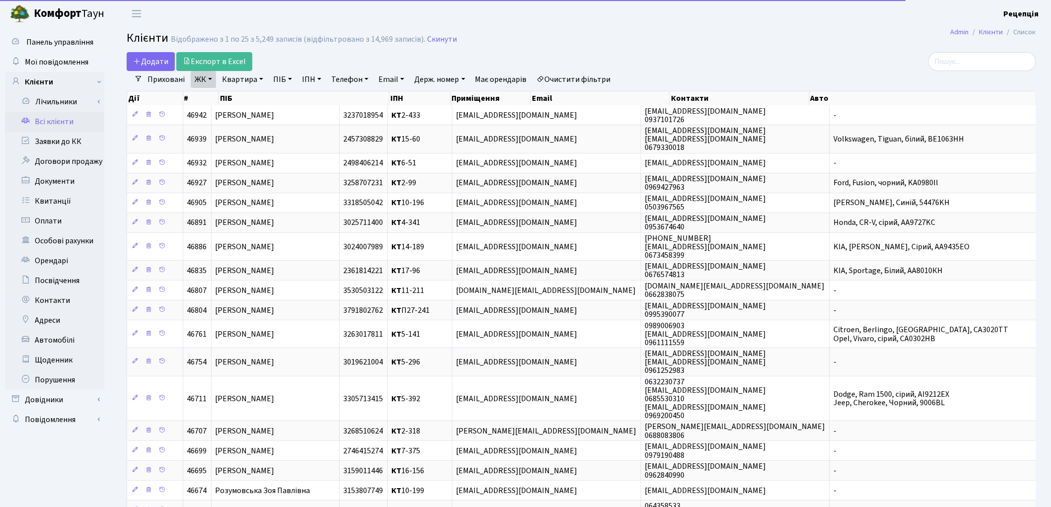
click at [237, 75] on link "Квартира" at bounding box center [242, 79] width 49 height 17
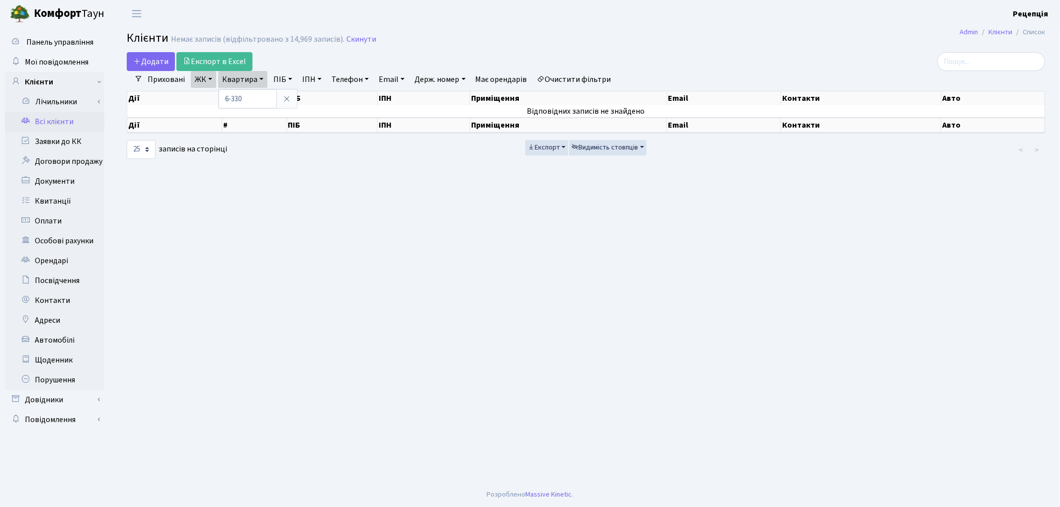
click at [599, 77] on link "Очистити фільтри" at bounding box center [574, 79] width 82 height 17
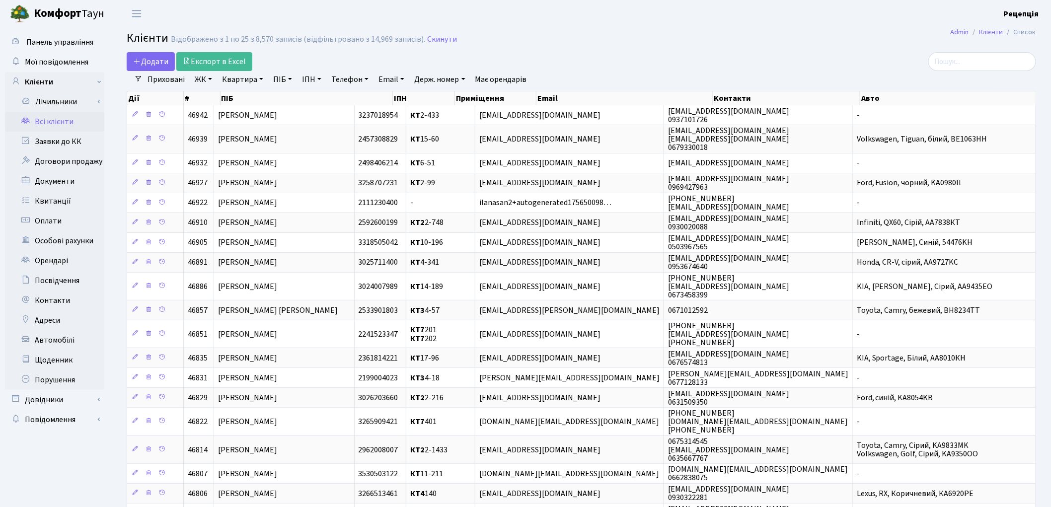
click at [202, 80] on link "ЖК" at bounding box center [203, 79] width 25 height 17
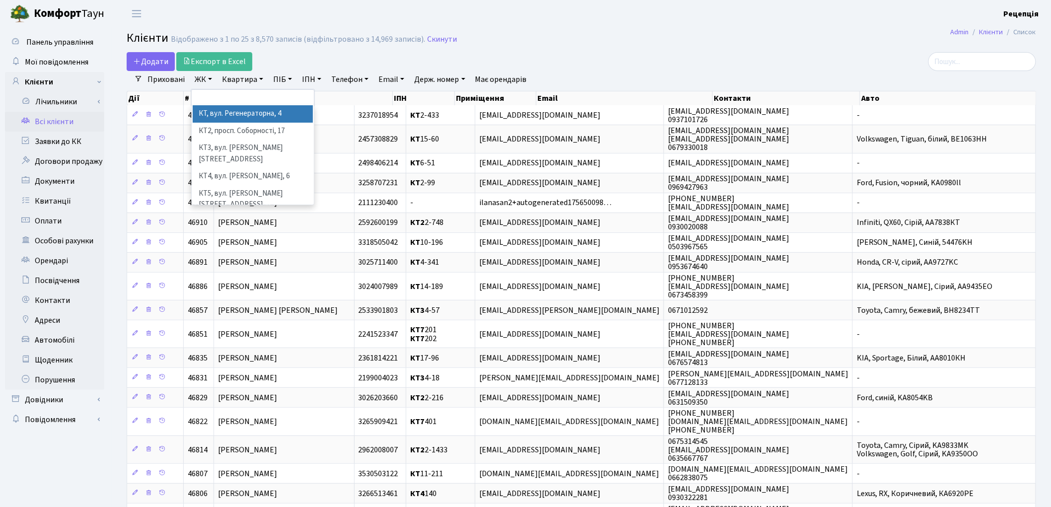
click at [225, 105] on li "КТ, вул. Регенераторна, 4" at bounding box center [253, 113] width 120 height 17
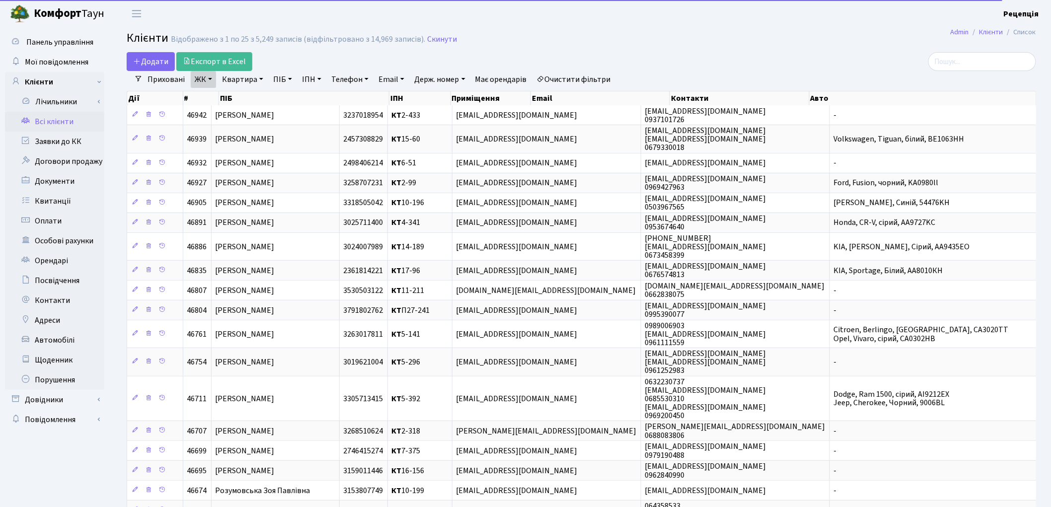
click at [247, 76] on link "Квартира" at bounding box center [242, 79] width 49 height 17
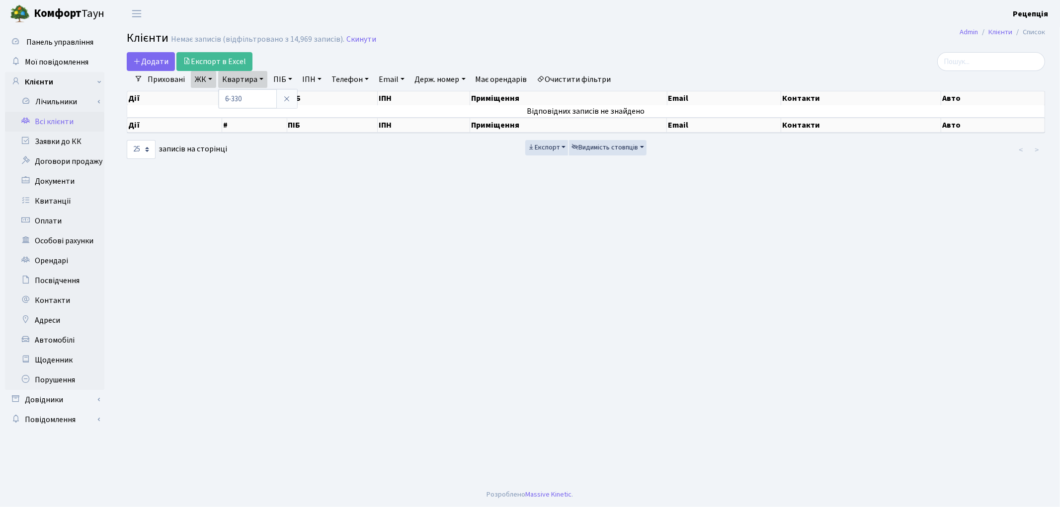
click at [585, 75] on link "Очистити фільтри" at bounding box center [574, 79] width 82 height 17
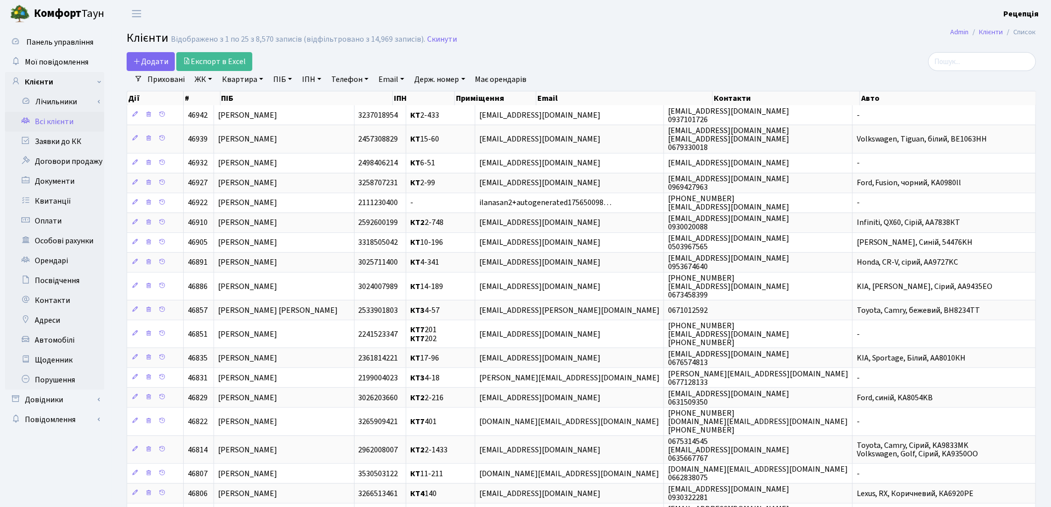
click at [206, 81] on link "ЖК" at bounding box center [203, 79] width 25 height 17
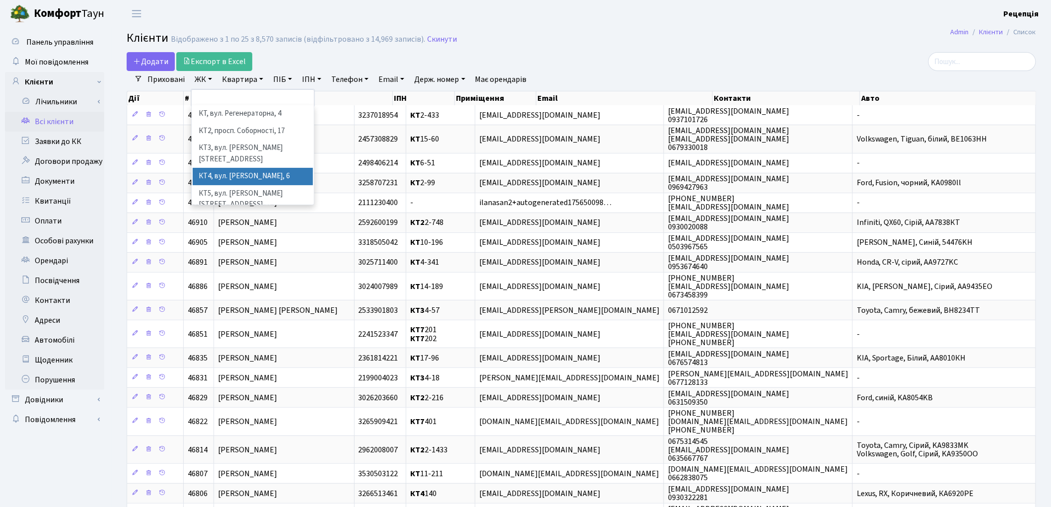
click at [254, 168] on li "КТ4, вул. [PERSON_NAME], 6" at bounding box center [253, 176] width 120 height 17
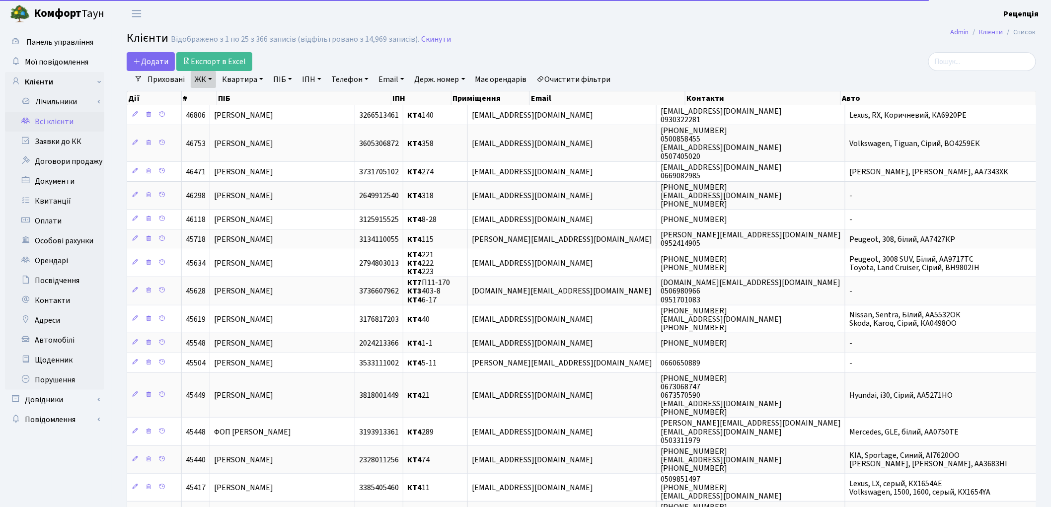
click at [253, 79] on link "Квартира" at bounding box center [242, 79] width 49 height 17
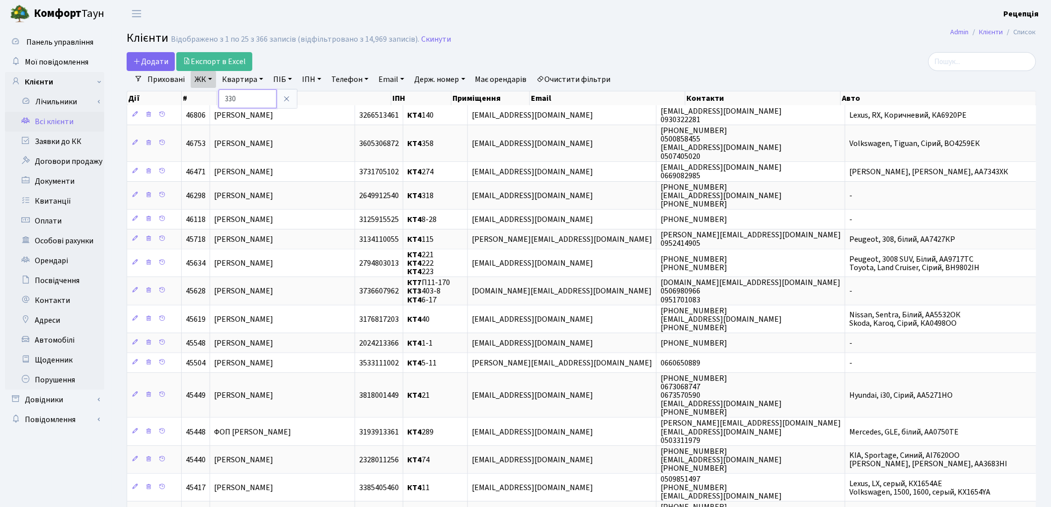
type input "330"
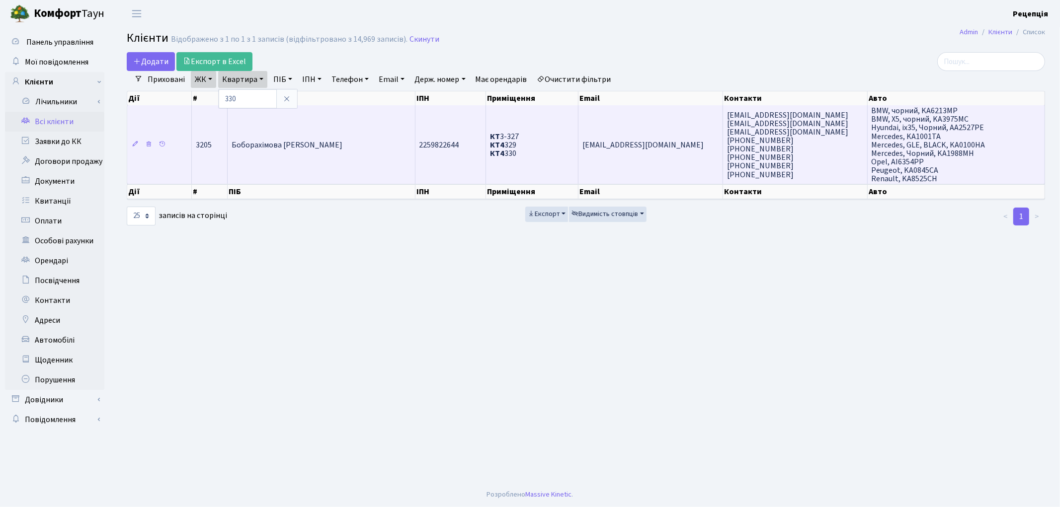
click at [387, 148] on td "Боборахімова [PERSON_NAME]" at bounding box center [322, 144] width 188 height 79
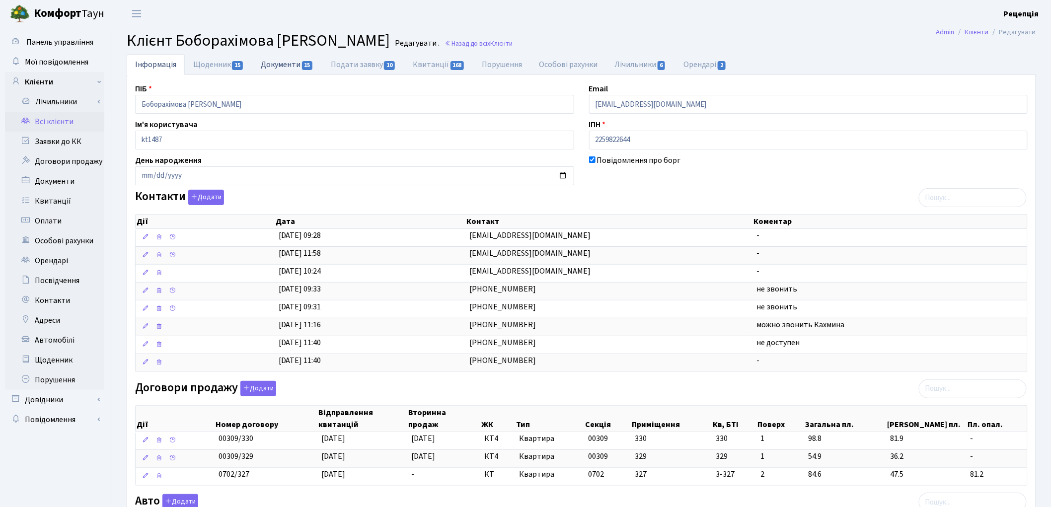
click at [279, 63] on link "Документи 15" at bounding box center [287, 64] width 70 height 20
select select "25"
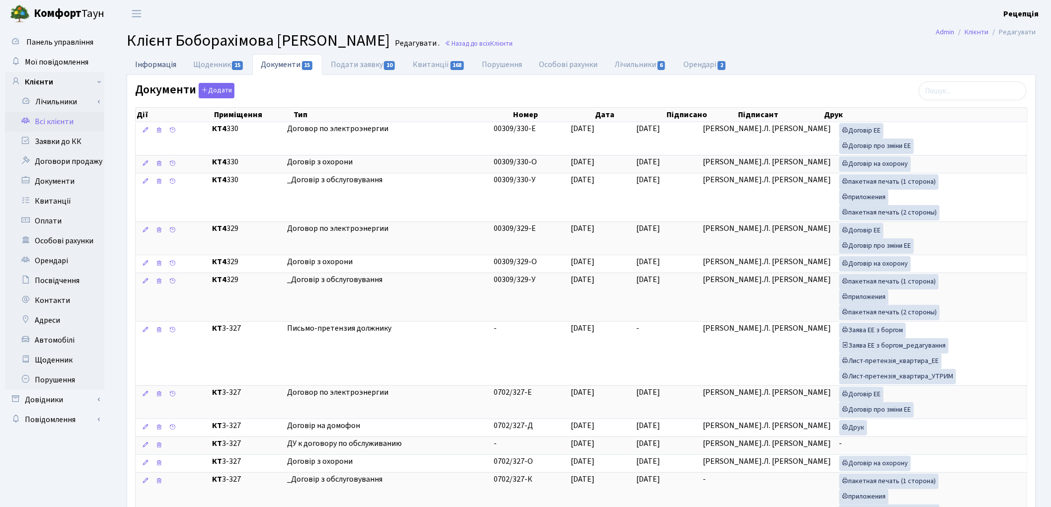
click at [176, 62] on link "Інформація" at bounding box center [156, 64] width 58 height 20
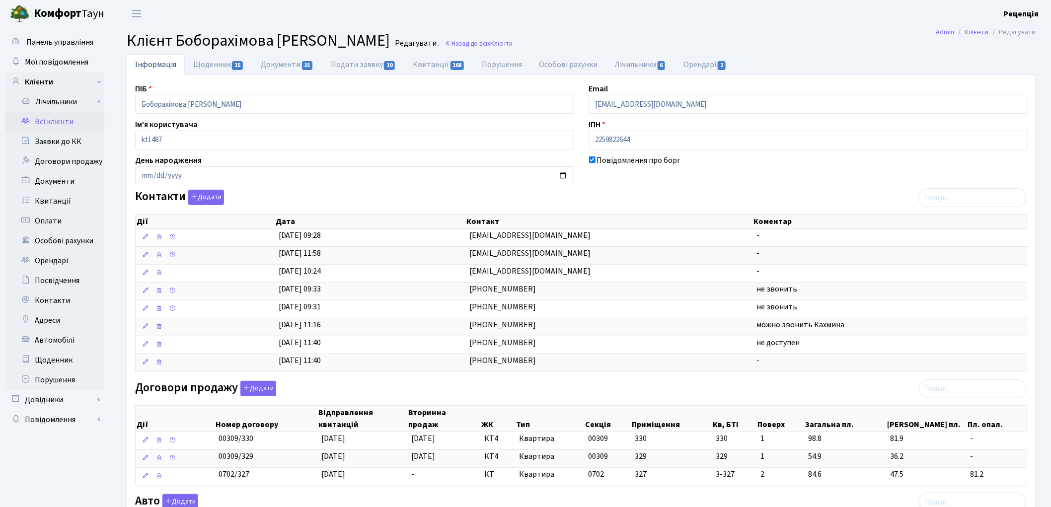
click at [52, 123] on link "Всі клієнти" at bounding box center [54, 122] width 99 height 20
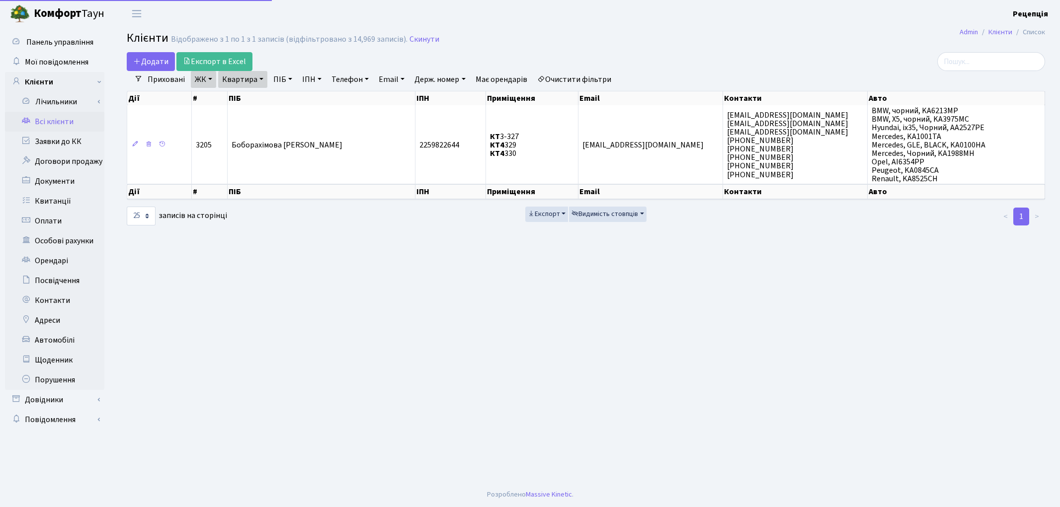
select select "25"
click at [576, 81] on link "Очистити фільтри" at bounding box center [574, 79] width 82 height 17
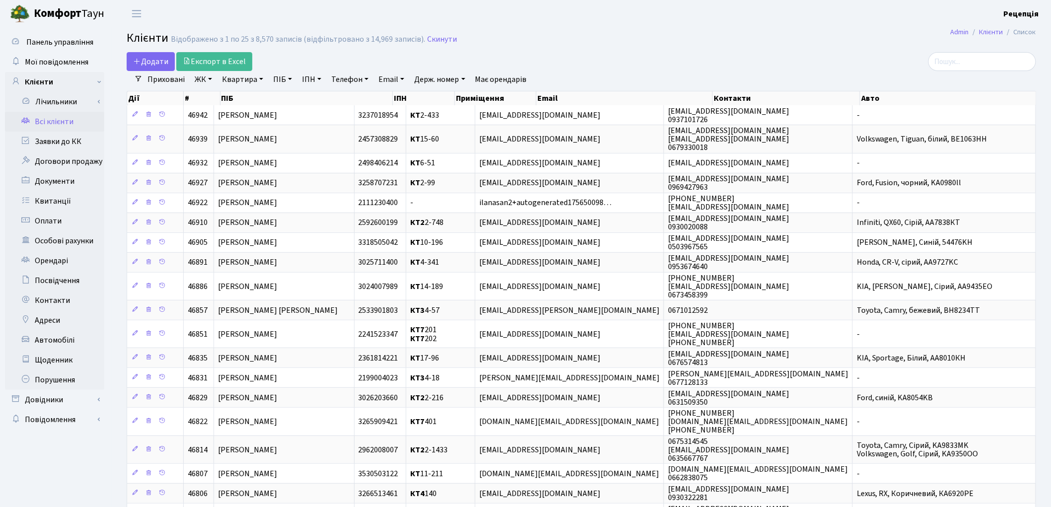
click at [284, 80] on link "ПІБ" at bounding box center [282, 79] width 27 height 17
type input "єзгор"
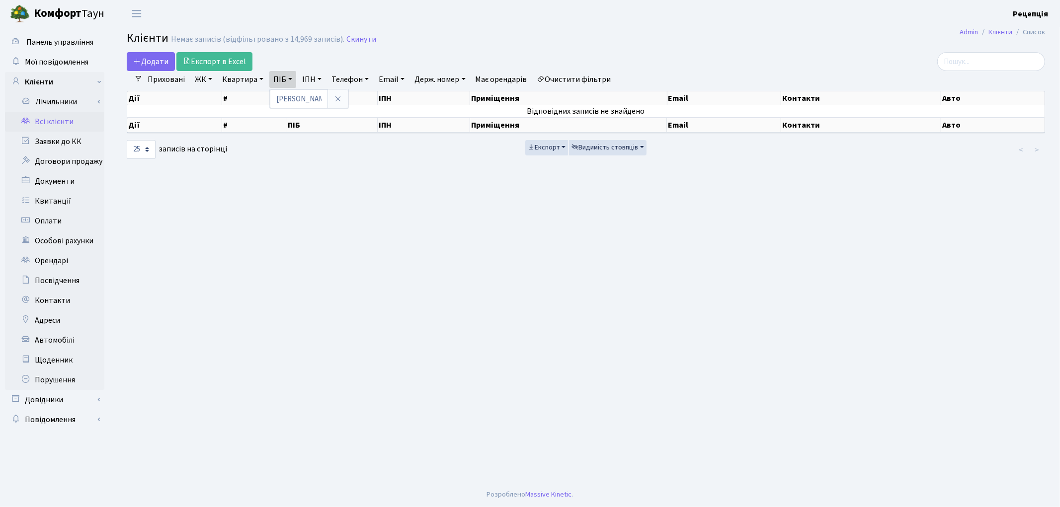
click at [579, 74] on link "Очистити фільтри" at bounding box center [574, 79] width 82 height 17
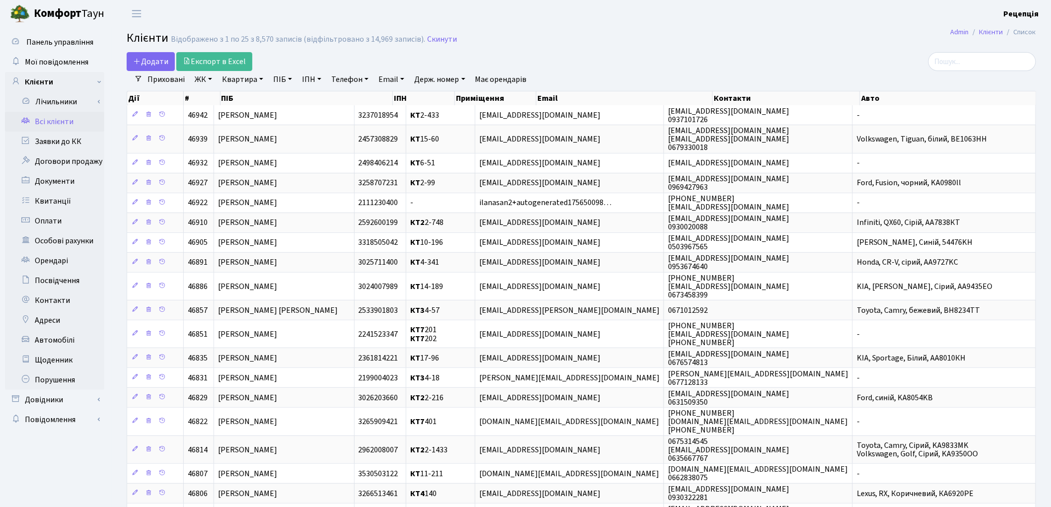
click at [397, 79] on link "Email" at bounding box center [392, 79] width 34 height 17
type input "[EMAIL_ADDRESS][DOMAIN_NAME]"
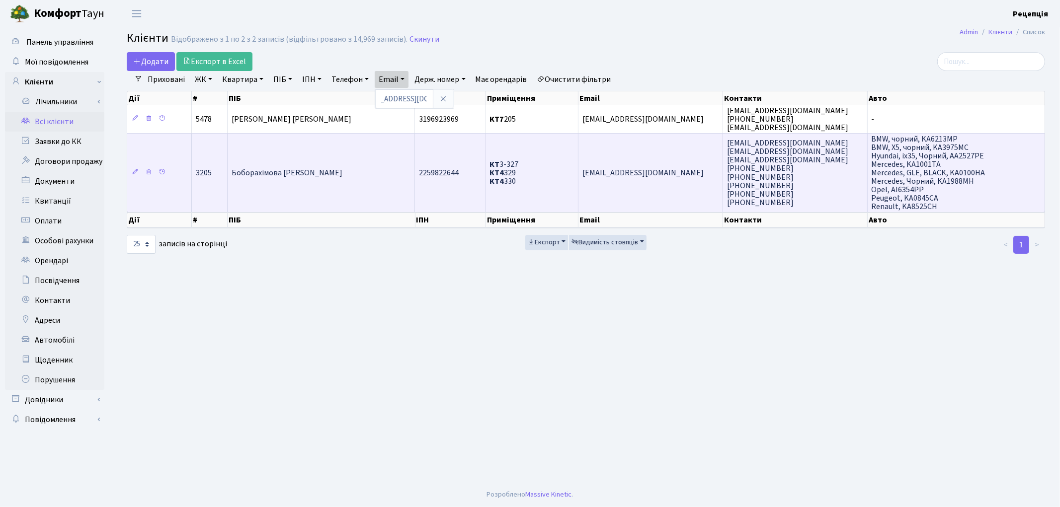
click at [515, 183] on span "КТ 3-327 КТ4 329 КТ4 330" at bounding box center [504, 173] width 29 height 28
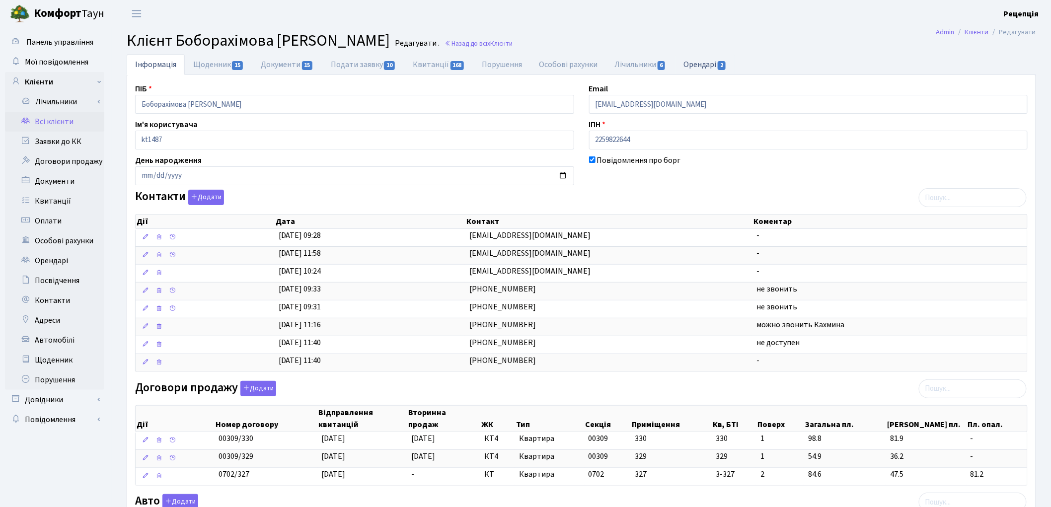
click at [714, 62] on link "Орендарі 2" at bounding box center [705, 64] width 60 height 20
select select "25"
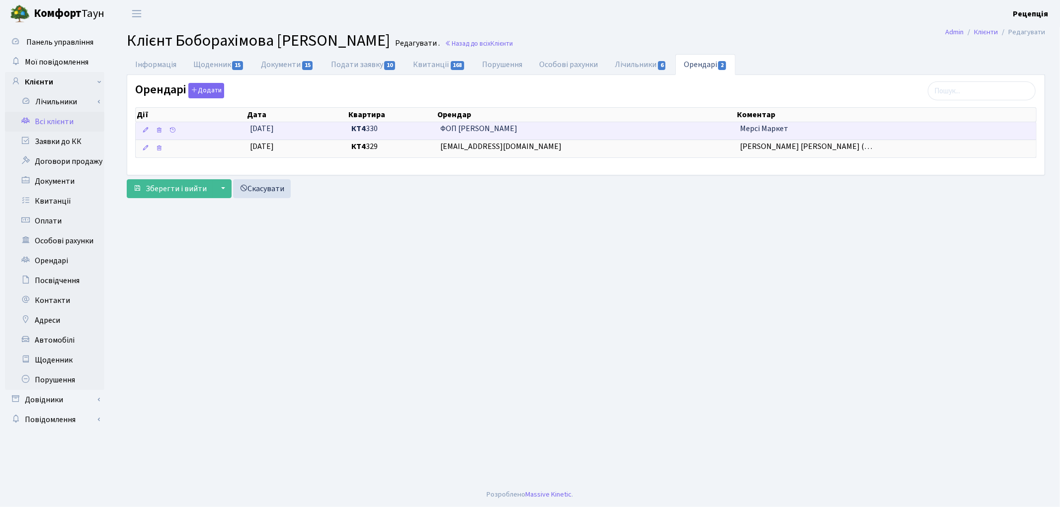
click at [644, 128] on span "ФОП [PERSON_NAME]" at bounding box center [586, 128] width 292 height 11
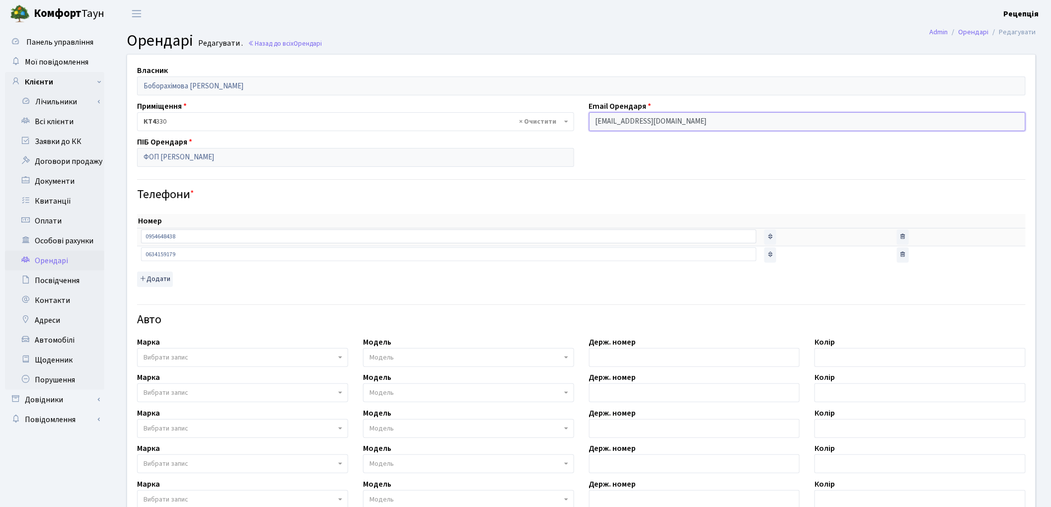
click at [679, 125] on input "[EMAIL_ADDRESS][DOMAIN_NAME]" at bounding box center [807, 121] width 437 height 19
click at [679, 124] on input "[EMAIL_ADDRESS][DOMAIN_NAME]" at bounding box center [807, 121] width 437 height 19
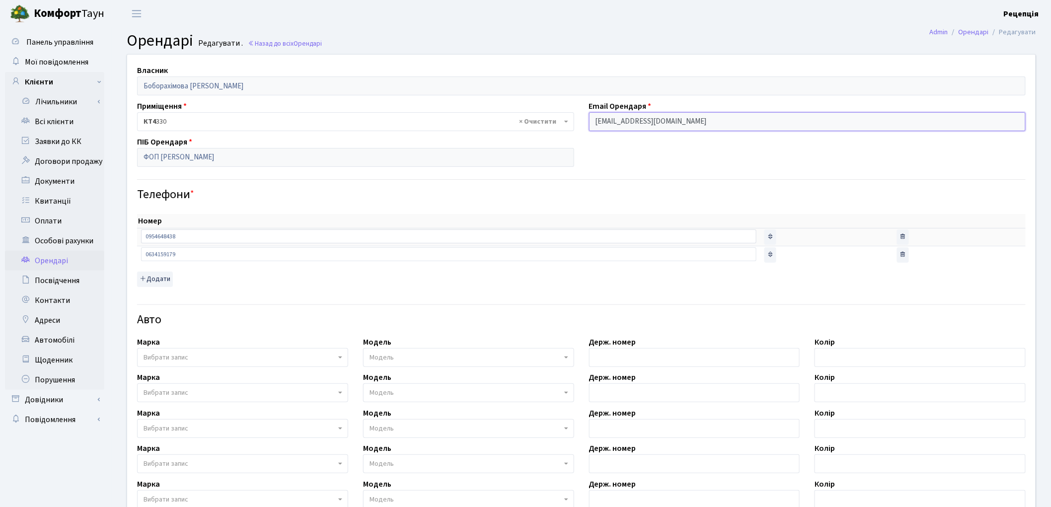
click at [682, 124] on input "[EMAIL_ADDRESS][DOMAIN_NAME]" at bounding box center [807, 121] width 437 height 19
click at [685, 129] on input "[EMAIL_ADDRESS][DOMAIN_NAME]" at bounding box center [807, 121] width 437 height 19
click at [685, 128] on input "eltur1976@gmail.com" at bounding box center [807, 121] width 437 height 19
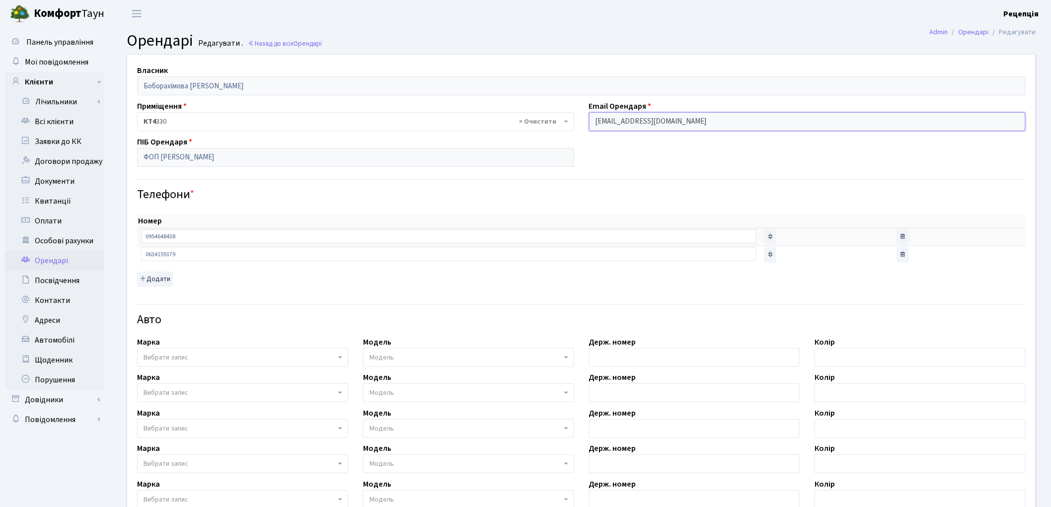
click at [689, 123] on input "eltur1976@gmail.com" at bounding box center [807, 121] width 437 height 19
click at [682, 129] on input "eltur1976@gmail.com" at bounding box center [807, 121] width 437 height 19
click at [682, 127] on input "eltur1976@gmail.com" at bounding box center [807, 121] width 437 height 19
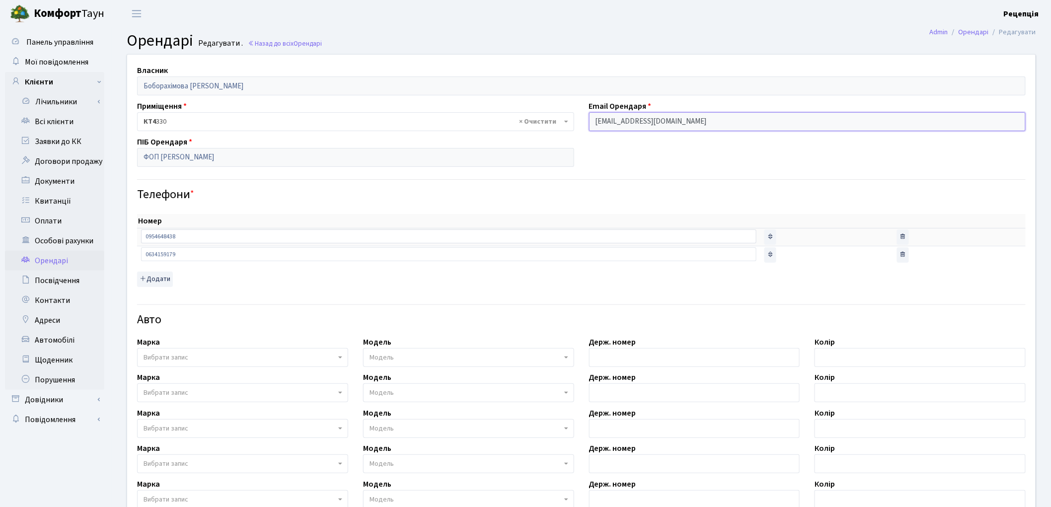
click at [682, 126] on input "eltur1976@gmail.com" at bounding box center [807, 121] width 437 height 19
click at [683, 126] on input "eltur1976@gmail.com" at bounding box center [807, 121] width 437 height 19
click at [683, 126] on input "[EMAIL_ADDRESS][DOMAIN_NAME]" at bounding box center [807, 121] width 437 height 19
click at [683, 127] on input "[EMAIL_ADDRESS][DOMAIN_NAME]" at bounding box center [807, 121] width 437 height 19
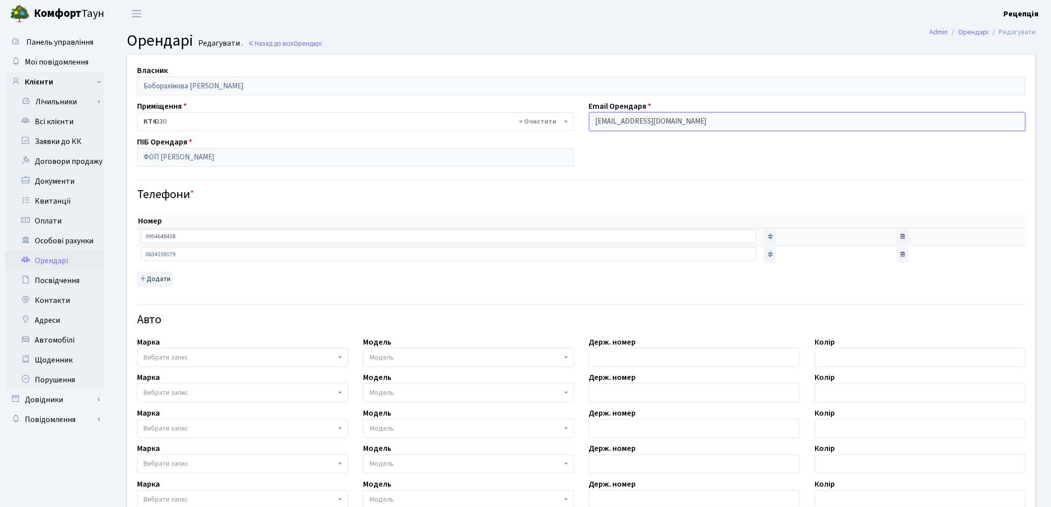
click at [683, 127] on input "[EMAIL_ADDRESS][DOMAIN_NAME]" at bounding box center [807, 121] width 437 height 19
click at [682, 127] on input "[EMAIL_ADDRESS][DOMAIN_NAME]" at bounding box center [807, 121] width 437 height 19
click at [60, 121] on link "Всі клієнти" at bounding box center [54, 122] width 99 height 20
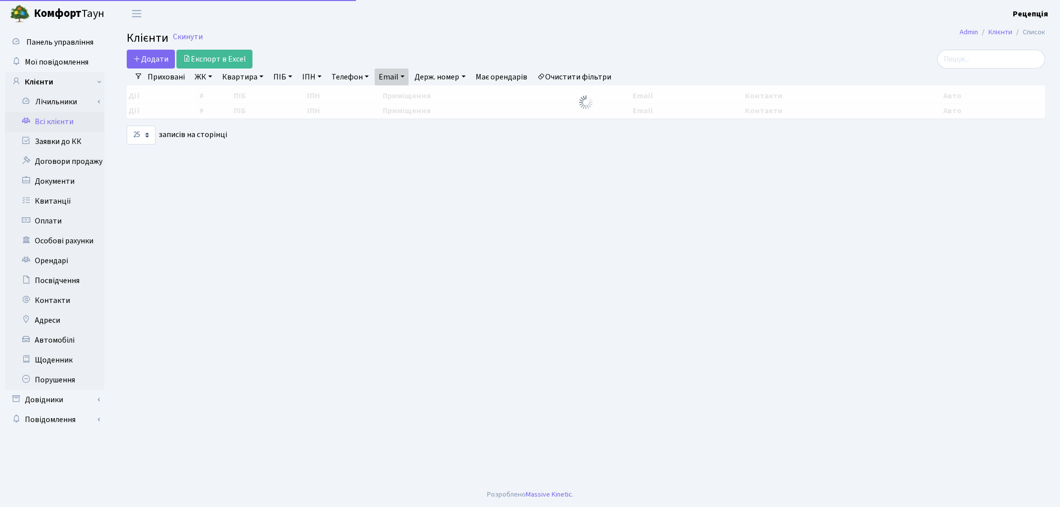
select select "25"
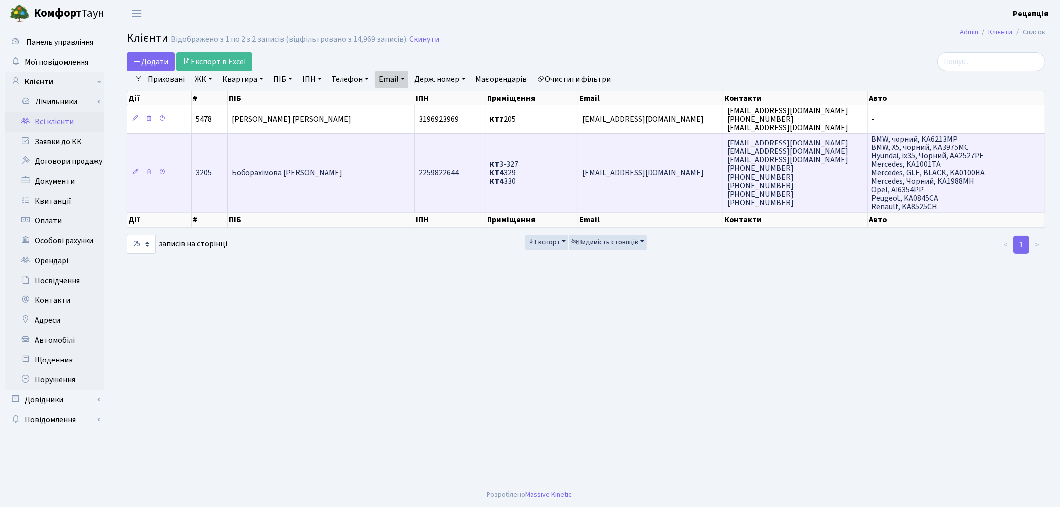
click at [546, 163] on td "КТ 3-327 КТ4 329 КТ4 330" at bounding box center [532, 172] width 92 height 79
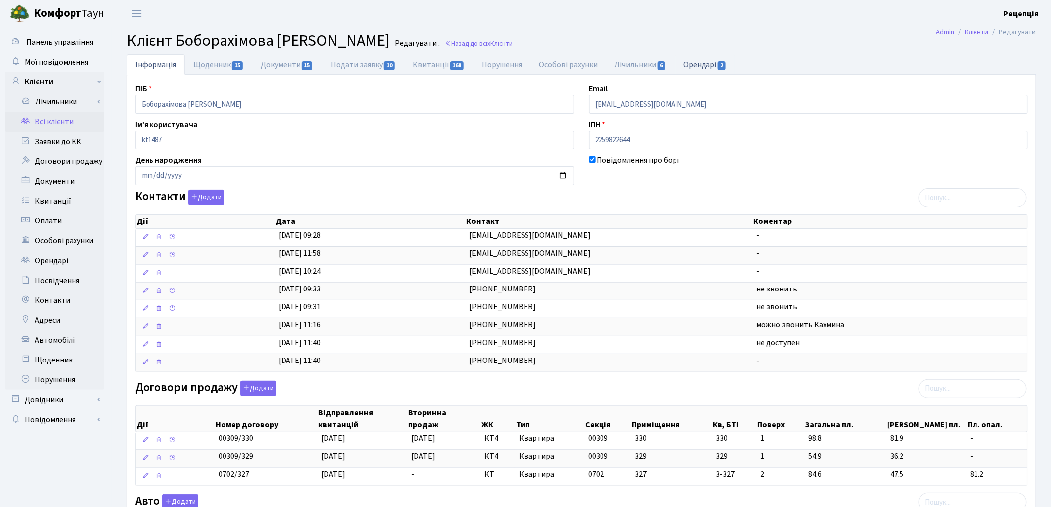
click at [691, 62] on link "Орендарі 2" at bounding box center [705, 64] width 60 height 20
select select "25"
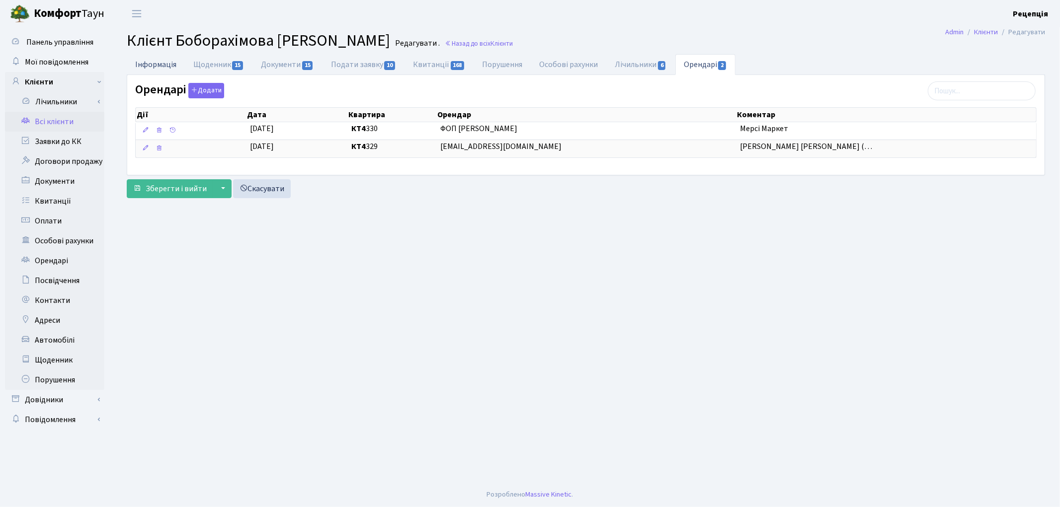
click at [151, 69] on link "Інформація" at bounding box center [156, 64] width 58 height 20
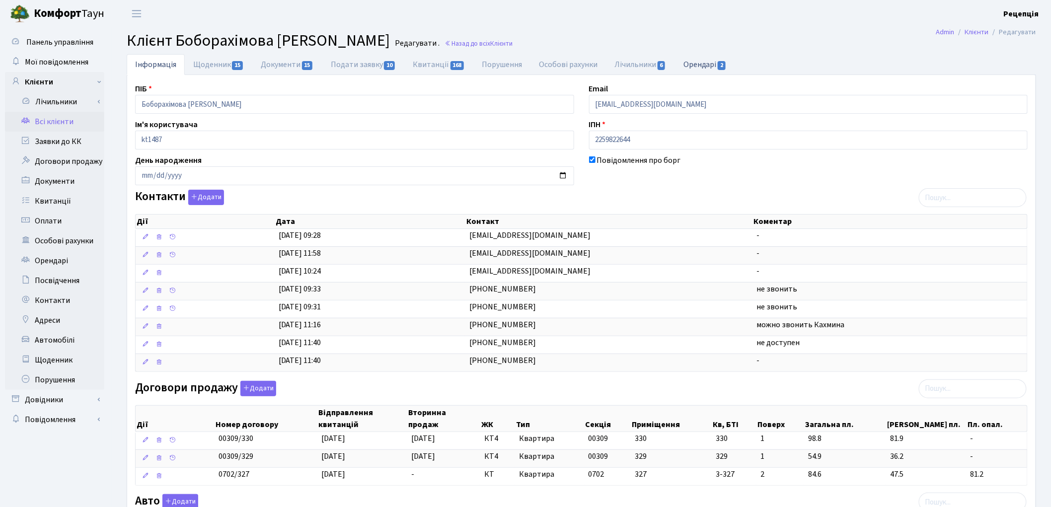
click at [694, 70] on link "Орендарі 2" at bounding box center [705, 64] width 60 height 20
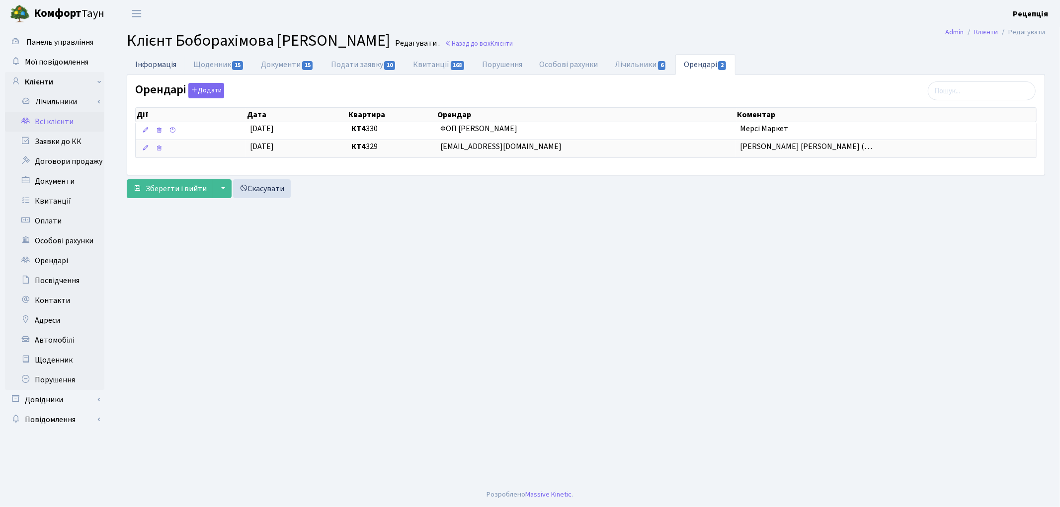
click at [141, 60] on link "Інформація" at bounding box center [156, 64] width 58 height 20
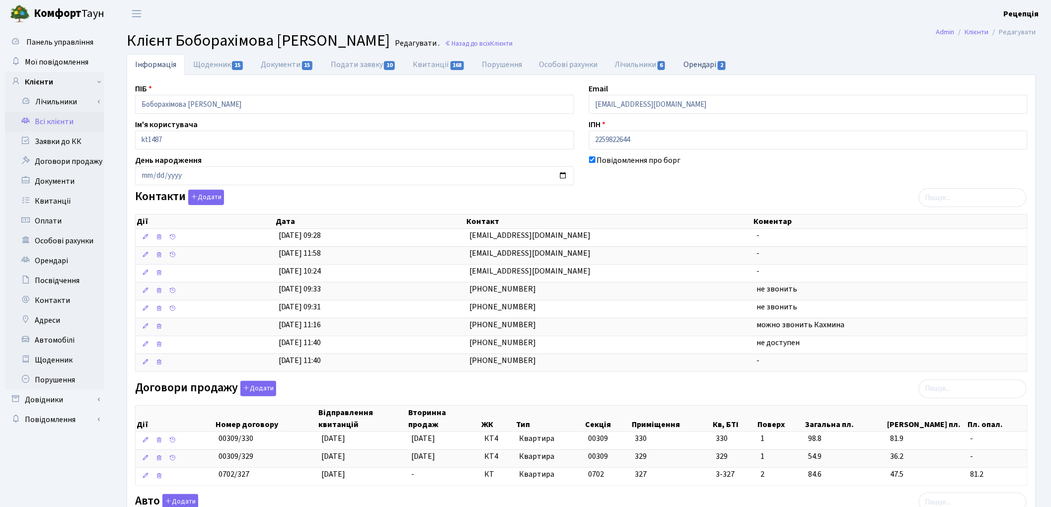
click at [704, 70] on link "Орендарі 2" at bounding box center [705, 64] width 60 height 20
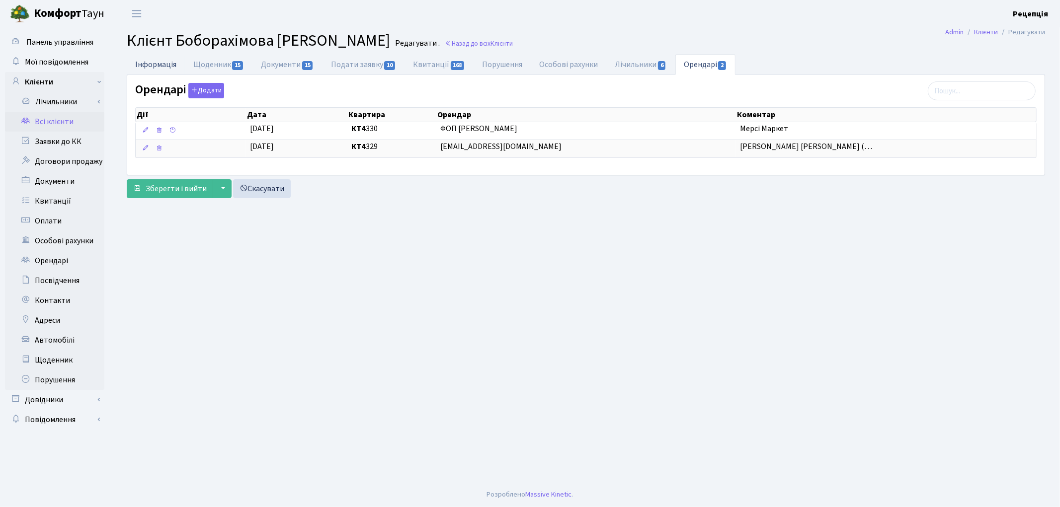
click at [141, 61] on link "Інформація" at bounding box center [156, 64] width 58 height 20
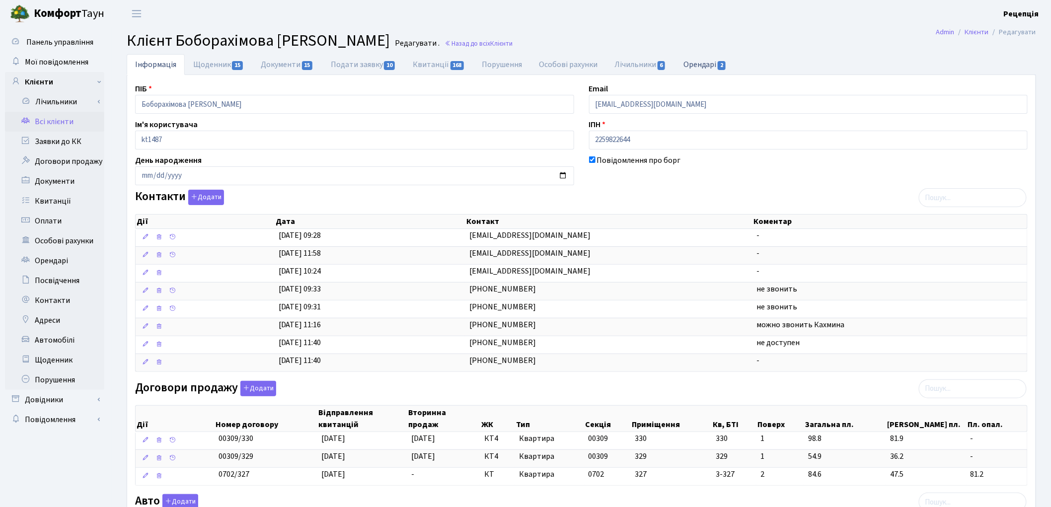
click at [690, 67] on link "Орендарі 2" at bounding box center [705, 64] width 60 height 20
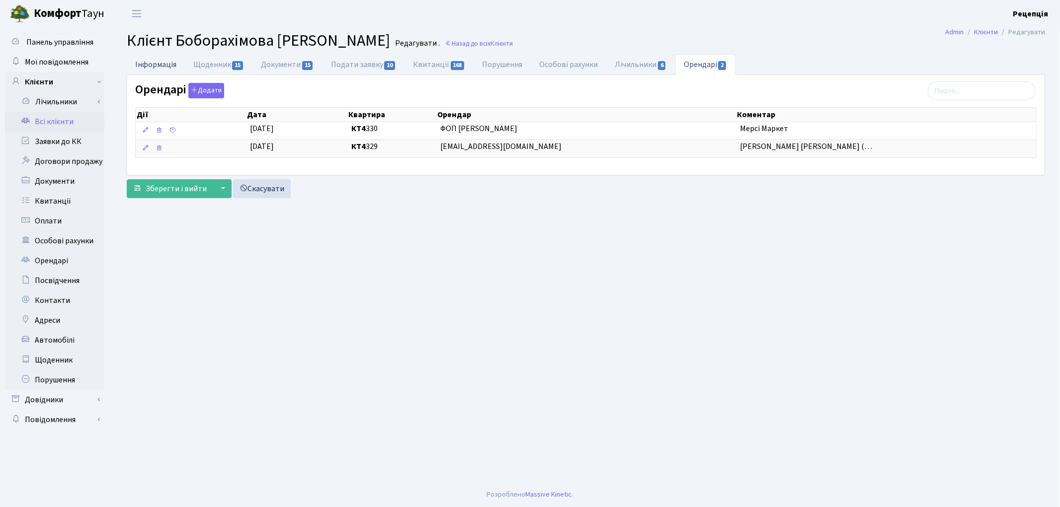
click at [171, 66] on link "Інформація" at bounding box center [156, 64] width 58 height 20
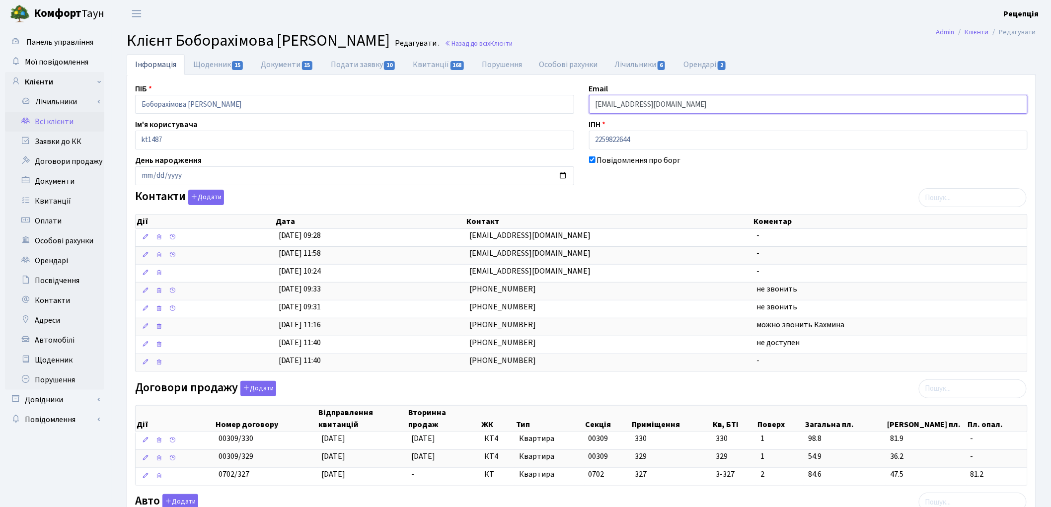
click at [691, 100] on input "gtahlinaunost@icloud.com" at bounding box center [808, 104] width 439 height 19
click at [61, 117] on link "Всі клієнти" at bounding box center [54, 122] width 99 height 20
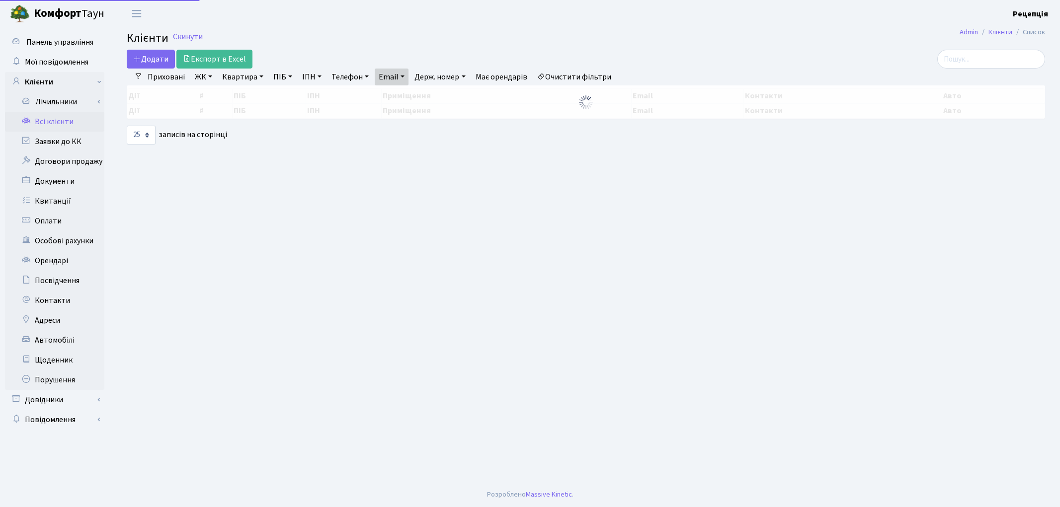
select select "25"
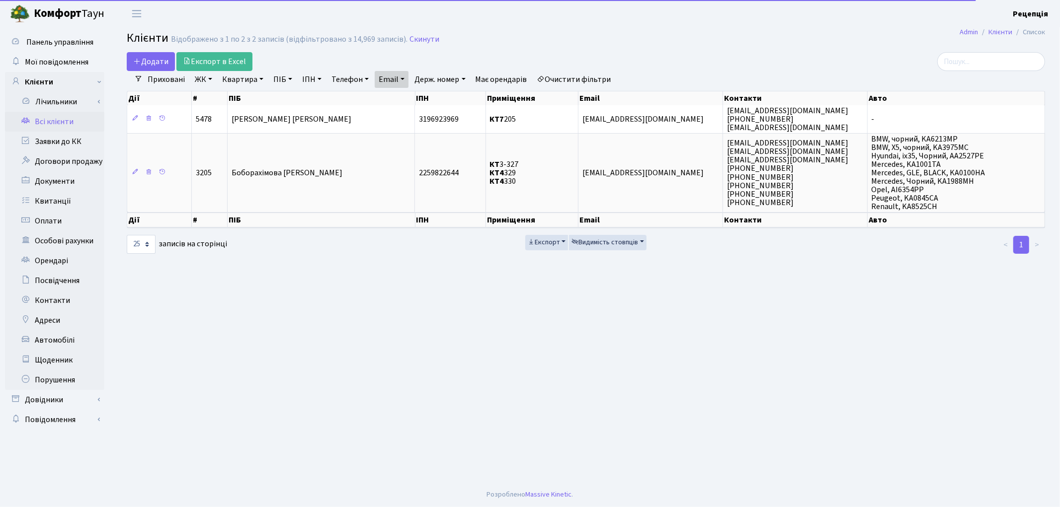
click at [592, 76] on link "Очистити фільтри" at bounding box center [574, 79] width 82 height 17
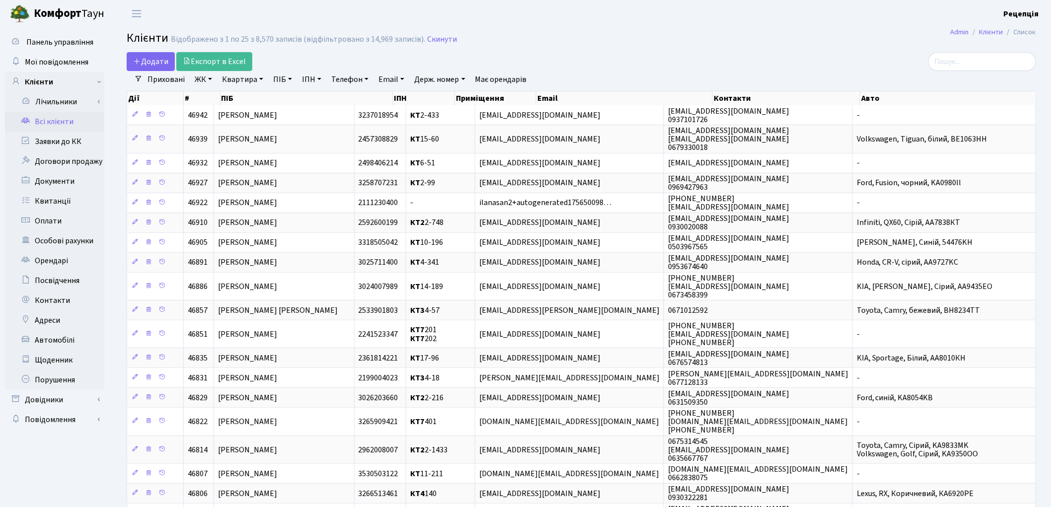
click at [215, 81] on link "ЖК" at bounding box center [203, 79] width 25 height 17
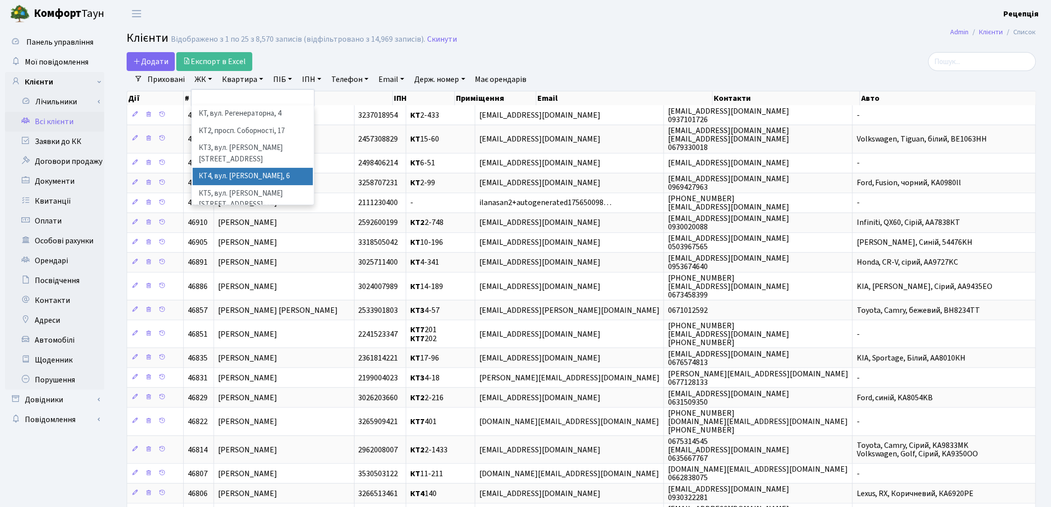
click at [257, 168] on li "КТ4, вул. Юрія Липи, 6" at bounding box center [253, 176] width 120 height 17
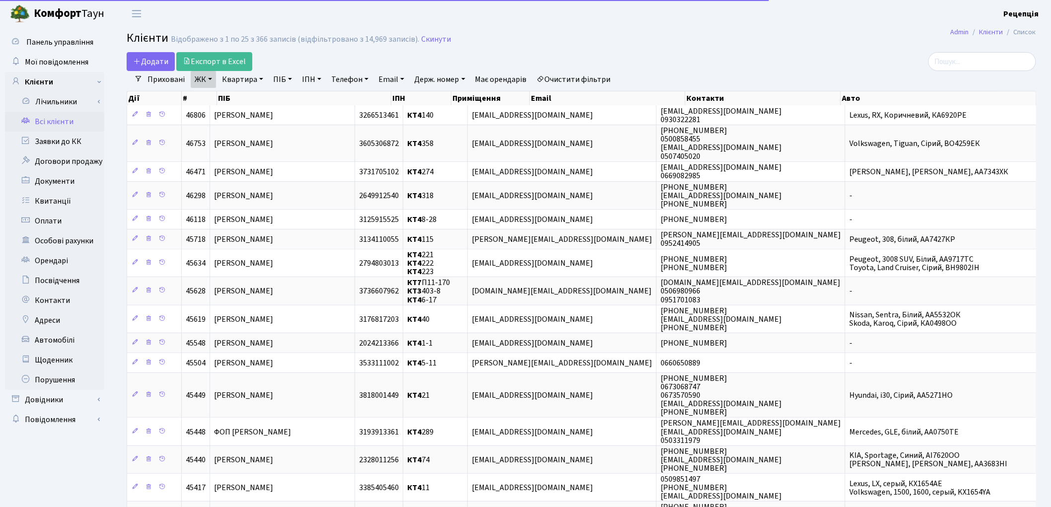
drag, startPoint x: 247, startPoint y: 77, endPoint x: 248, endPoint y: 81, distance: 5.1
click at [248, 77] on link "Квартира" at bounding box center [242, 79] width 49 height 17
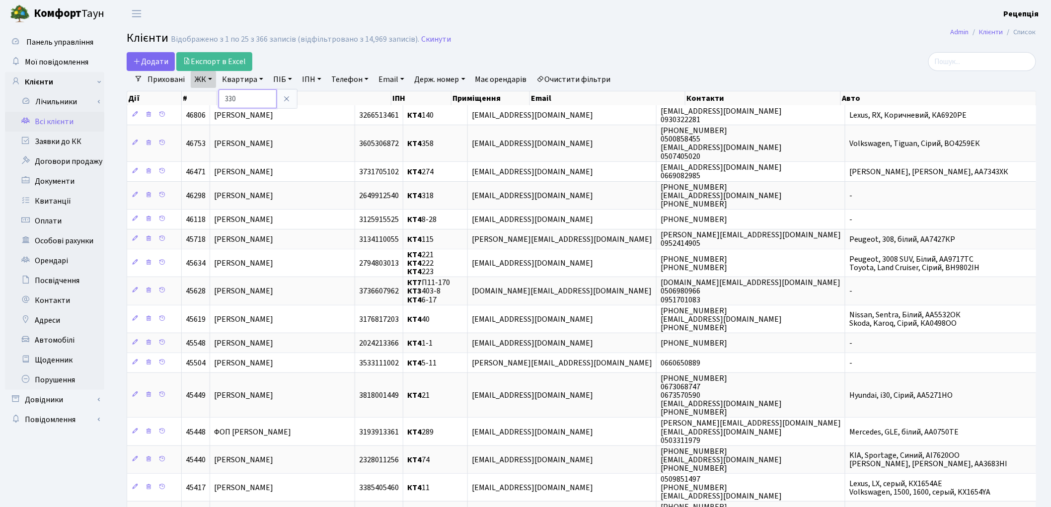
type input "330"
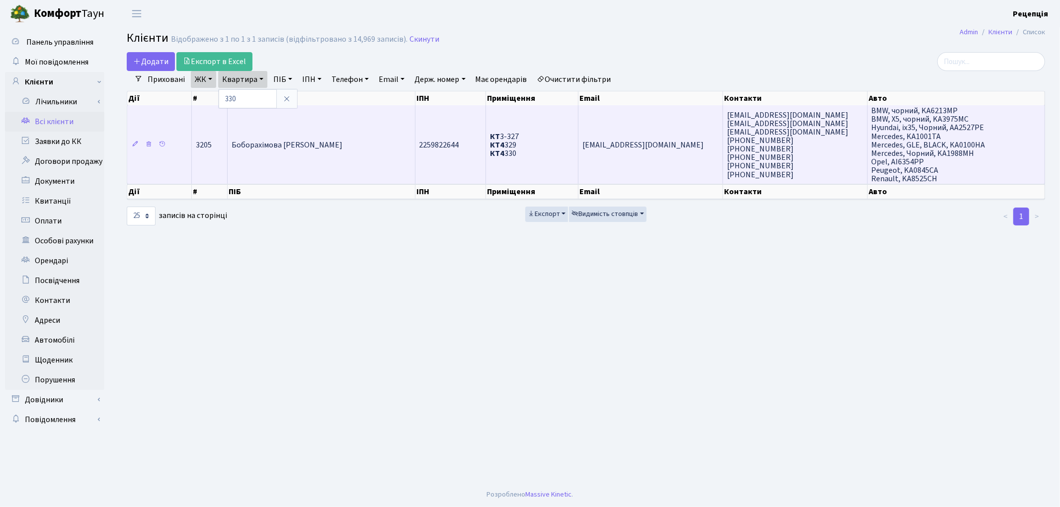
click at [364, 133] on td "Боборахімова [PERSON_NAME]" at bounding box center [322, 144] width 188 height 79
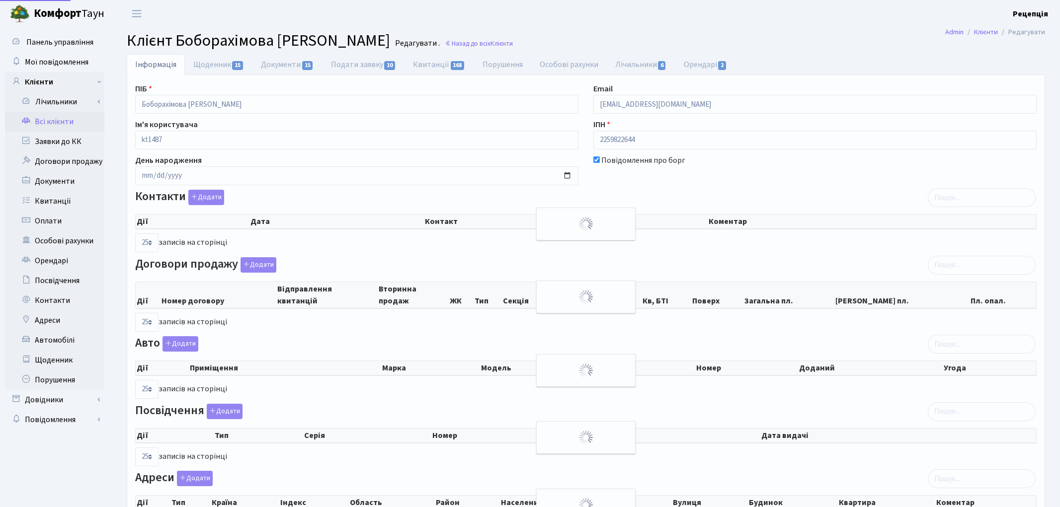
select select "25"
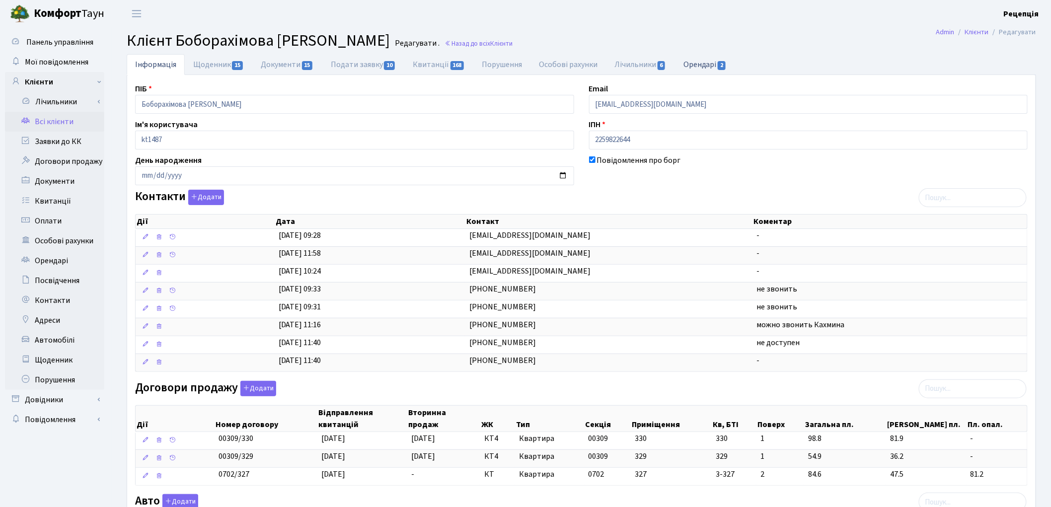
click at [692, 65] on link "Орендарі 2" at bounding box center [705, 64] width 60 height 20
select select "25"
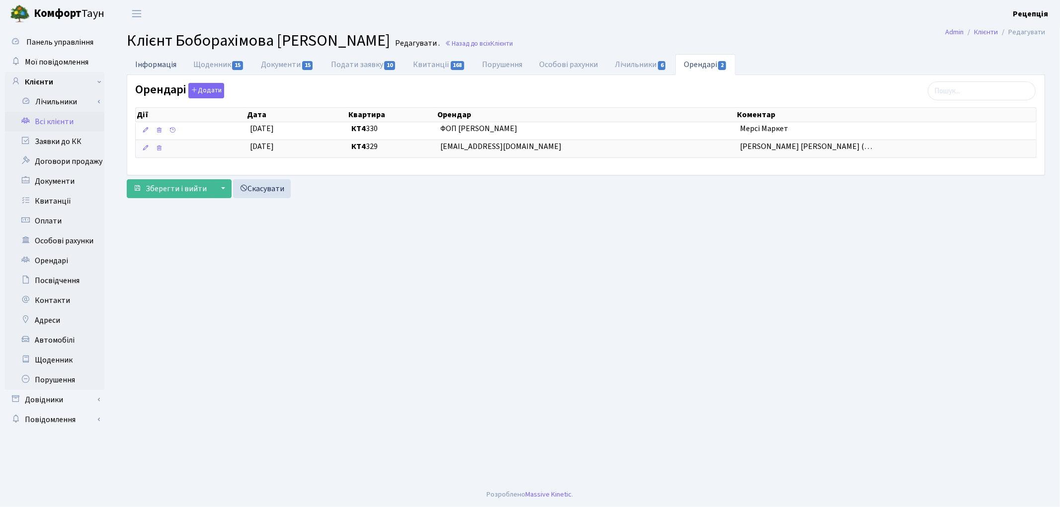
click at [143, 62] on link "Інформація" at bounding box center [156, 64] width 58 height 20
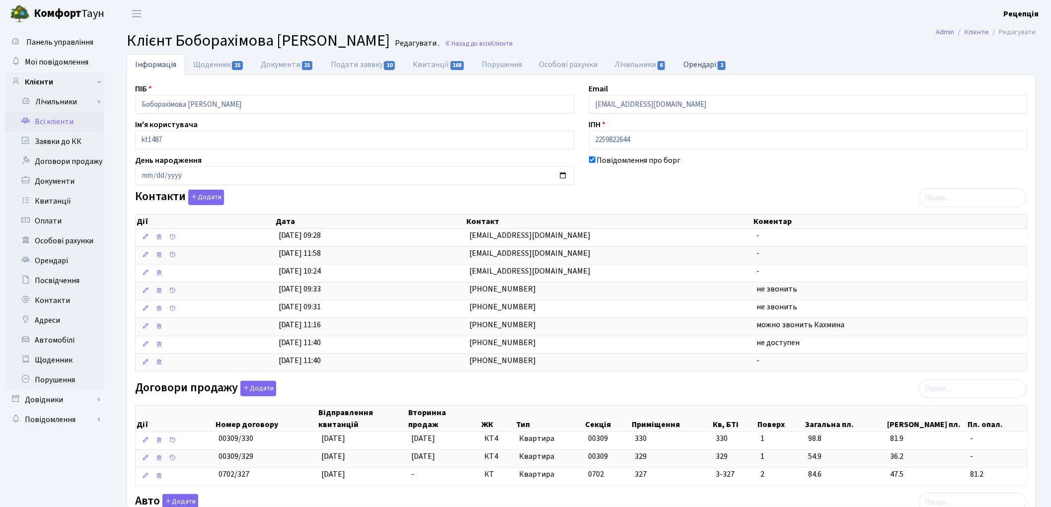
click at [710, 62] on link "Орендарі 2" at bounding box center [705, 64] width 60 height 20
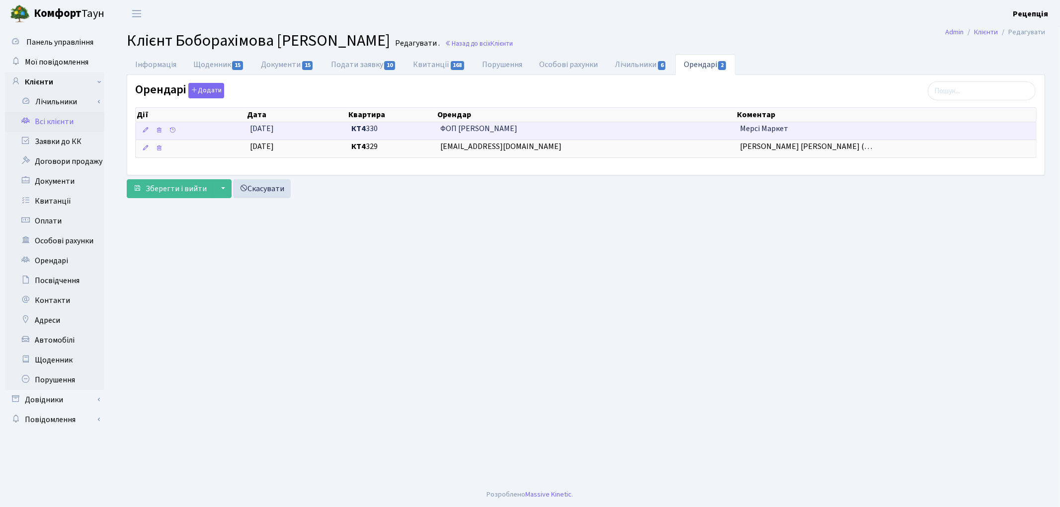
click at [561, 129] on span "ФОП [PERSON_NAME]" at bounding box center [586, 128] width 292 height 11
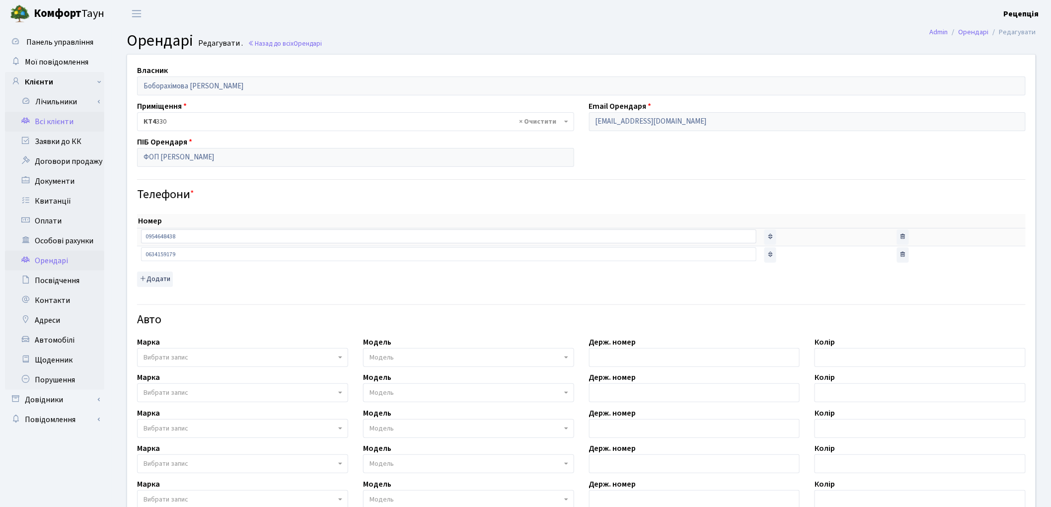
click at [60, 125] on link "Всі клієнти" at bounding box center [54, 122] width 99 height 20
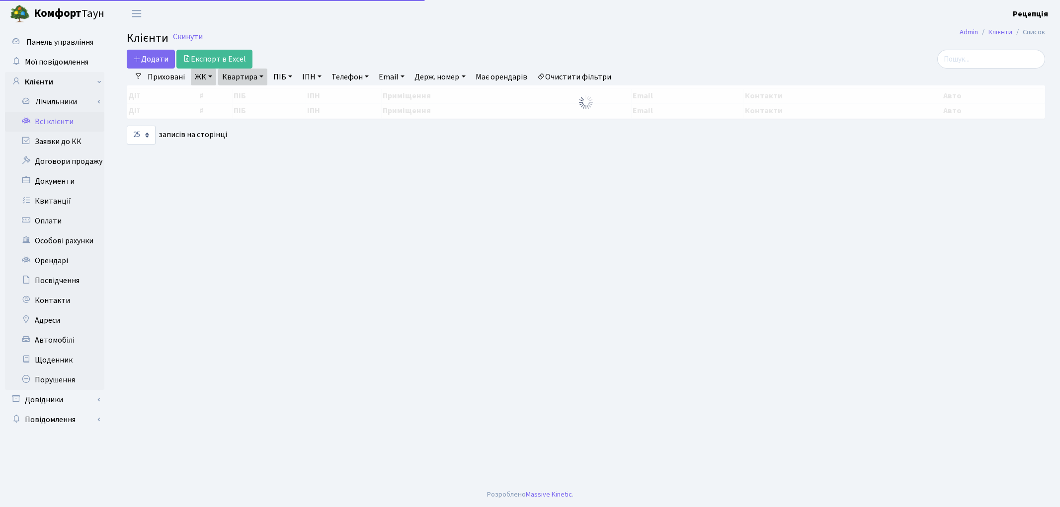
select select "25"
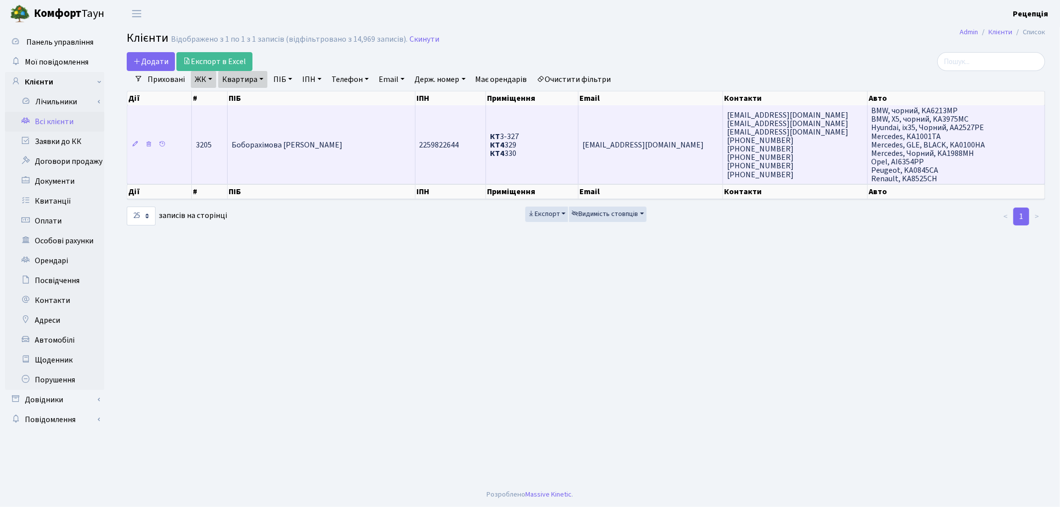
click at [395, 121] on td "Боборахімова [PERSON_NAME]" at bounding box center [322, 144] width 188 height 79
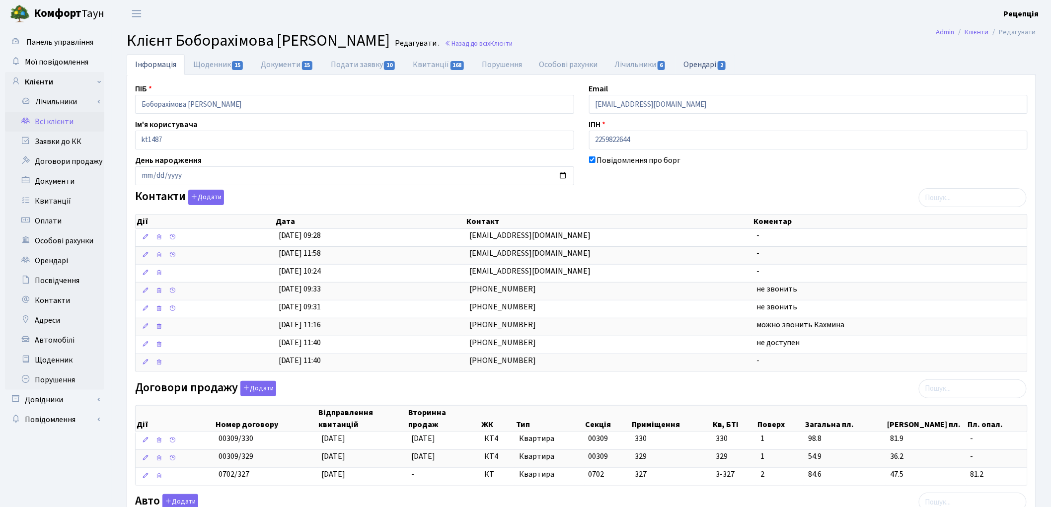
click at [714, 66] on link "Орендарі 2" at bounding box center [705, 64] width 60 height 20
select select "25"
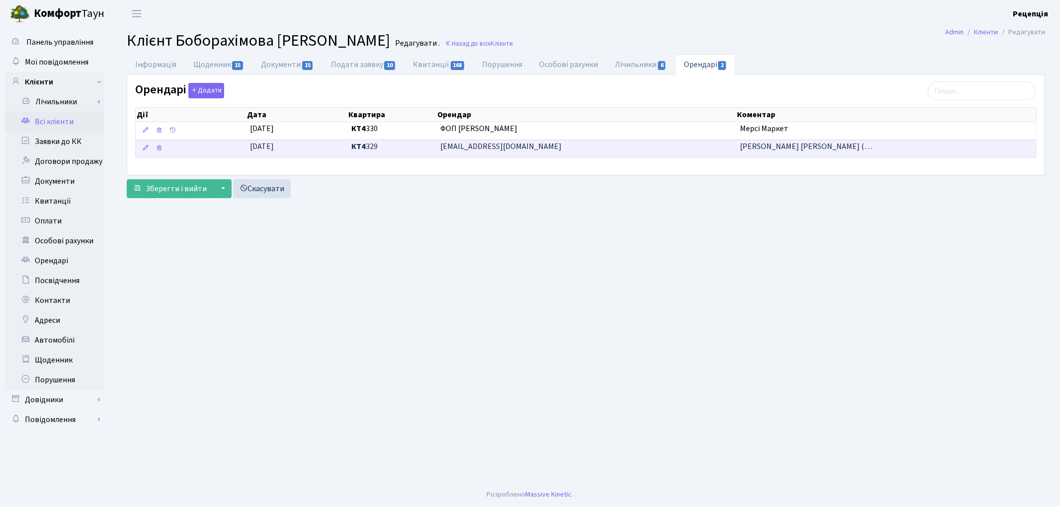
click at [565, 152] on span "shzoirjon@gmail.com" at bounding box center [586, 146] width 292 height 11
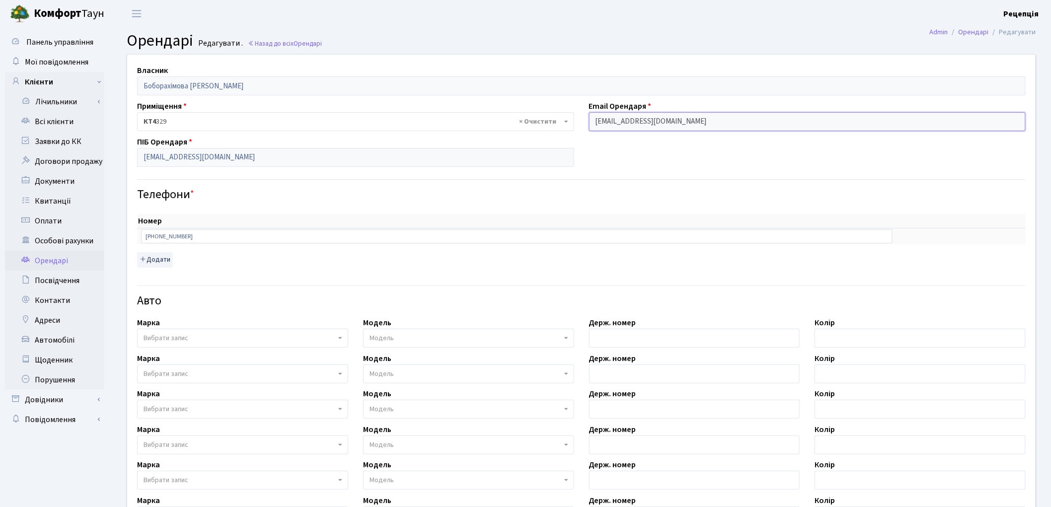
click at [669, 123] on input "shzoirjon@gmail.com" at bounding box center [807, 121] width 437 height 19
click at [66, 124] on link "Всі клієнти" at bounding box center [54, 122] width 99 height 20
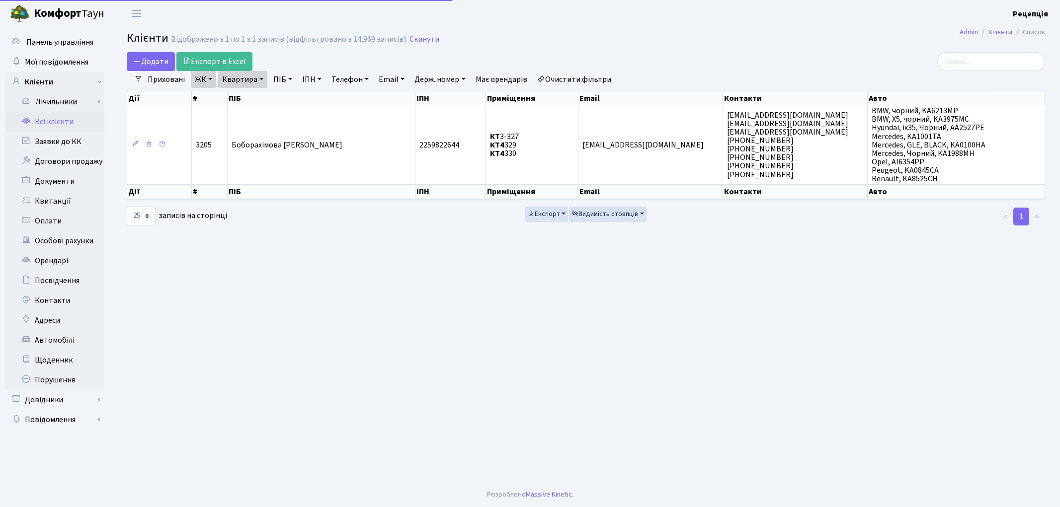
select select "25"
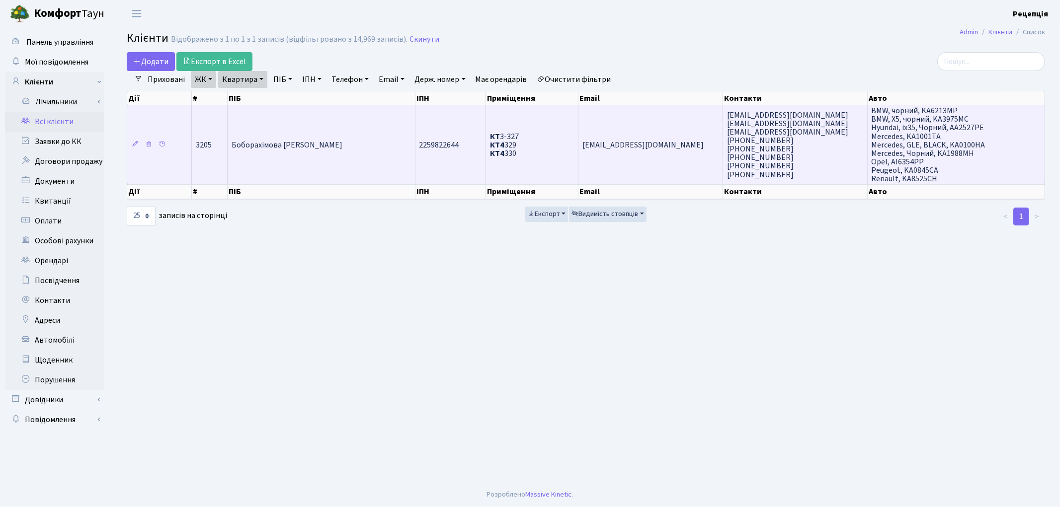
click at [439, 122] on td "2259822644" at bounding box center [450, 144] width 71 height 79
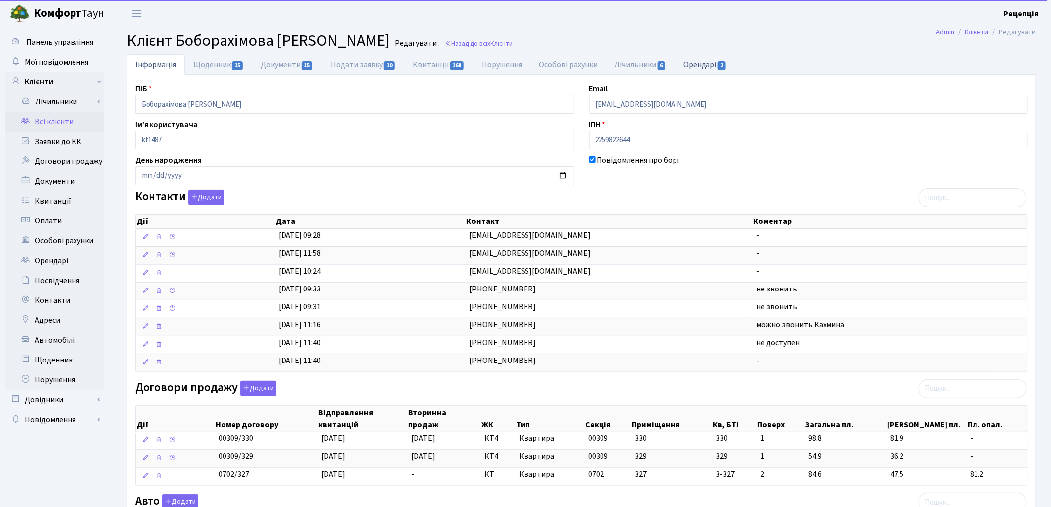
click at [697, 67] on link "Орендарі 2" at bounding box center [705, 64] width 60 height 20
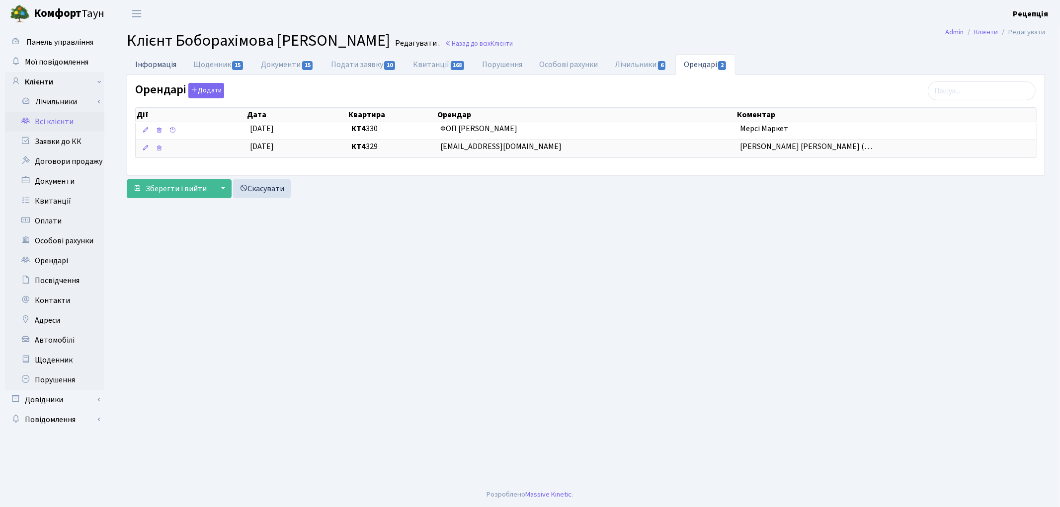
click at [168, 63] on link "Інформація" at bounding box center [156, 64] width 58 height 20
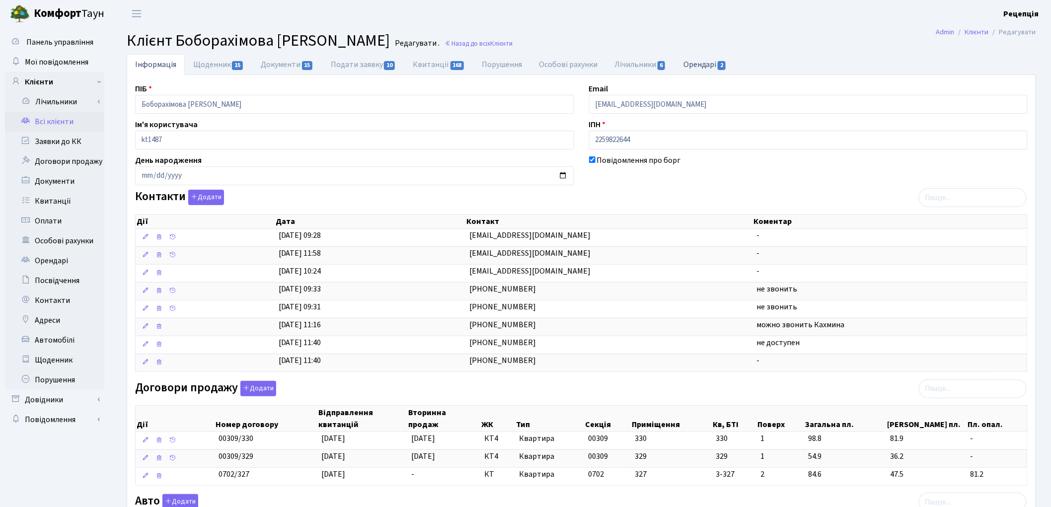
click at [713, 63] on link "Орендарі 2" at bounding box center [705, 64] width 60 height 20
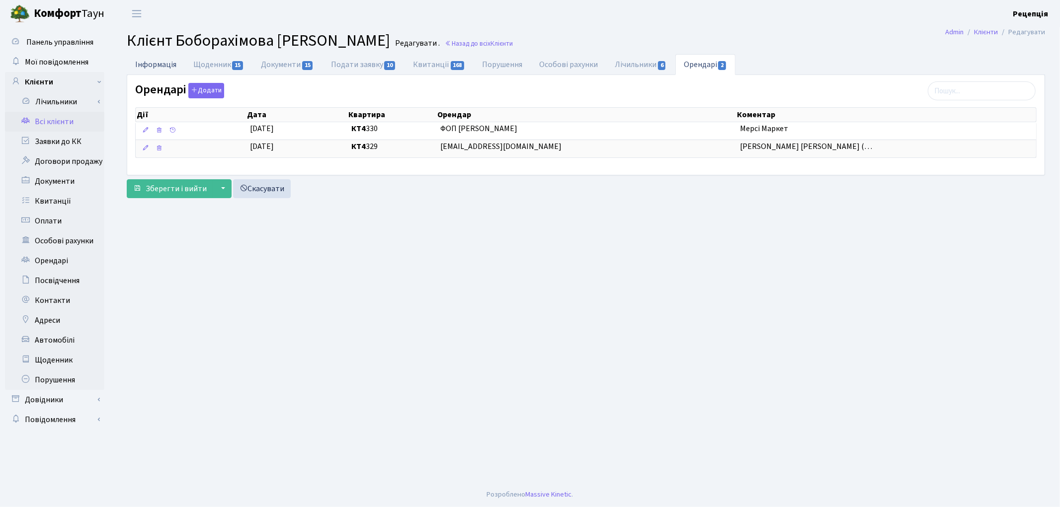
click at [148, 62] on link "Інформація" at bounding box center [156, 64] width 58 height 20
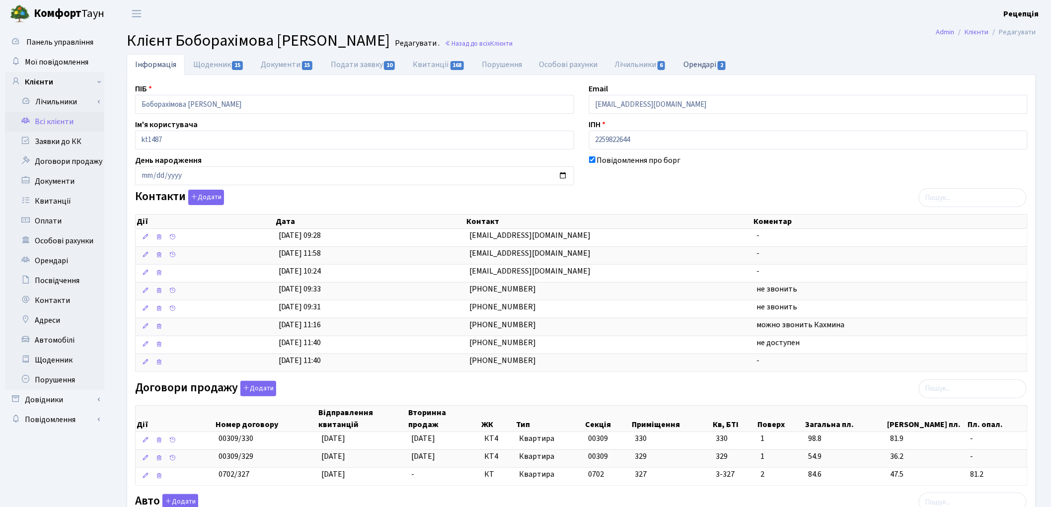
click at [711, 58] on link "Орендарі 2" at bounding box center [705, 64] width 60 height 20
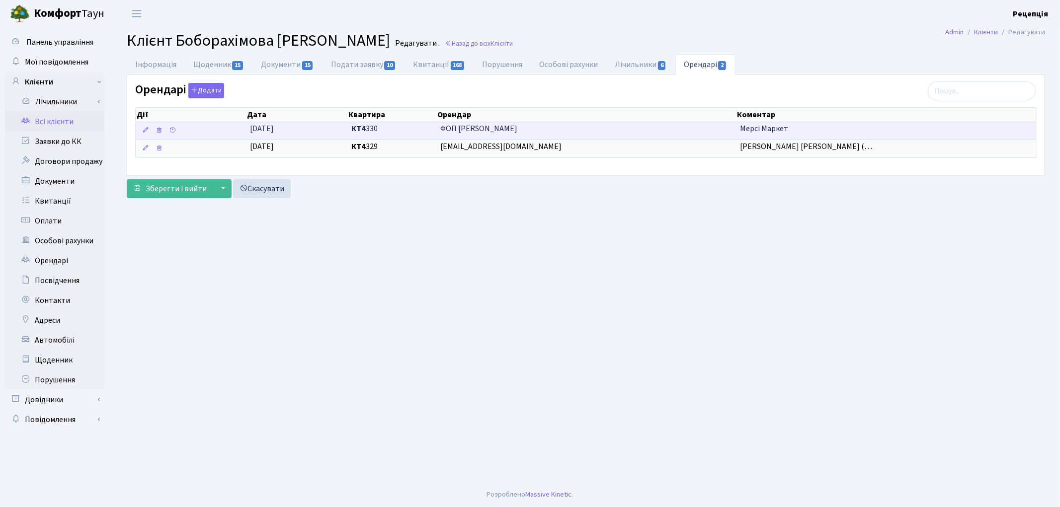
click at [523, 130] on span "ФОП Єзгор Олександр Васильович" at bounding box center [586, 128] width 292 height 11
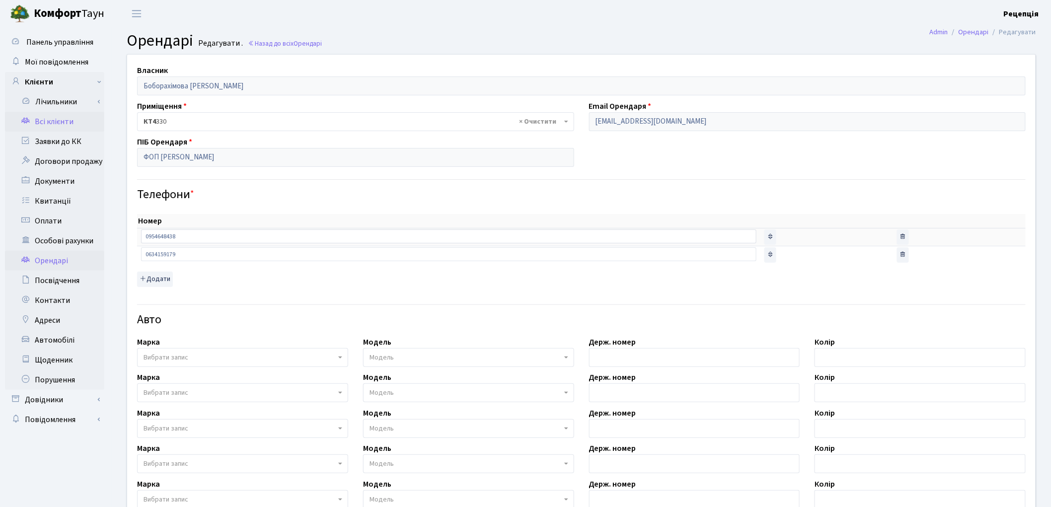
click at [71, 129] on link "Всі клієнти" at bounding box center [54, 122] width 99 height 20
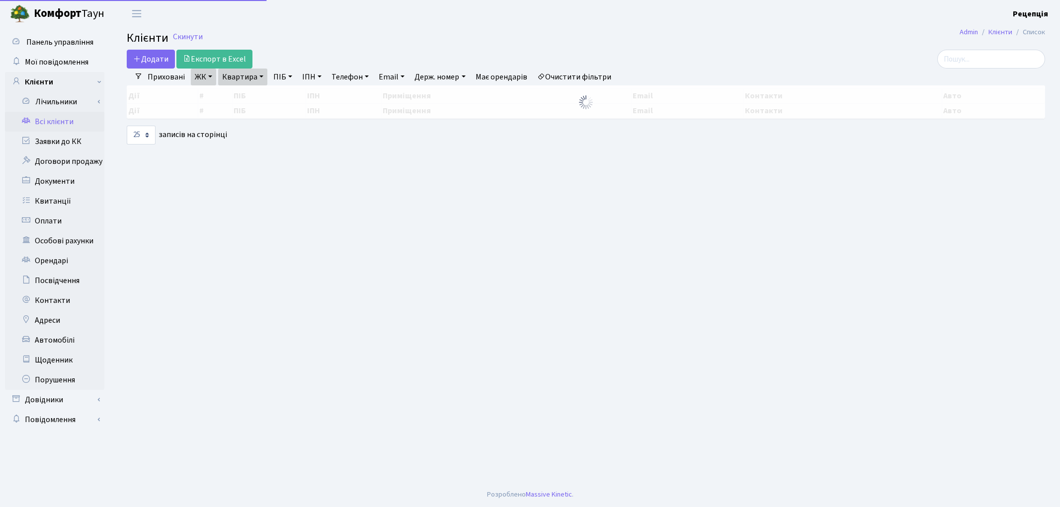
select select "25"
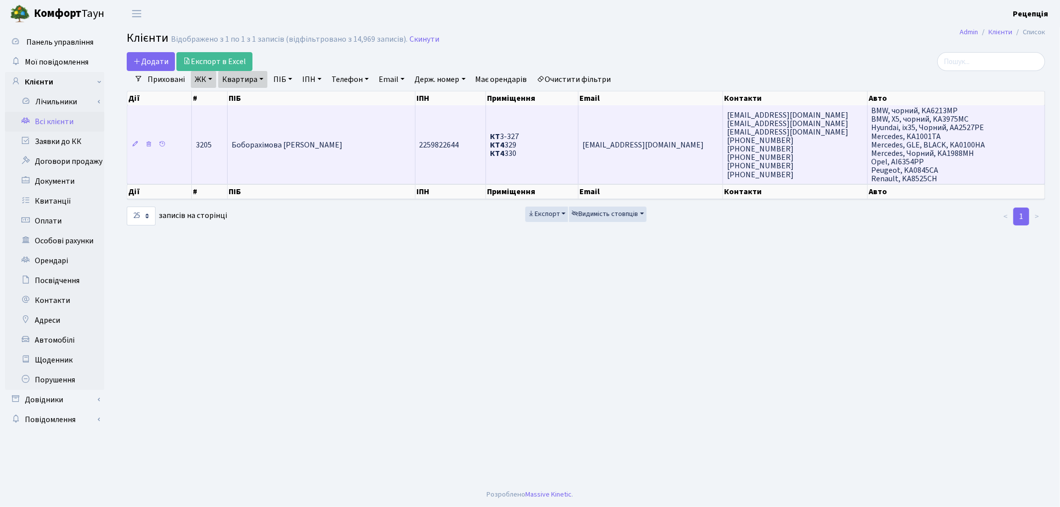
click at [353, 120] on td "Боборахімова [PERSON_NAME]" at bounding box center [322, 144] width 188 height 79
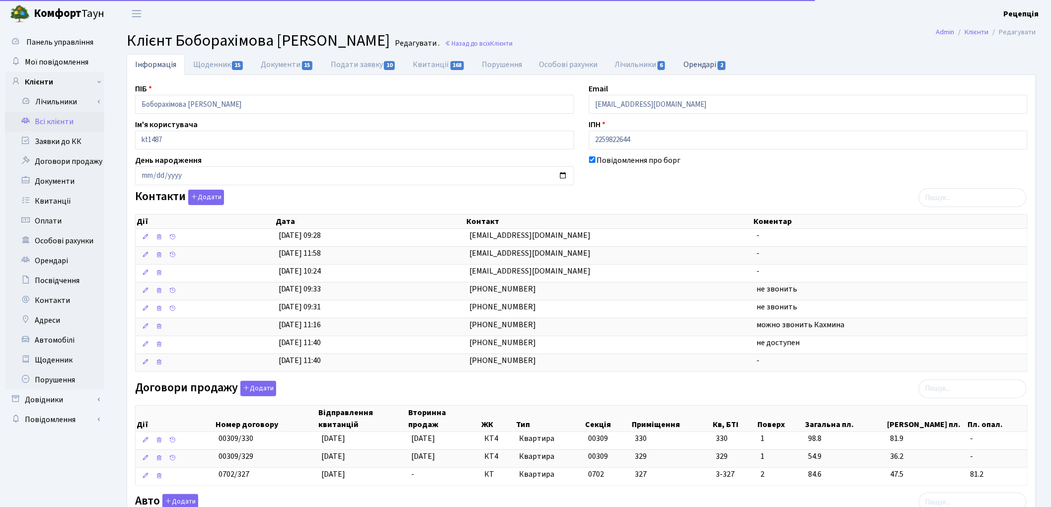
click at [712, 63] on link "Орендарі 2" at bounding box center [705, 64] width 60 height 20
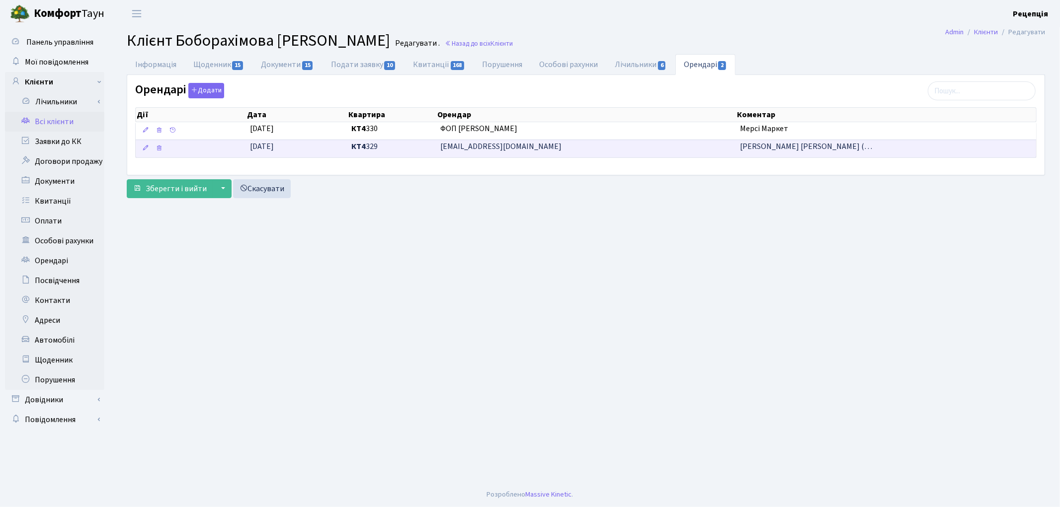
click at [778, 152] on span "ФОП Азімова Махфуза Іномівна (…" at bounding box center [806, 146] width 132 height 11
click at [771, 148] on span "ФОП Азімова Махфуза Іномівна (…" at bounding box center [806, 146] width 132 height 11
click at [476, 146] on span "shzoirjon@gmail.com" at bounding box center [586, 146] width 292 height 11
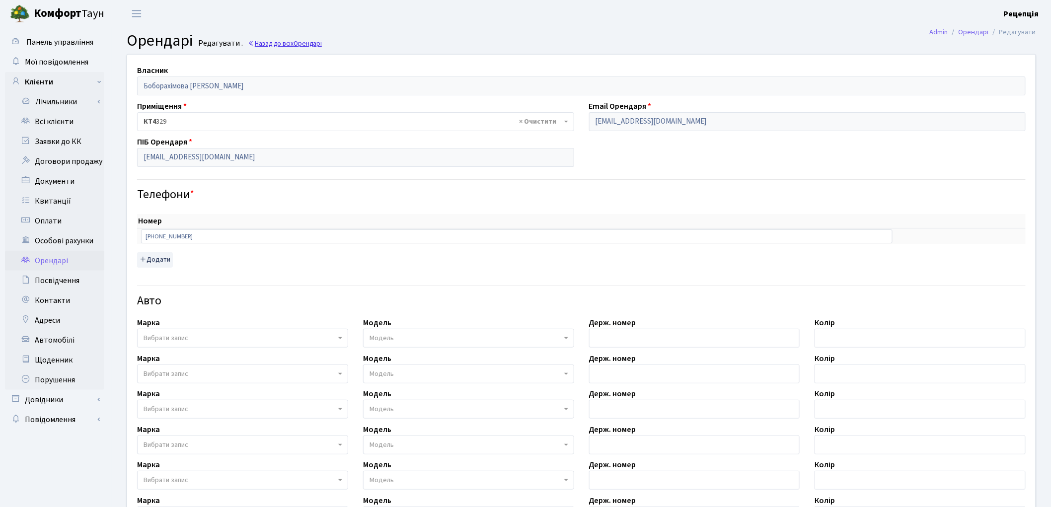
click at [296, 41] on span "Орендарі" at bounding box center [308, 43] width 28 height 9
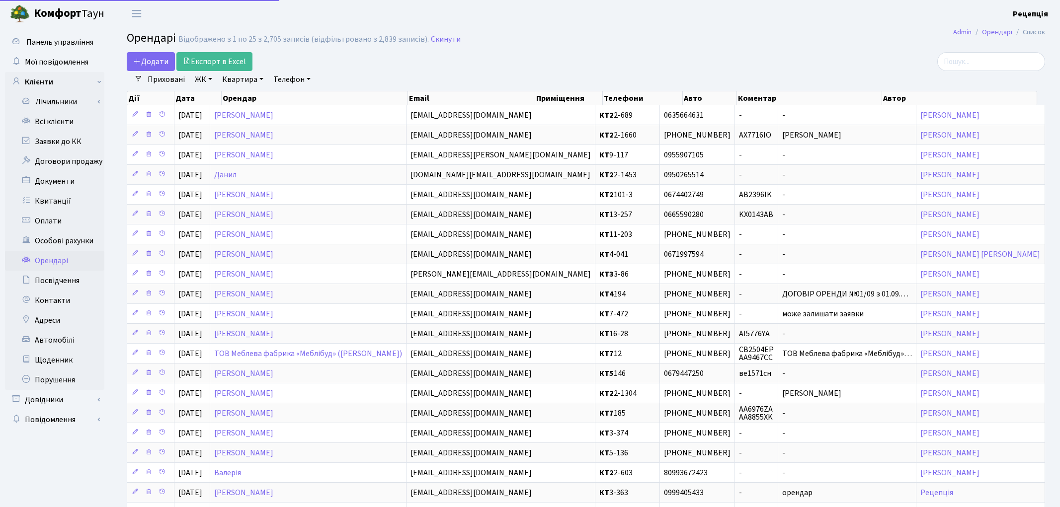
select select "25"
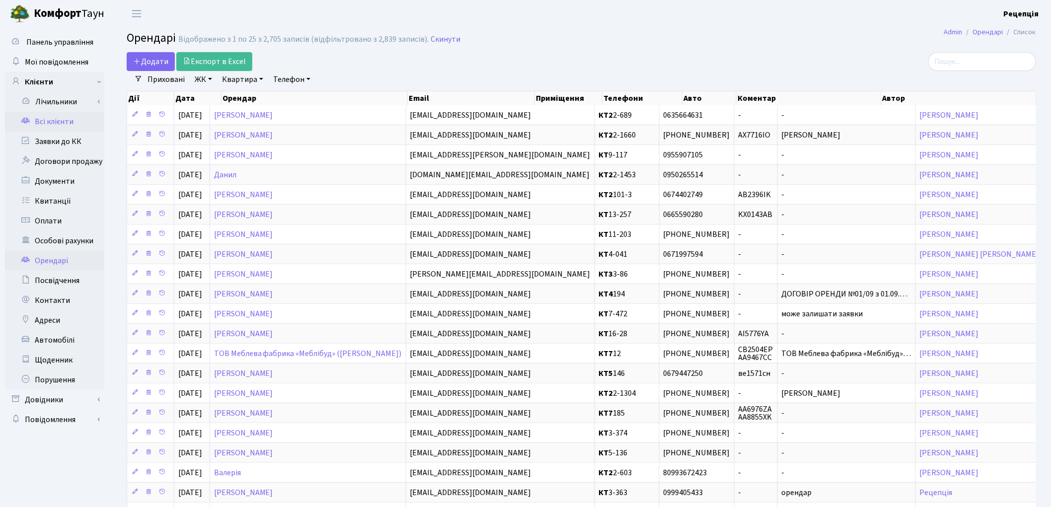
click at [61, 122] on link "Всі клієнти" at bounding box center [54, 122] width 99 height 20
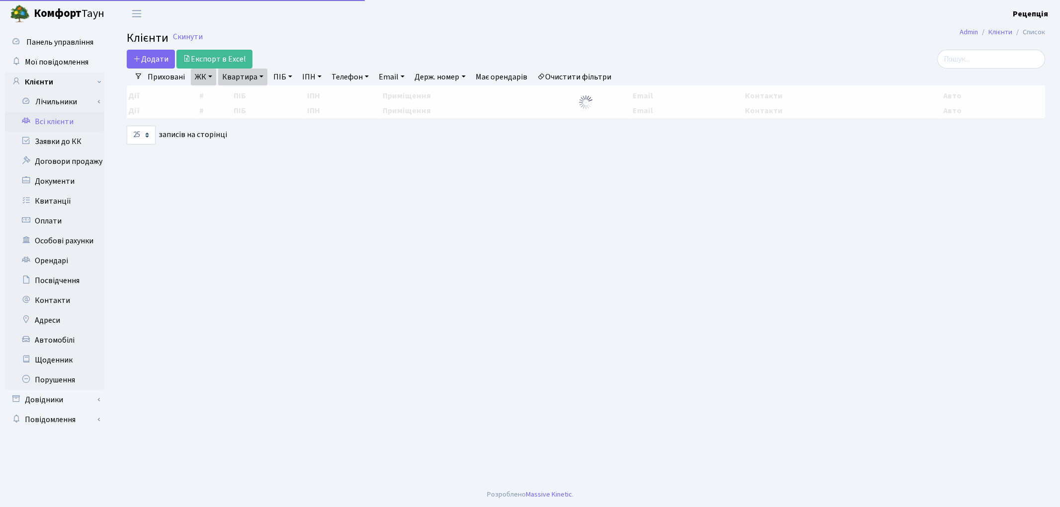
select select "25"
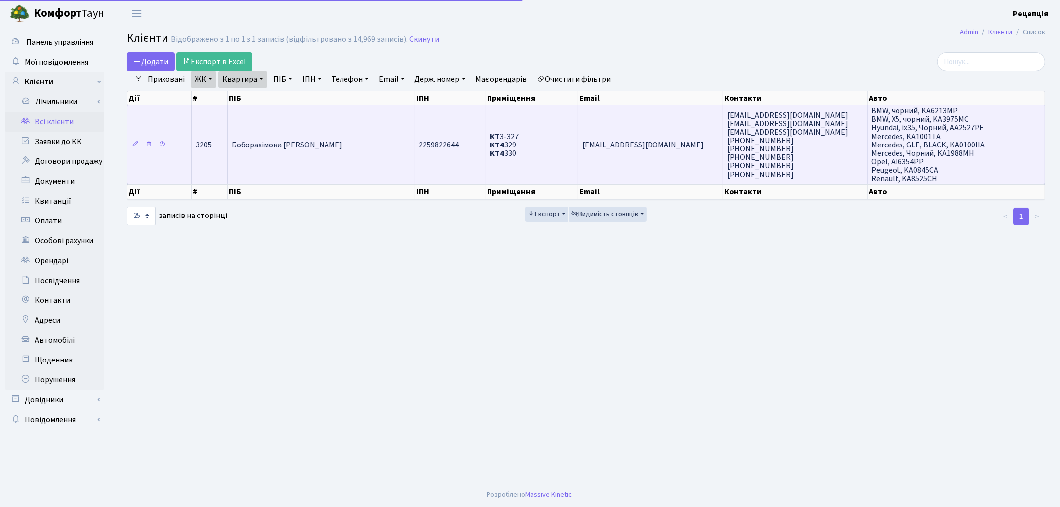
click at [393, 142] on td "Боборахімова [PERSON_NAME]" at bounding box center [322, 144] width 188 height 79
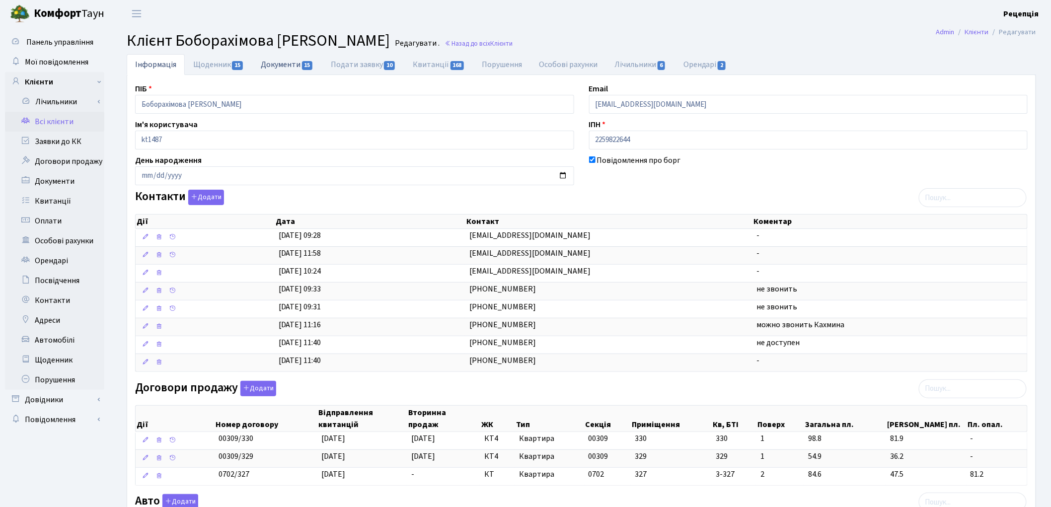
click at [289, 68] on link "Документи 15" at bounding box center [287, 64] width 70 height 20
select select "25"
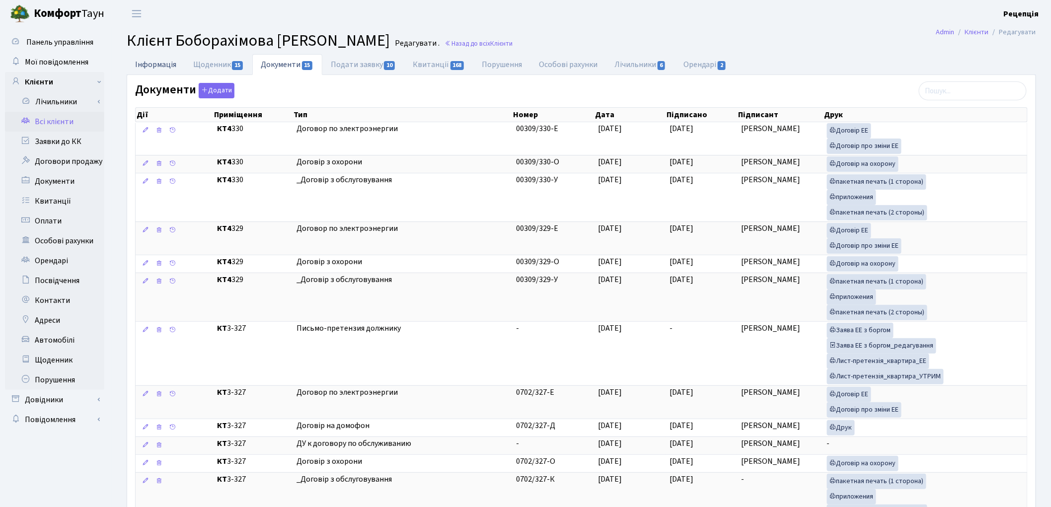
click at [154, 62] on link "Інформація" at bounding box center [156, 64] width 58 height 20
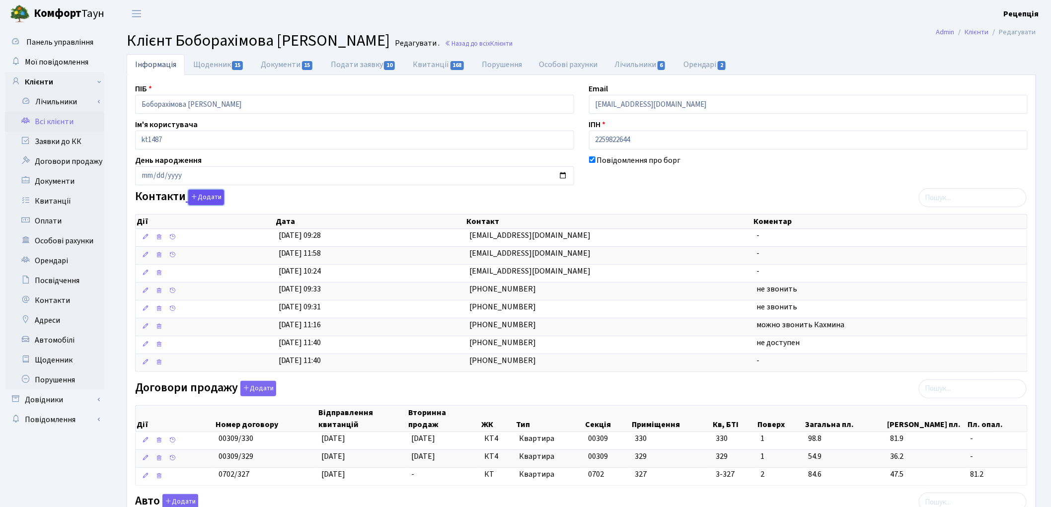
click at [209, 198] on button "Додати" at bounding box center [206, 197] width 36 height 15
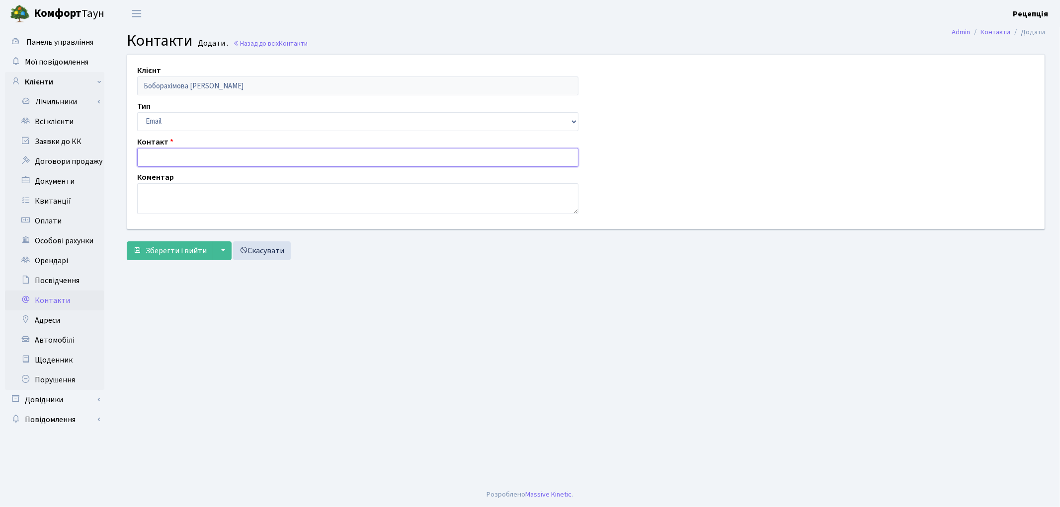
click at [167, 162] on input "text" at bounding box center [357, 157] width 441 height 19
type input "[EMAIL_ADDRESS][DOMAIN_NAME]"
click at [149, 251] on span "Зберегти і вийти" at bounding box center [176, 250] width 61 height 11
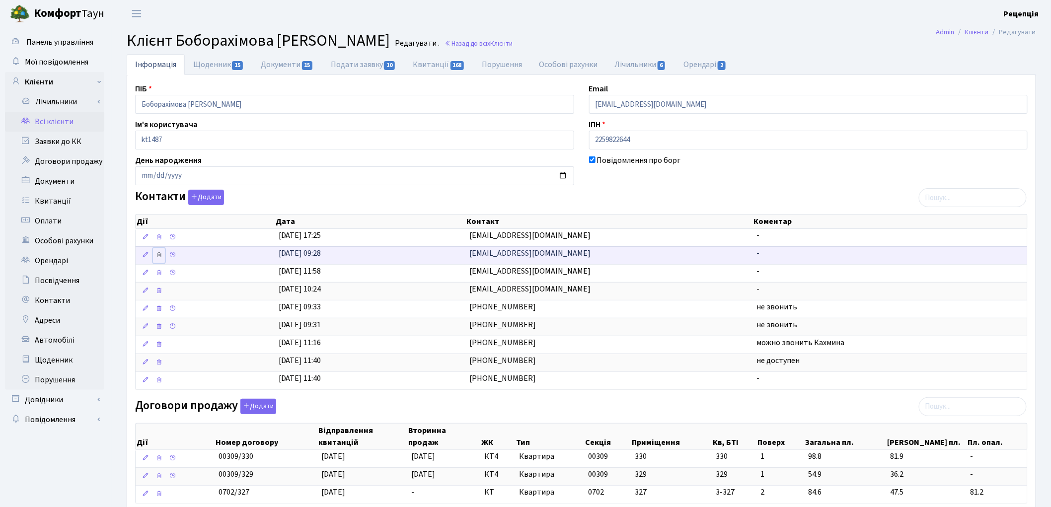
click at [160, 257] on icon at bounding box center [159, 254] width 7 height 7
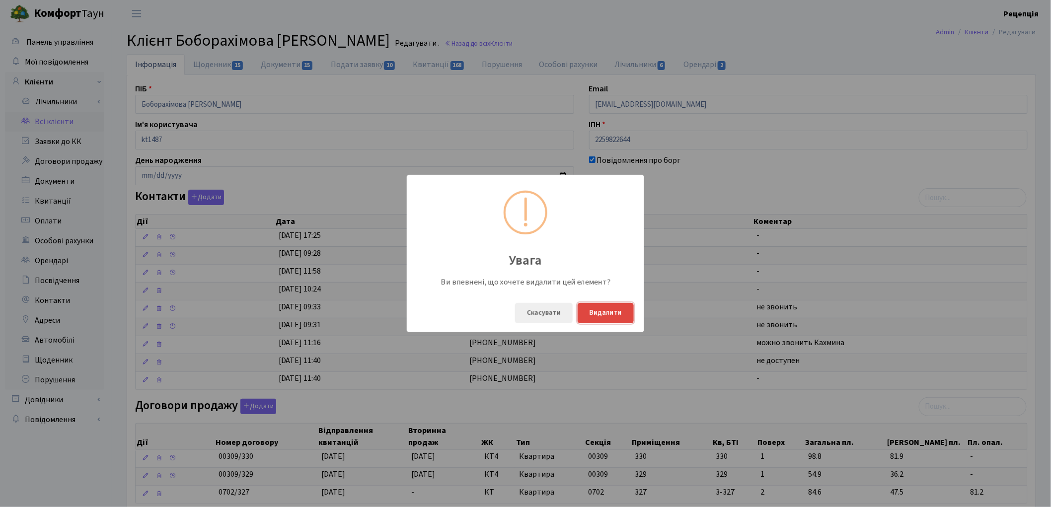
click at [585, 311] on button "Видалити" at bounding box center [606, 313] width 56 height 20
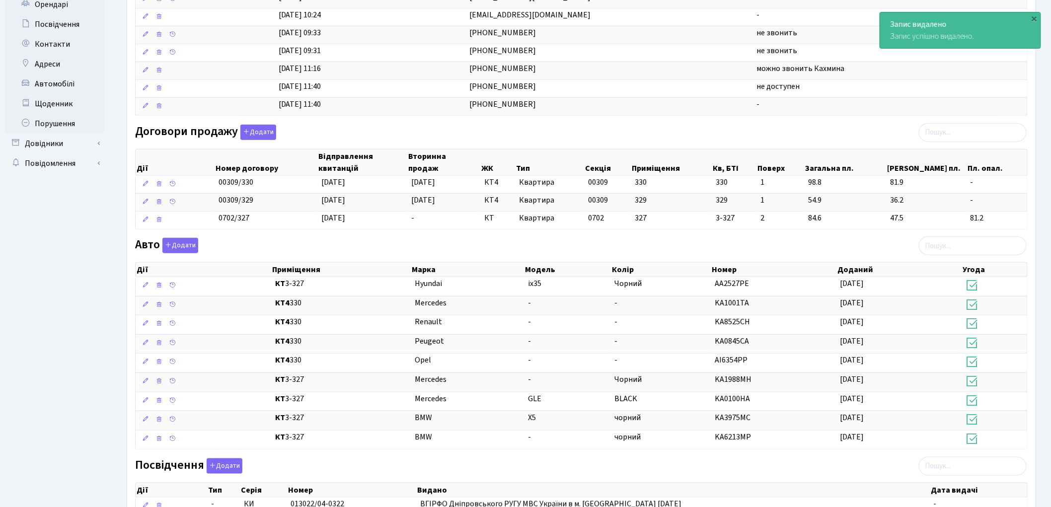
scroll to position [440, 0]
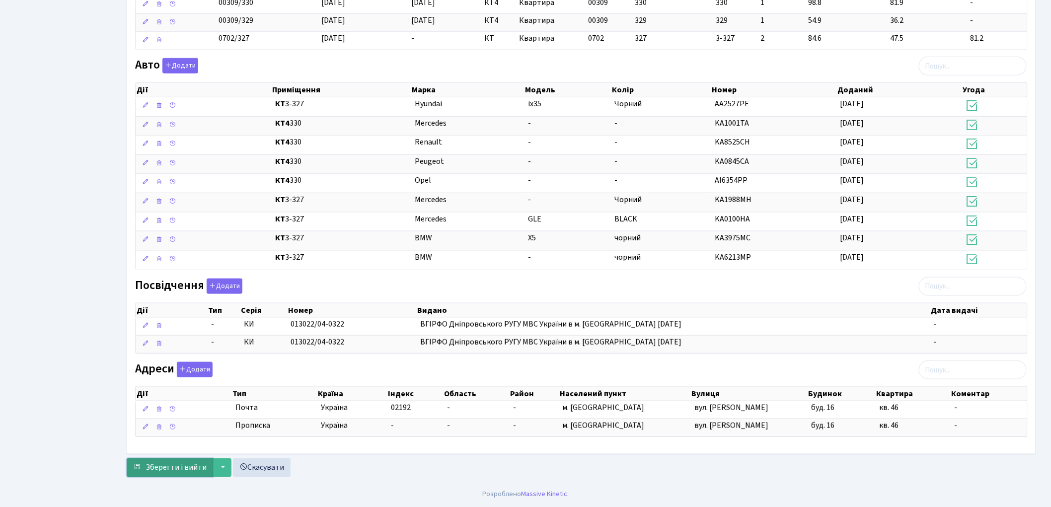
click at [160, 466] on span "Зберегти і вийти" at bounding box center [176, 468] width 61 height 11
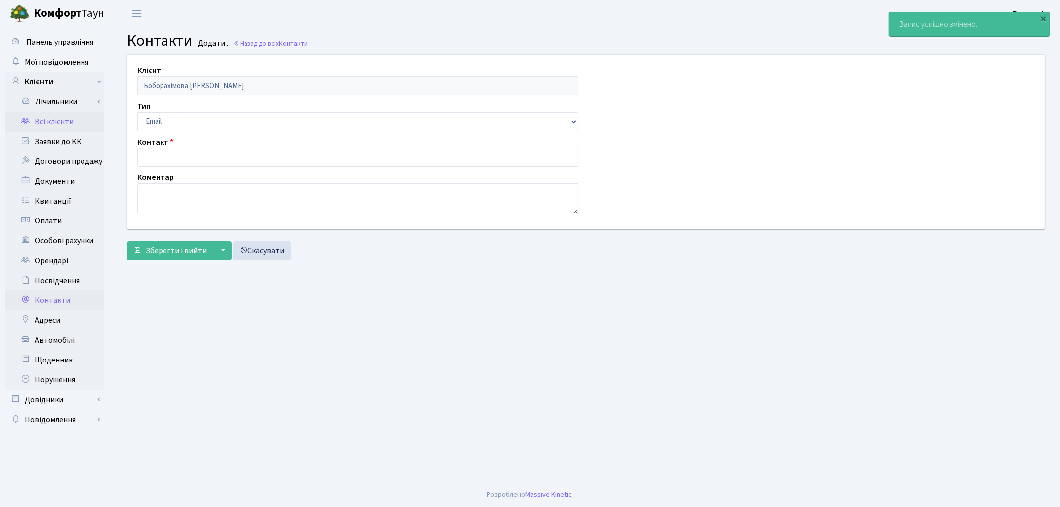
click at [66, 118] on link "Всі клієнти" at bounding box center [54, 122] width 99 height 20
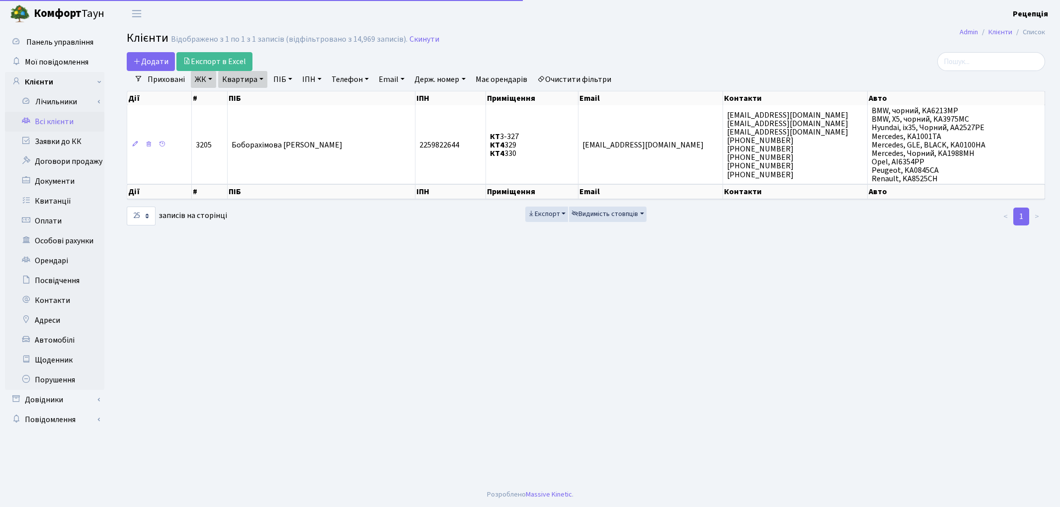
select select "25"
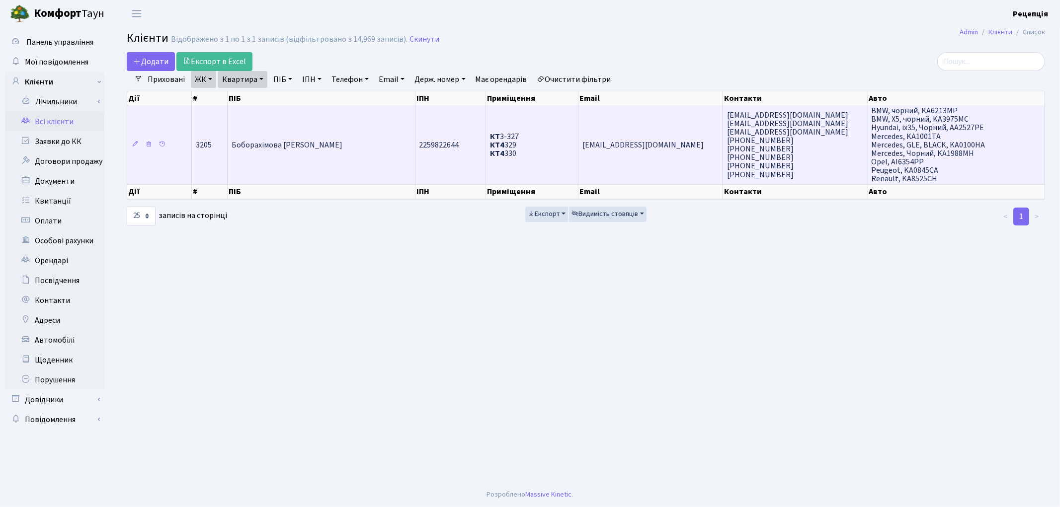
click at [312, 141] on span "Боборахімова [PERSON_NAME]" at bounding box center [287, 145] width 111 height 11
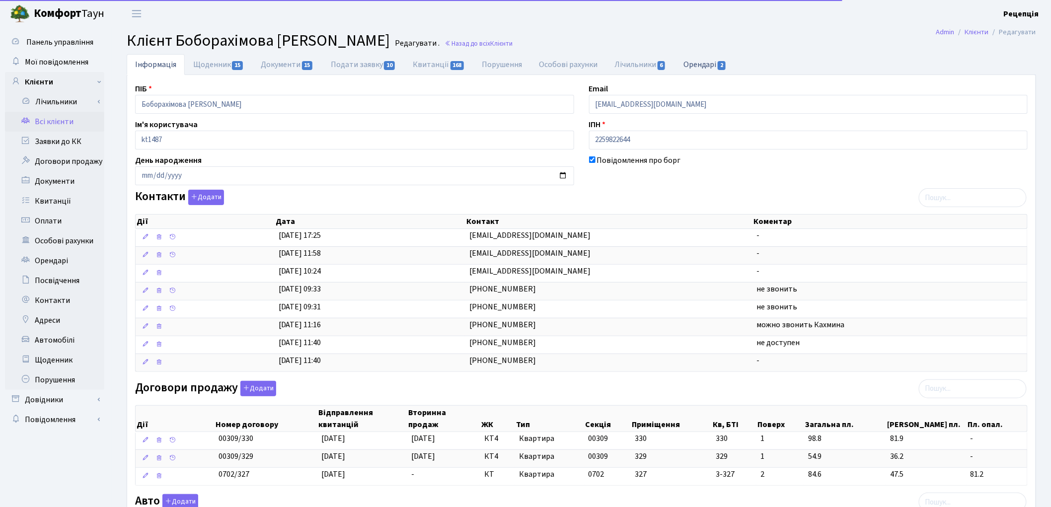
click at [720, 58] on link "Орендарі 2" at bounding box center [705, 64] width 60 height 20
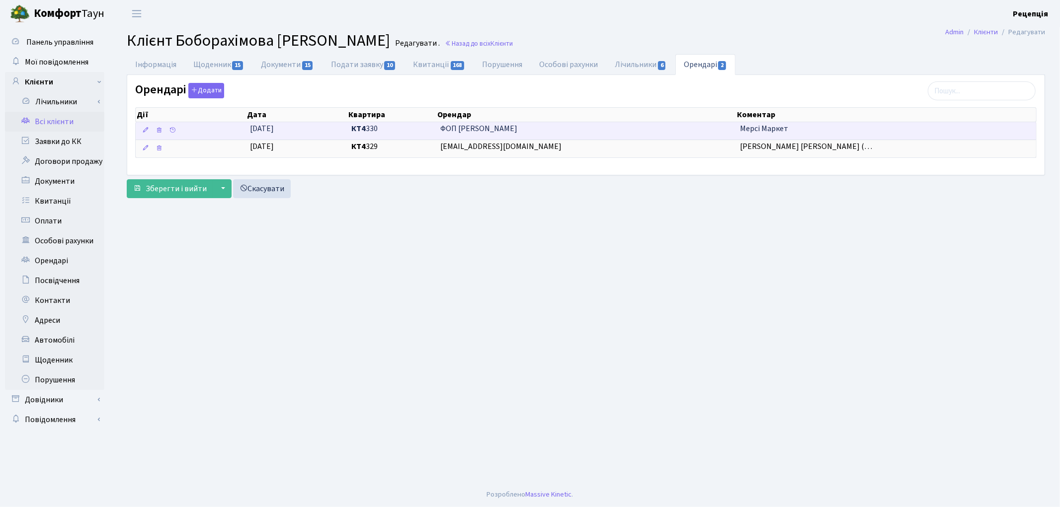
click at [684, 125] on span "ФОП Єзгор Олександр Васильович" at bounding box center [586, 128] width 292 height 11
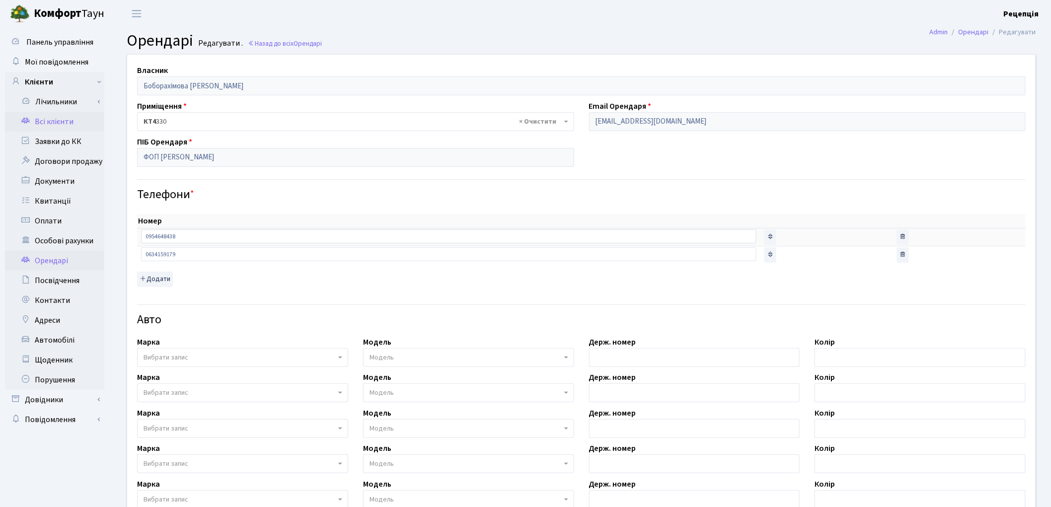
click at [79, 126] on link "Всі клієнти" at bounding box center [54, 122] width 99 height 20
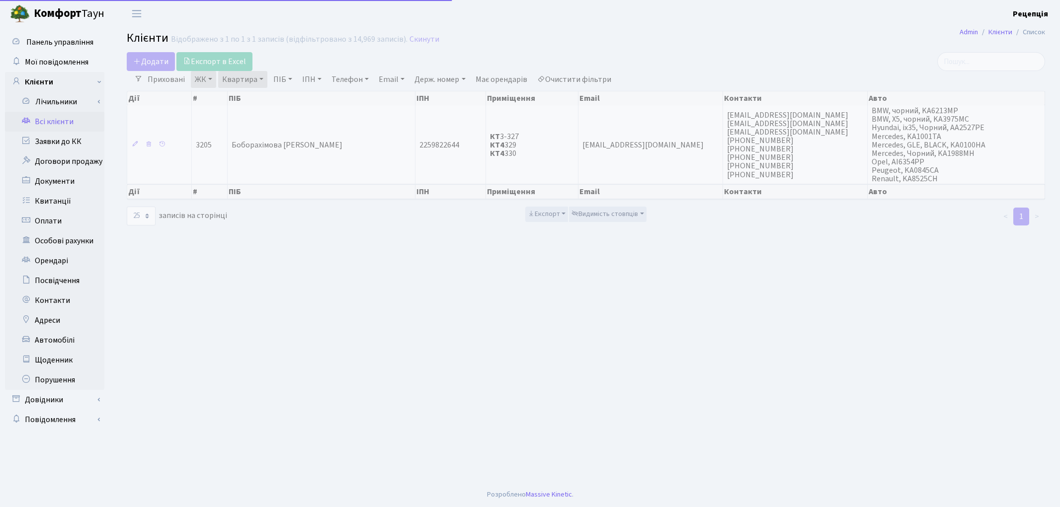
select select "25"
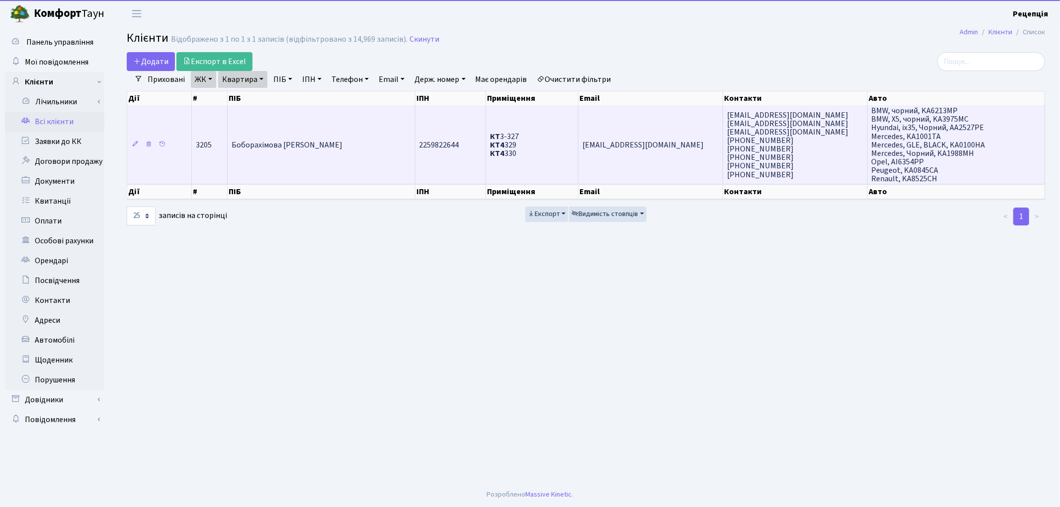
click at [363, 146] on td "Боборахімова [PERSON_NAME]" at bounding box center [322, 144] width 188 height 79
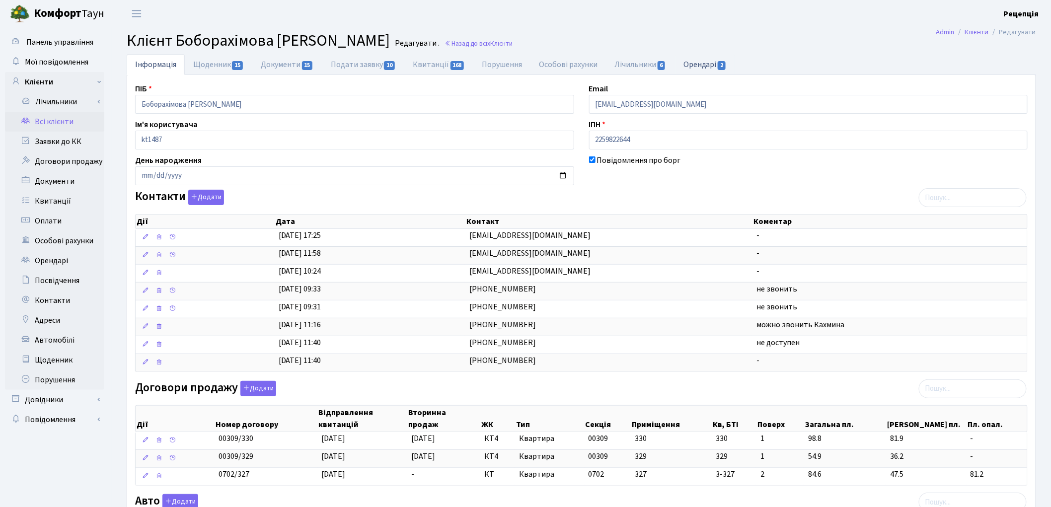
click at [715, 72] on link "Орендарі 2" at bounding box center [705, 64] width 60 height 20
select select "25"
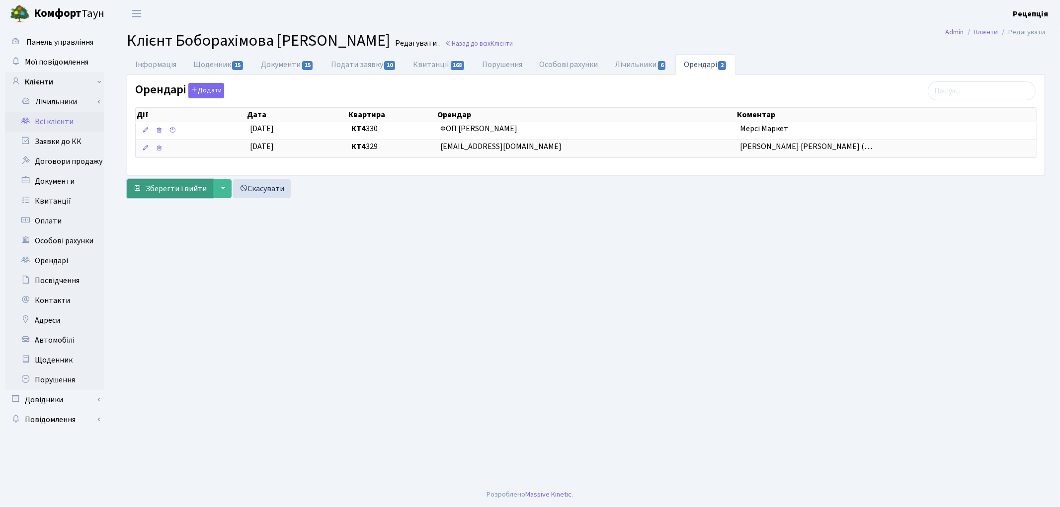
click at [170, 187] on span "Зберегти і вийти" at bounding box center [176, 188] width 61 height 11
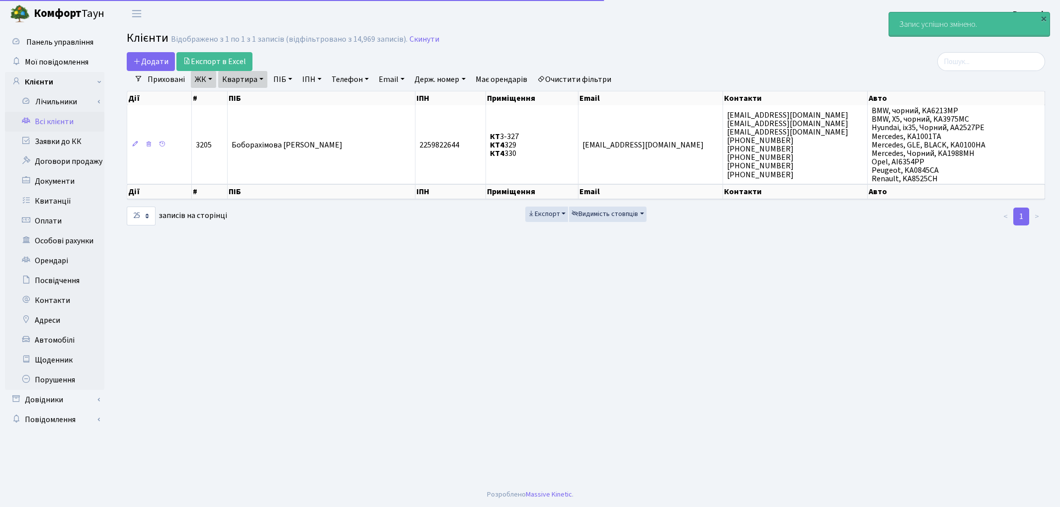
select select "25"
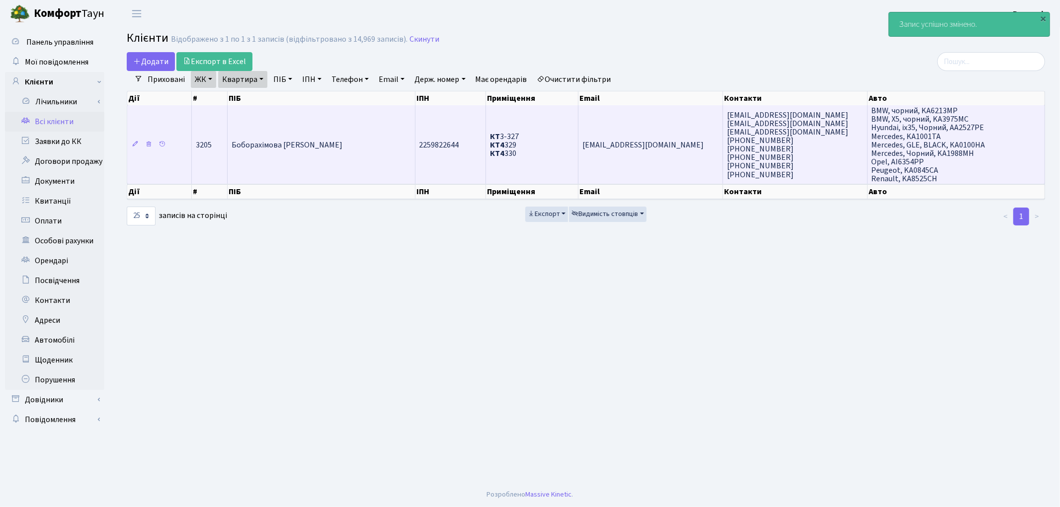
click at [305, 125] on td "Боборахімова [PERSON_NAME]" at bounding box center [322, 144] width 188 height 79
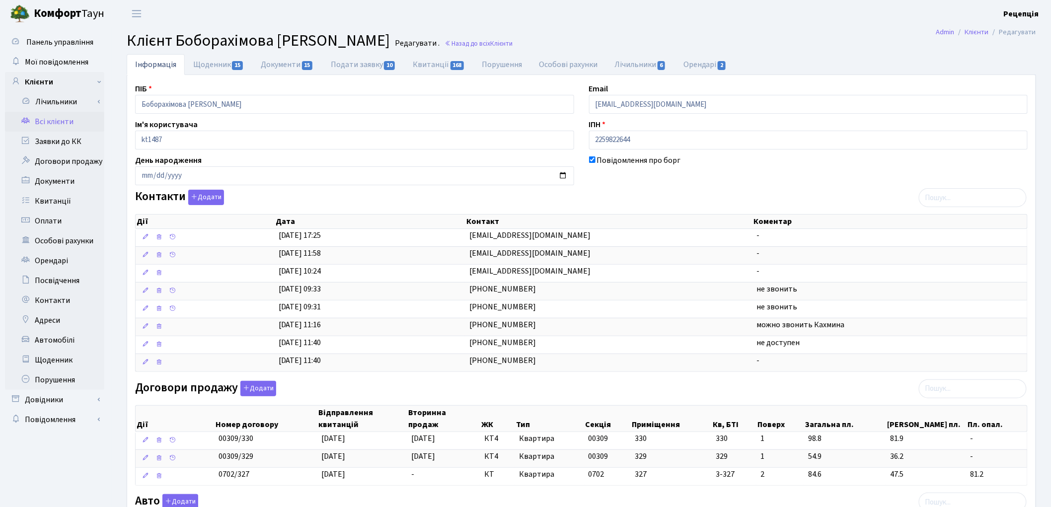
click at [42, 113] on link "Всі клієнти" at bounding box center [54, 122] width 99 height 20
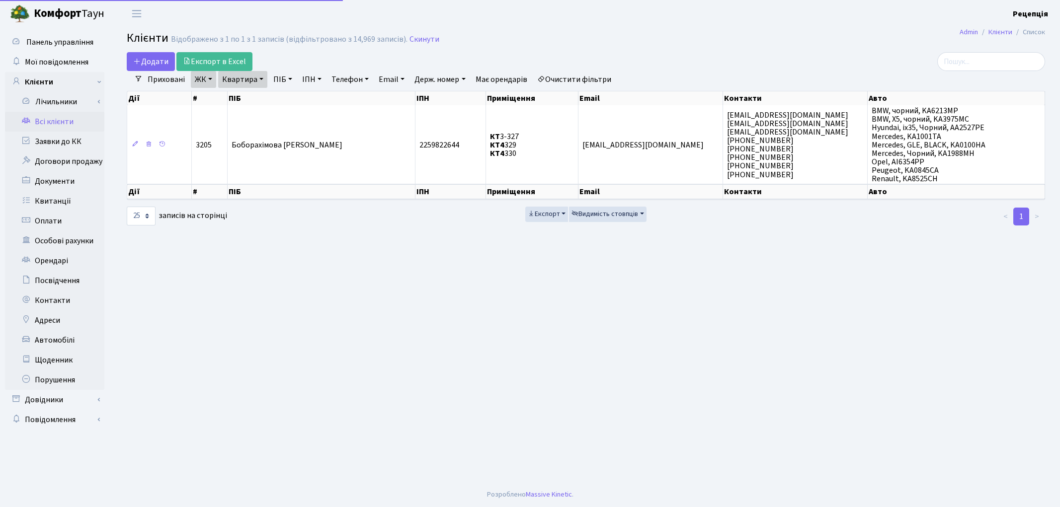
select select "25"
drag, startPoint x: 46, startPoint y: 111, endPoint x: 572, endPoint y: 73, distance: 527.6
click at [572, 73] on link "Очистити фільтри" at bounding box center [574, 79] width 82 height 17
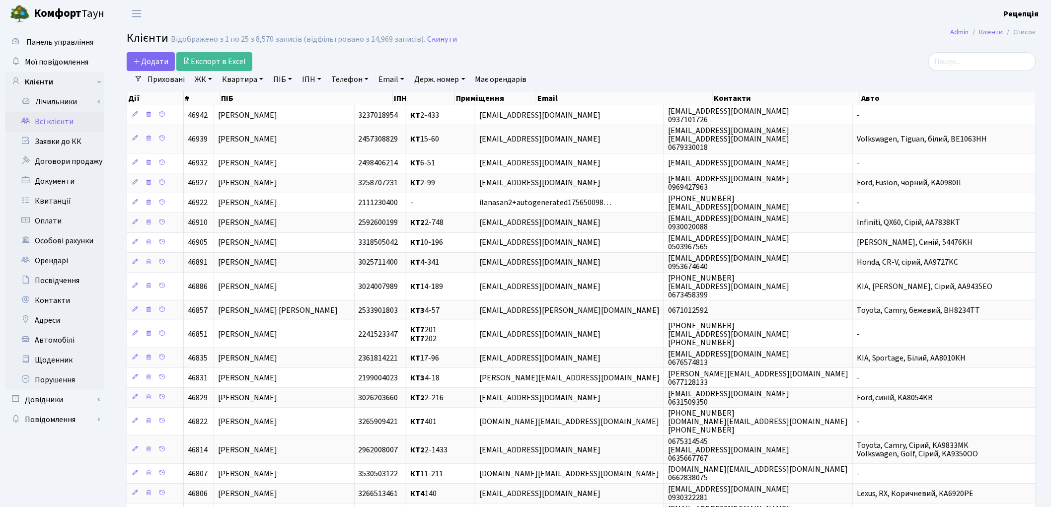
click at [285, 82] on link "ПІБ" at bounding box center [282, 79] width 27 height 17
click at [319, 96] on input "text" at bounding box center [299, 98] width 58 height 19
type input "пащенко"
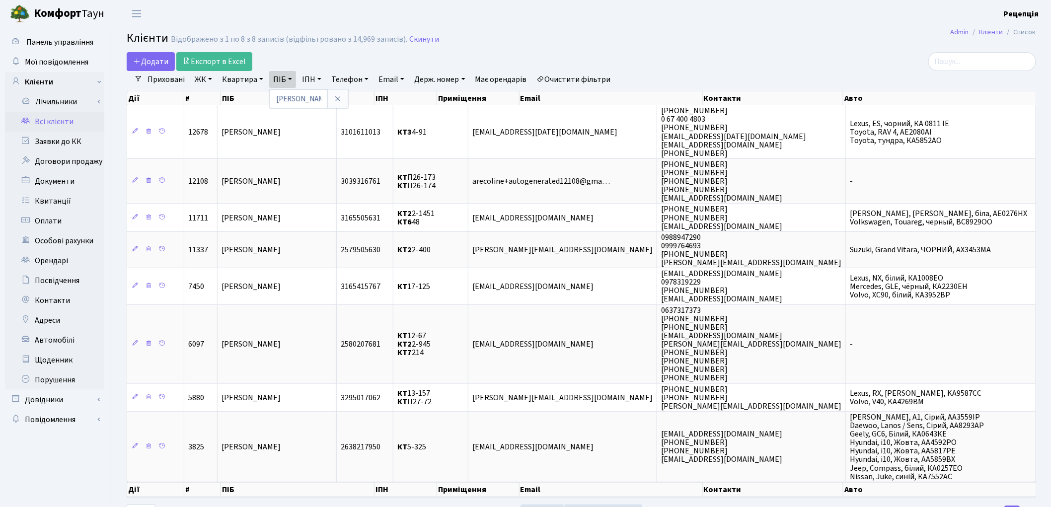
click at [574, 74] on link "Очистити фільтри" at bounding box center [574, 79] width 82 height 17
select select
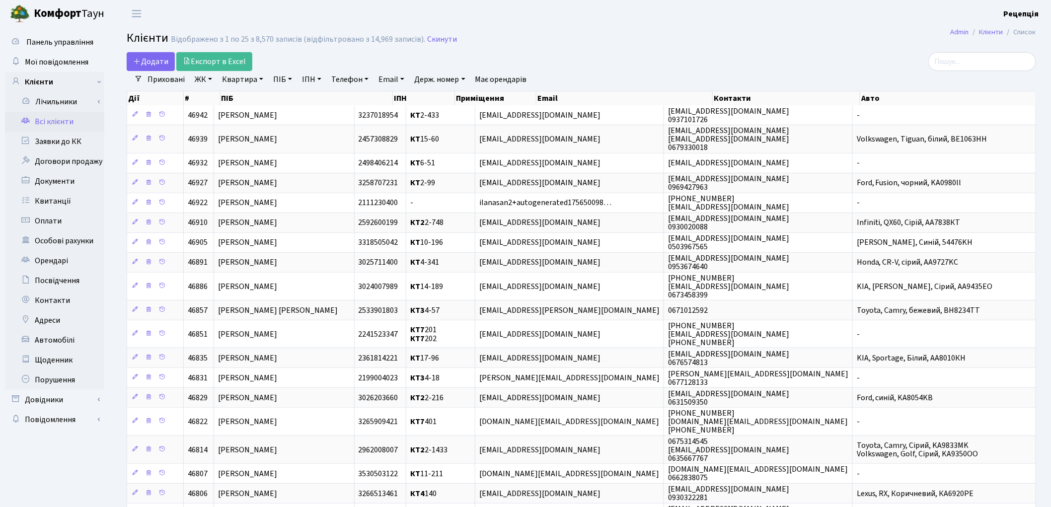
click at [206, 79] on link "ЖК" at bounding box center [203, 79] width 25 height 17
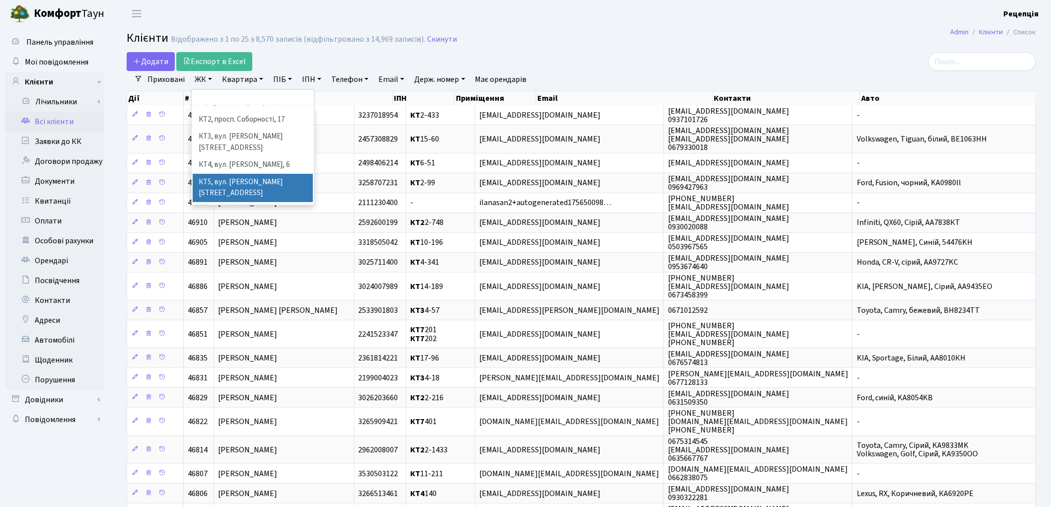
scroll to position [16, 0]
click at [285, 197] on li "КТ6, вул. Ю. Липи, 6-А" at bounding box center [253, 205] width 120 height 17
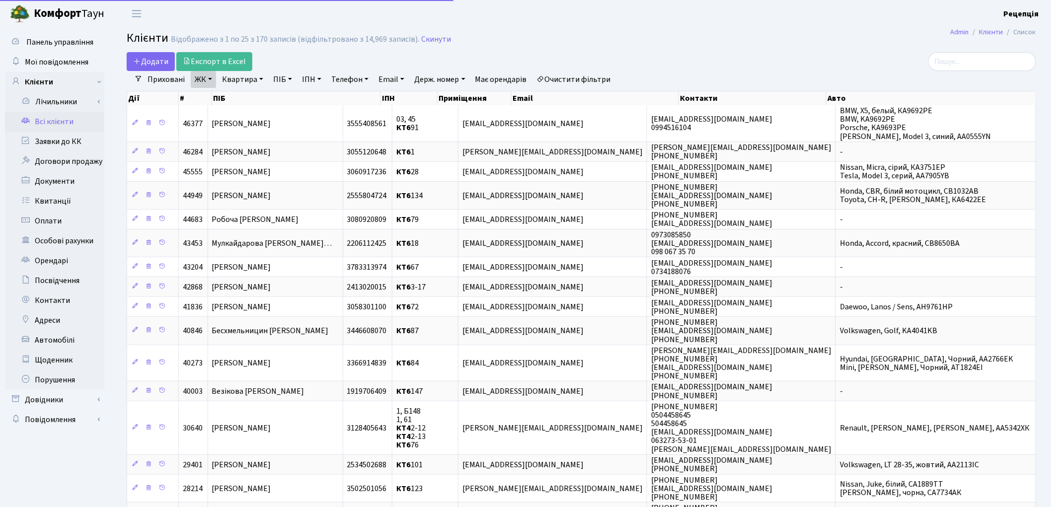
click at [250, 80] on link "Квартира" at bounding box center [242, 79] width 49 height 17
type input "83"
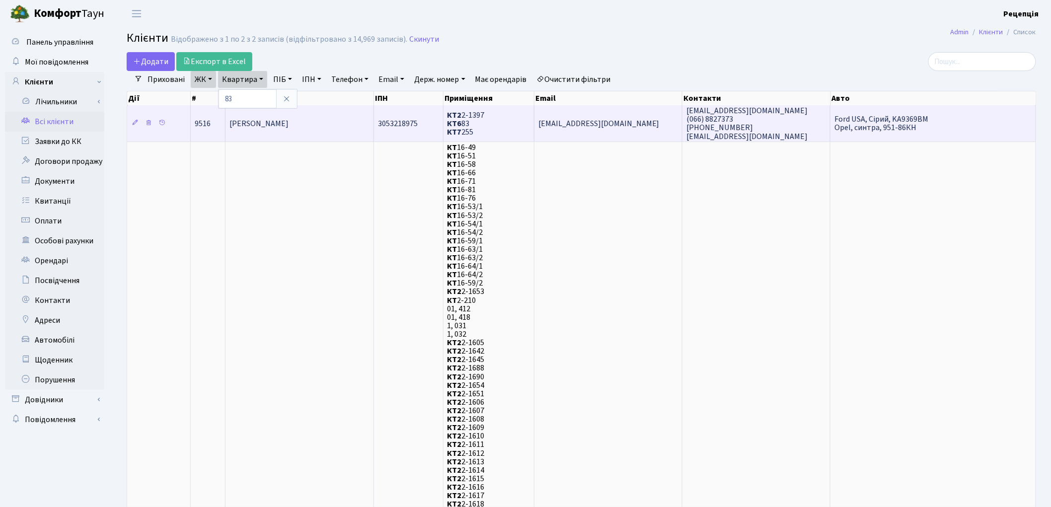
click at [289, 127] on span "[PERSON_NAME]" at bounding box center [259, 123] width 59 height 11
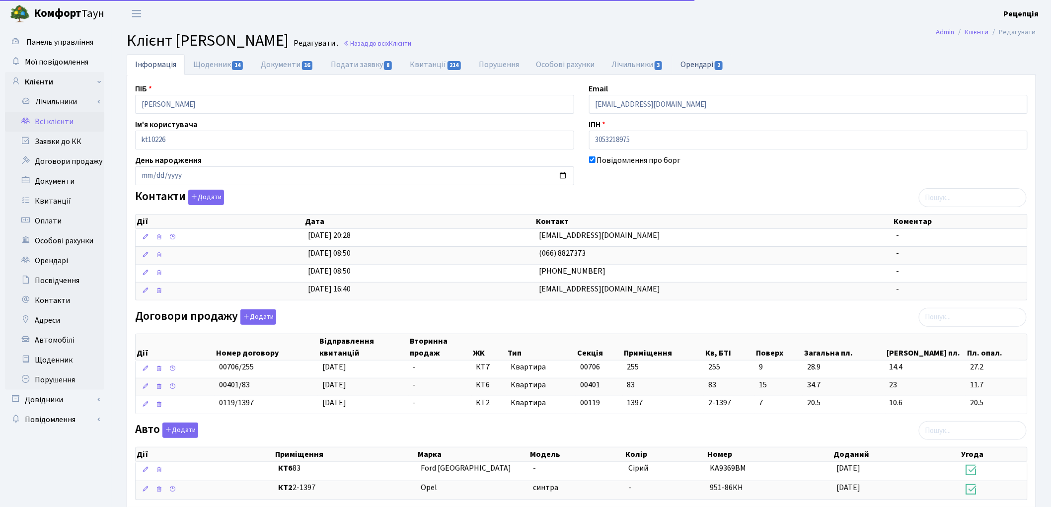
click at [701, 60] on link "Орендарі 2" at bounding box center [702, 64] width 60 height 20
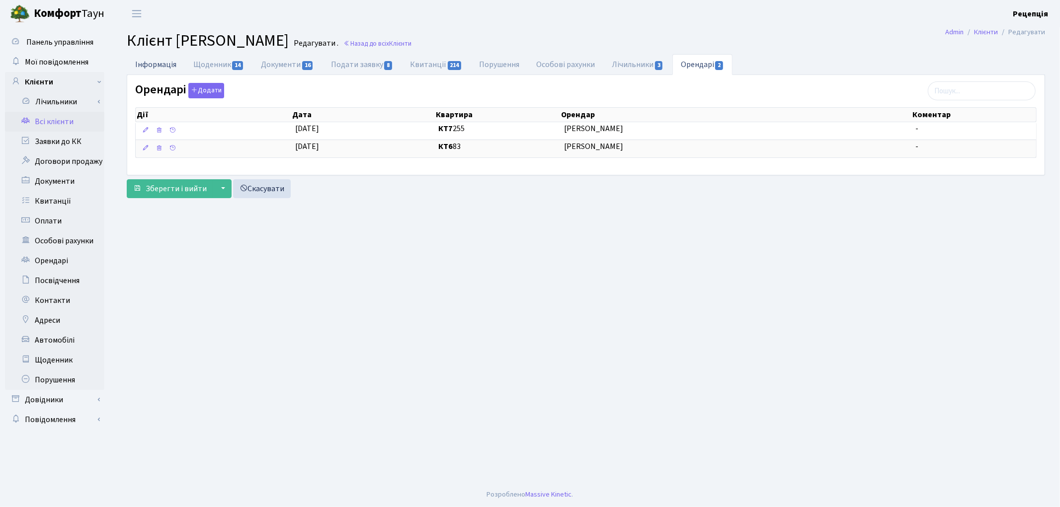
click at [159, 61] on link "Інформація" at bounding box center [156, 64] width 58 height 20
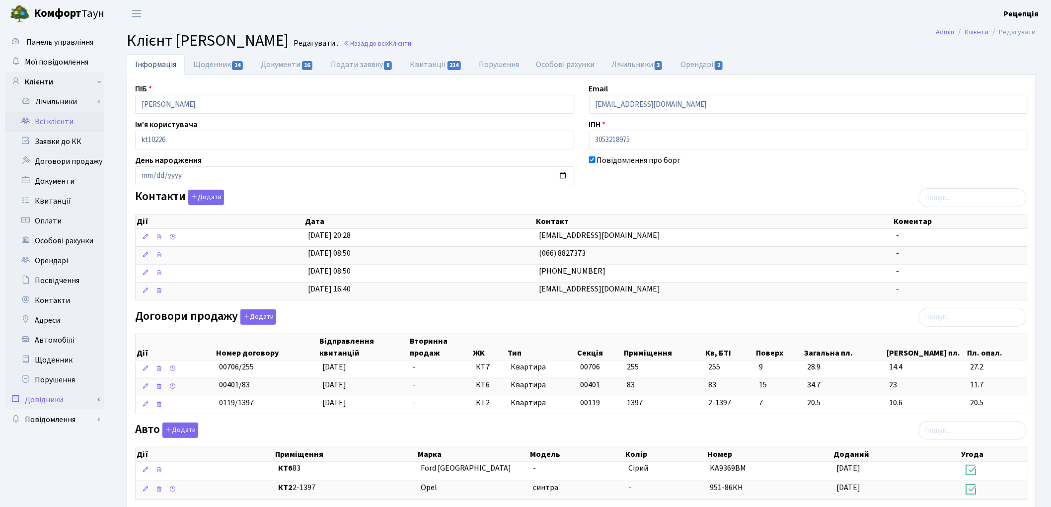
click at [62, 401] on link "Довідники" at bounding box center [54, 400] width 99 height 20
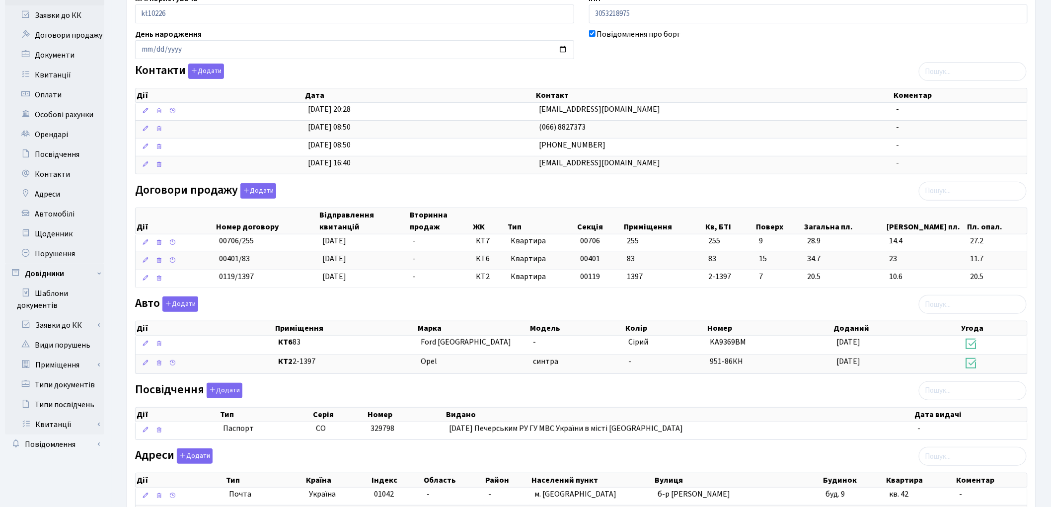
scroll to position [178, 0]
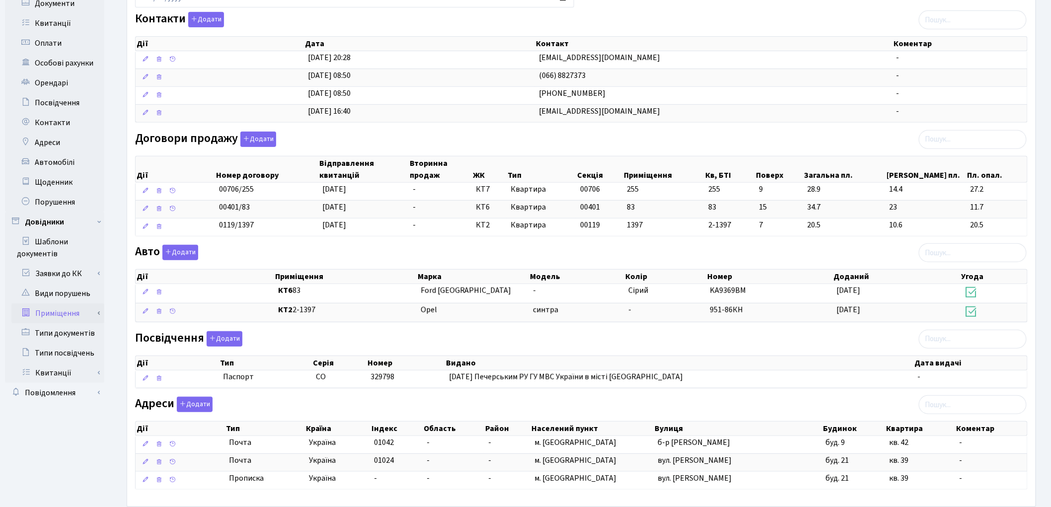
click at [71, 310] on link "Приміщення" at bounding box center [57, 314] width 93 height 20
click at [67, 329] on link "Всі приміщення" at bounding box center [57, 333] width 93 height 20
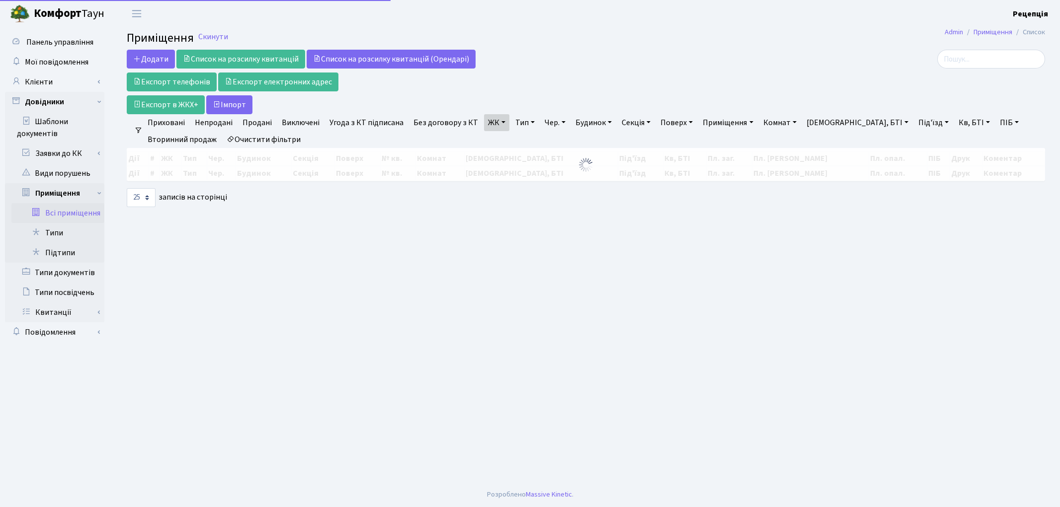
select select "25"
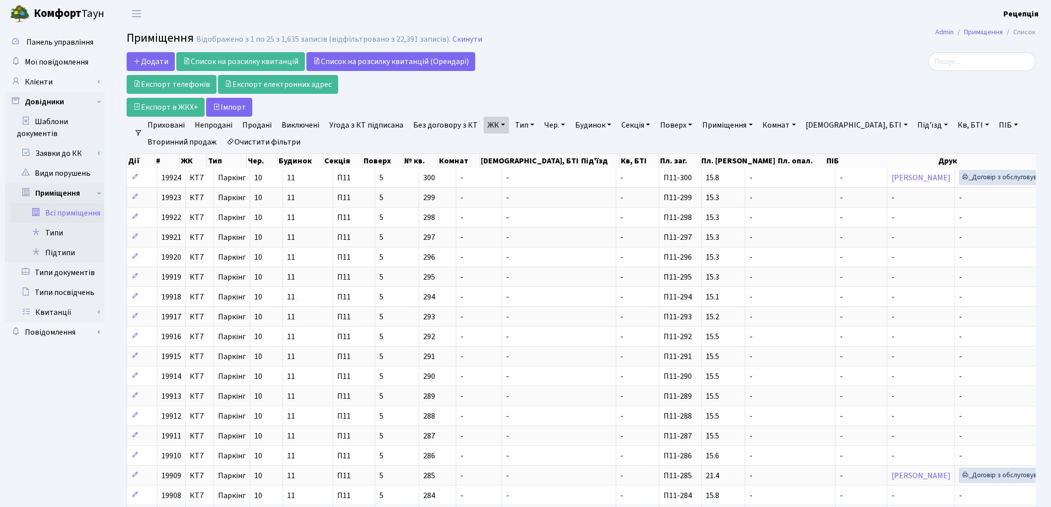
click at [282, 141] on link "Очистити фільтри" at bounding box center [264, 142] width 82 height 17
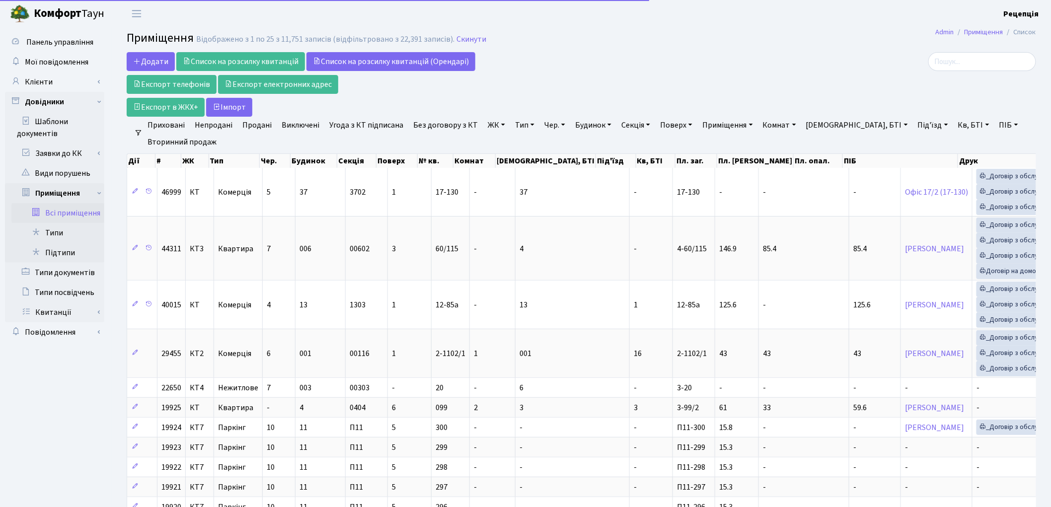
click at [500, 123] on link "ЖК" at bounding box center [496, 125] width 25 height 17
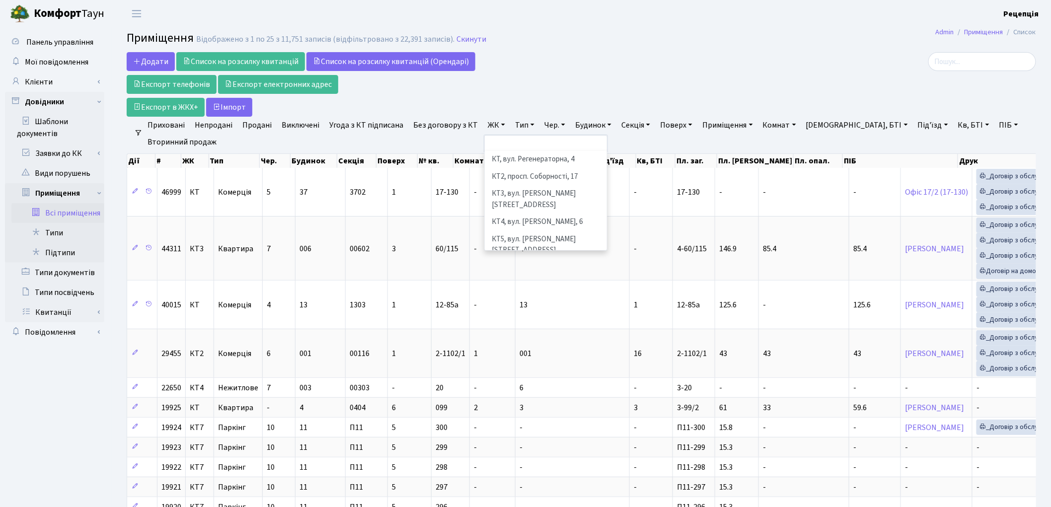
click at [568, 259] on li "КТ6, вул. Ю. Липи, 6-А" at bounding box center [546, 267] width 120 height 17
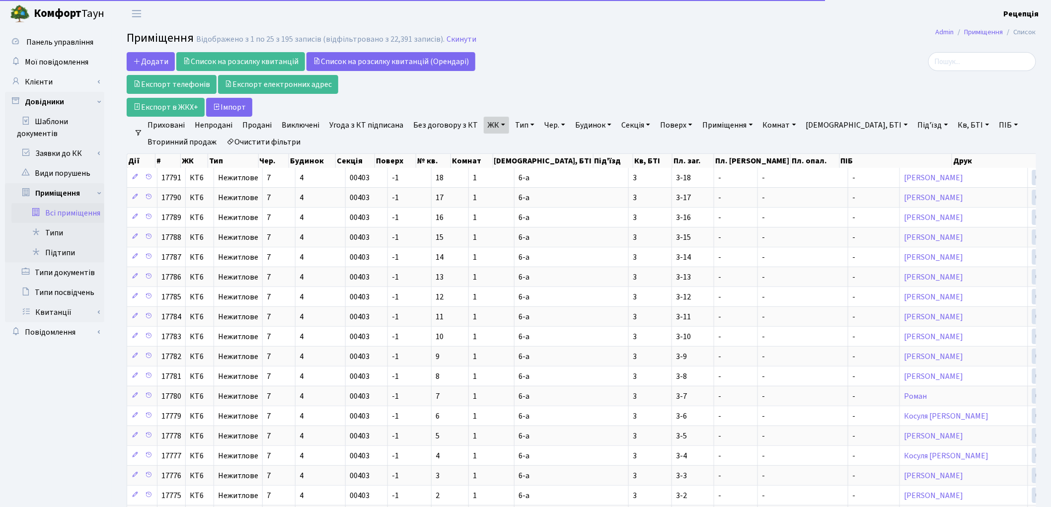
click at [954, 126] on link "Кв, БТІ" at bounding box center [973, 125] width 39 height 17
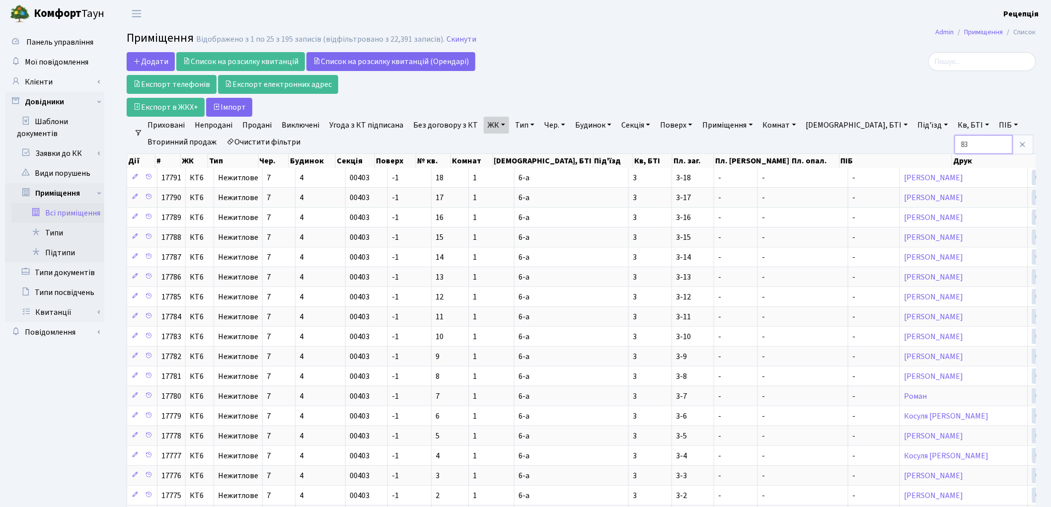
type input "83"
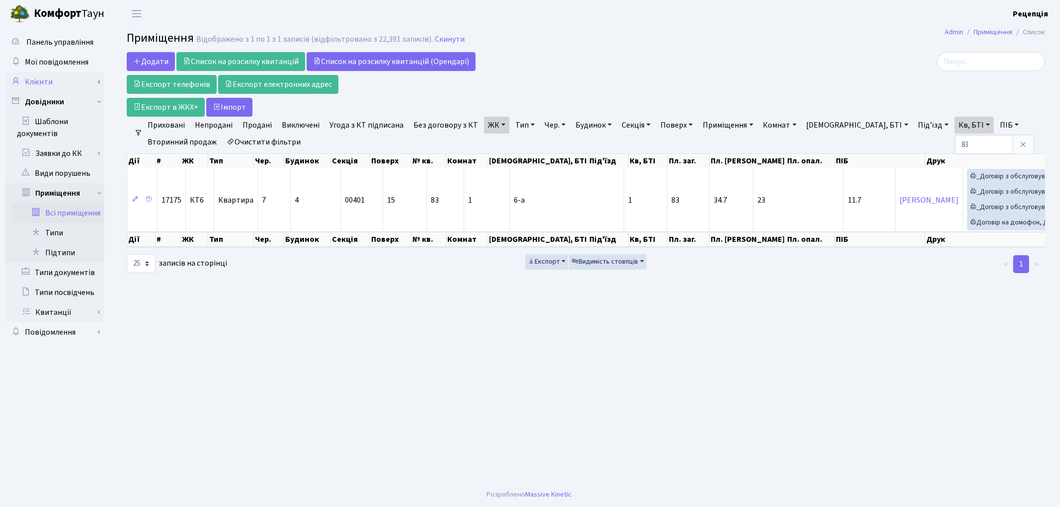
click at [63, 80] on link "Клієнти" at bounding box center [54, 82] width 99 height 20
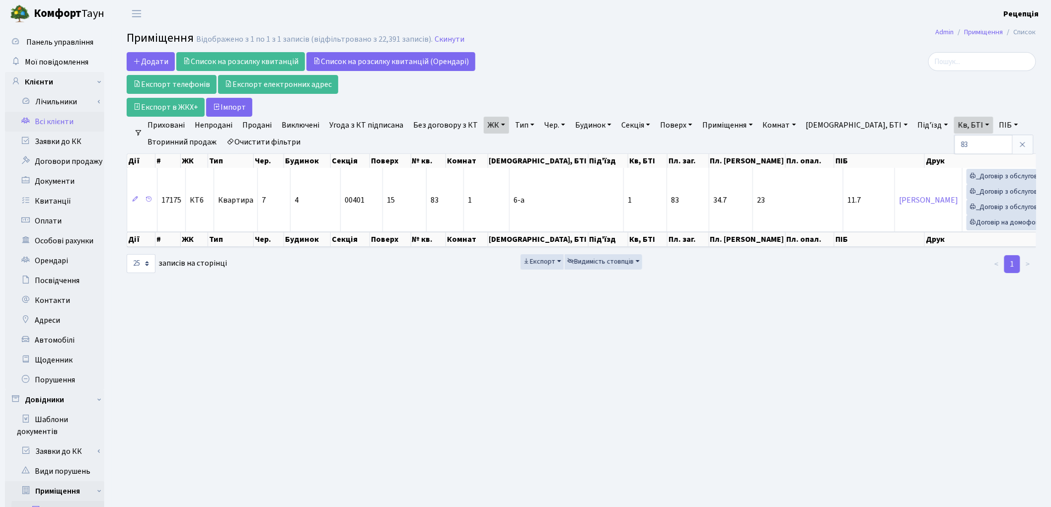
click at [65, 117] on link "Всі клієнти" at bounding box center [54, 122] width 99 height 20
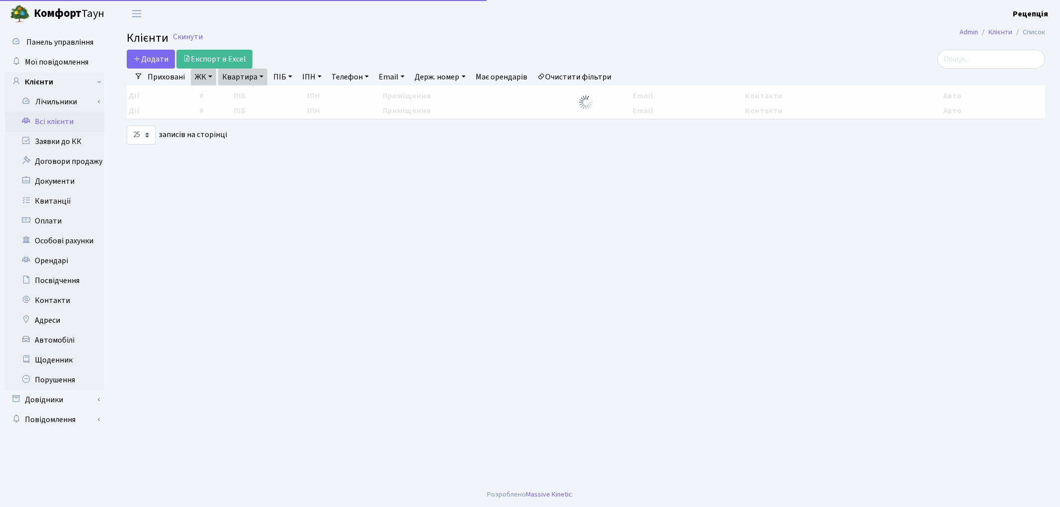
select select "25"
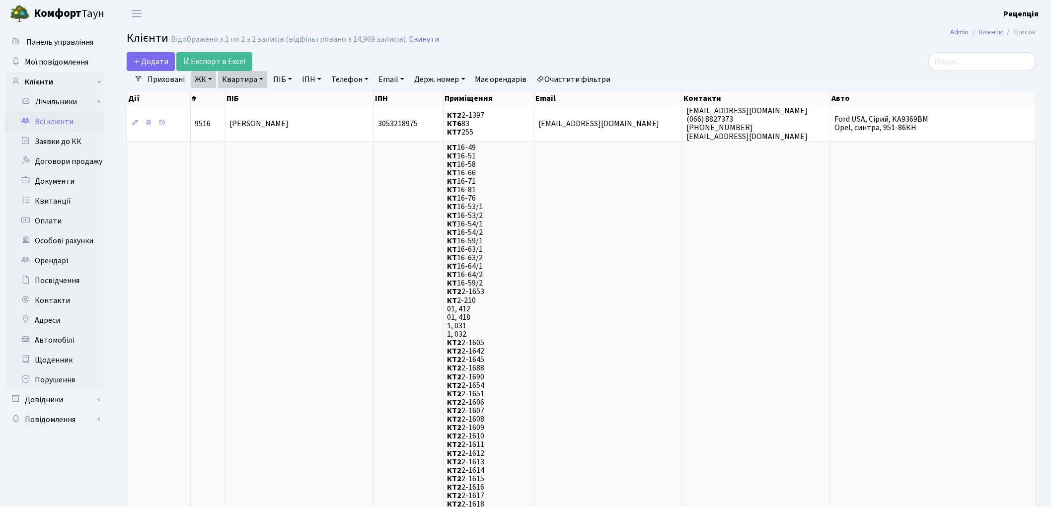
drag, startPoint x: 576, startPoint y: 75, endPoint x: 576, endPoint y: 67, distance: 7.9
click at [576, 76] on link "Очистити фільтри" at bounding box center [574, 79] width 82 height 17
